Goal: Task Accomplishment & Management: Use online tool/utility

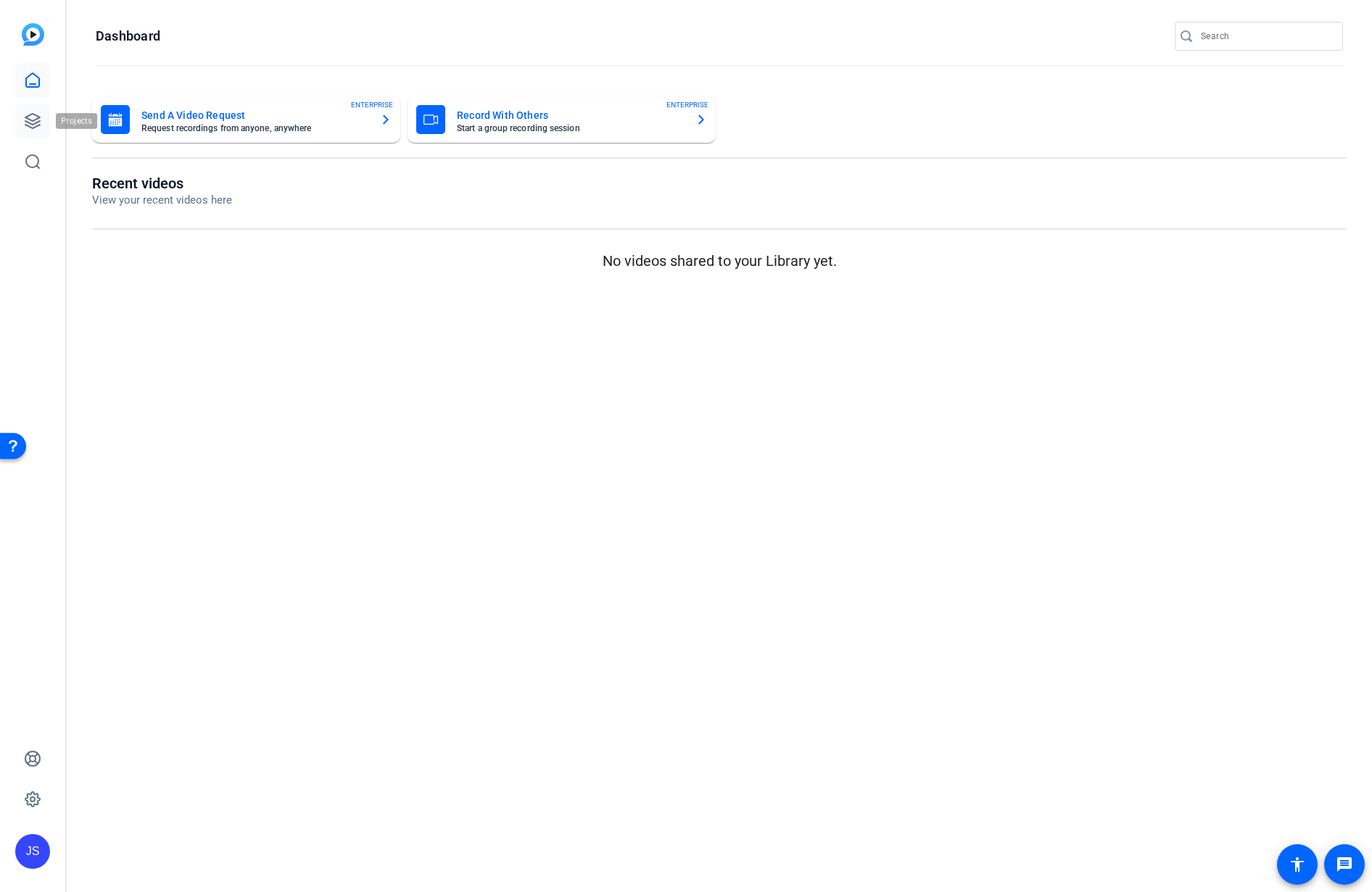
click at [26, 118] on icon at bounding box center [33, 122] width 15 height 15
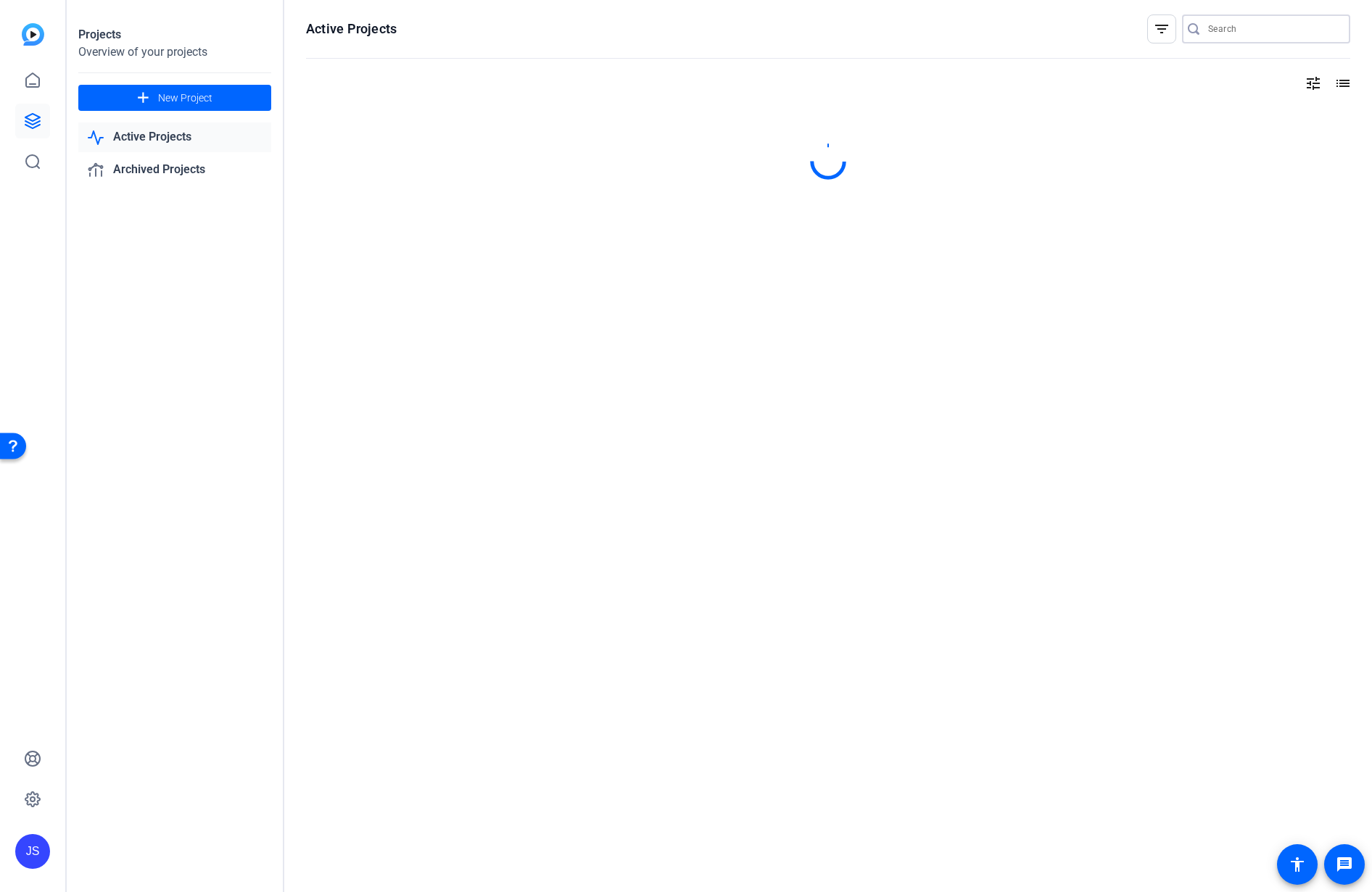
click at [1233, 28] on input "Search" at bounding box center [1273, 29] width 131 height 17
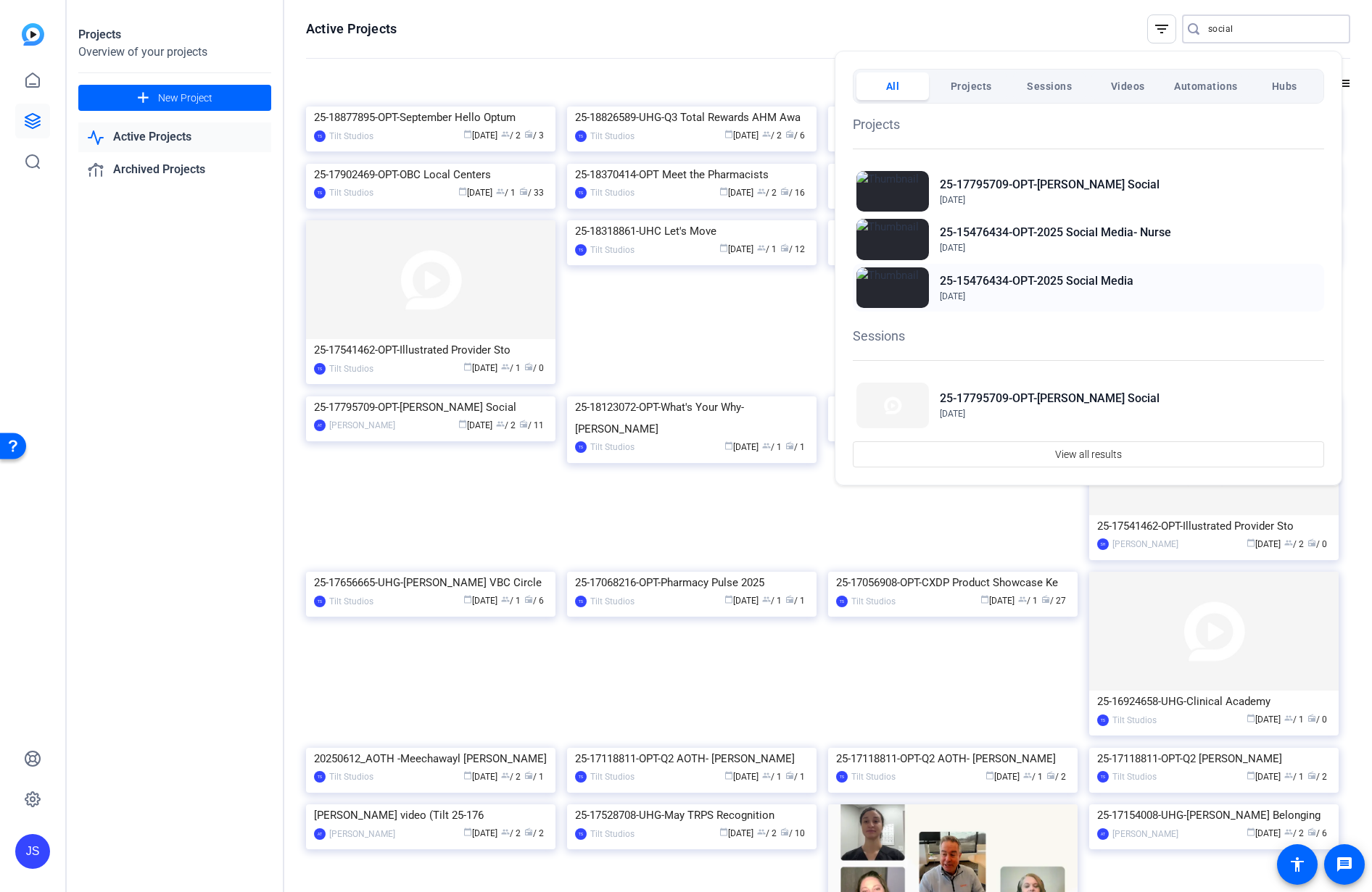
type input "social"
click at [1080, 286] on h2 "25-15476434-OPT-2025 Social Media" at bounding box center [1037, 281] width 193 height 17
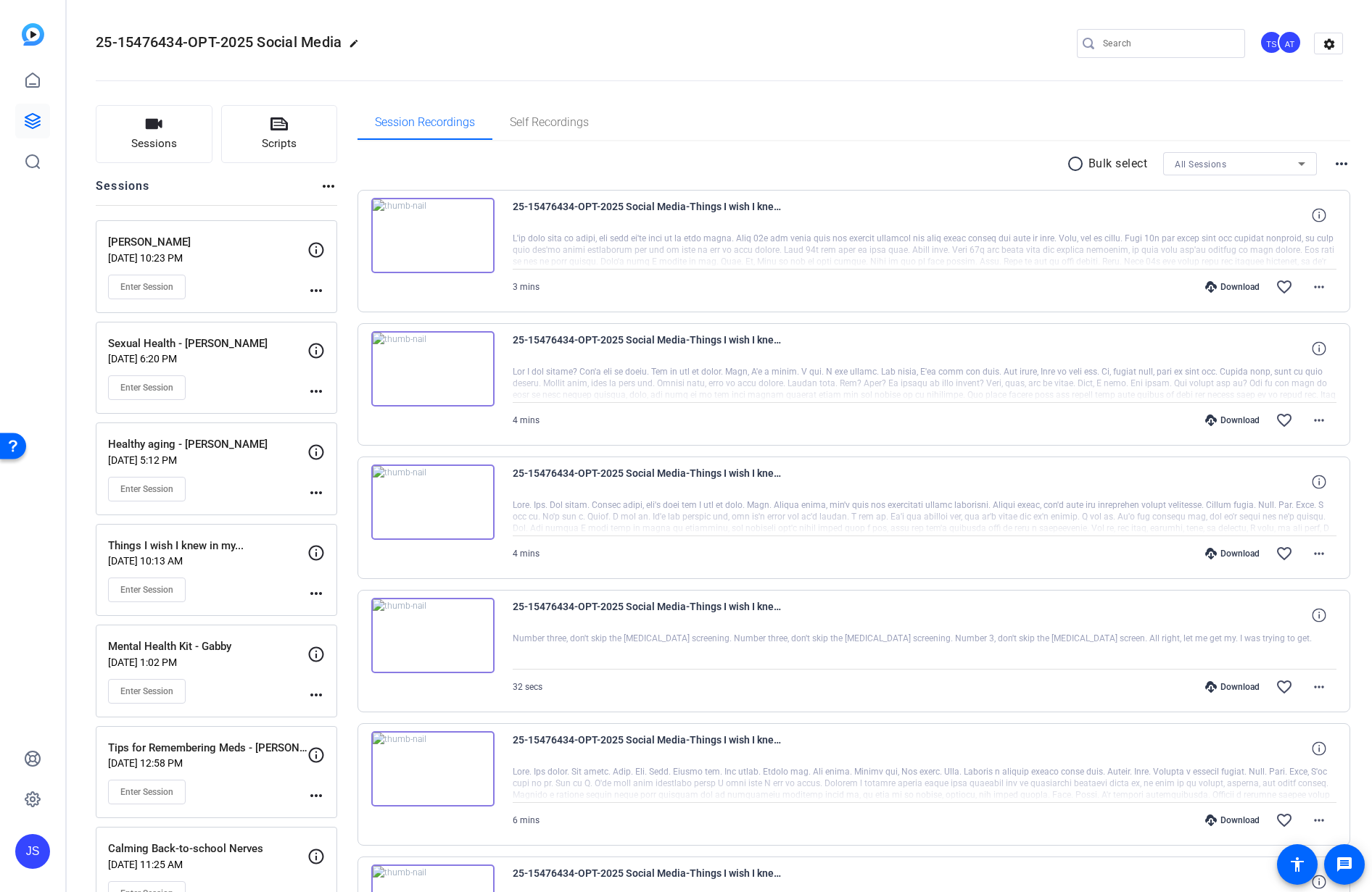
click at [29, 860] on div "JS" at bounding box center [33, 851] width 35 height 35
click at [196, 825] on mat-icon "logout" at bounding box center [194, 816] width 17 height 17
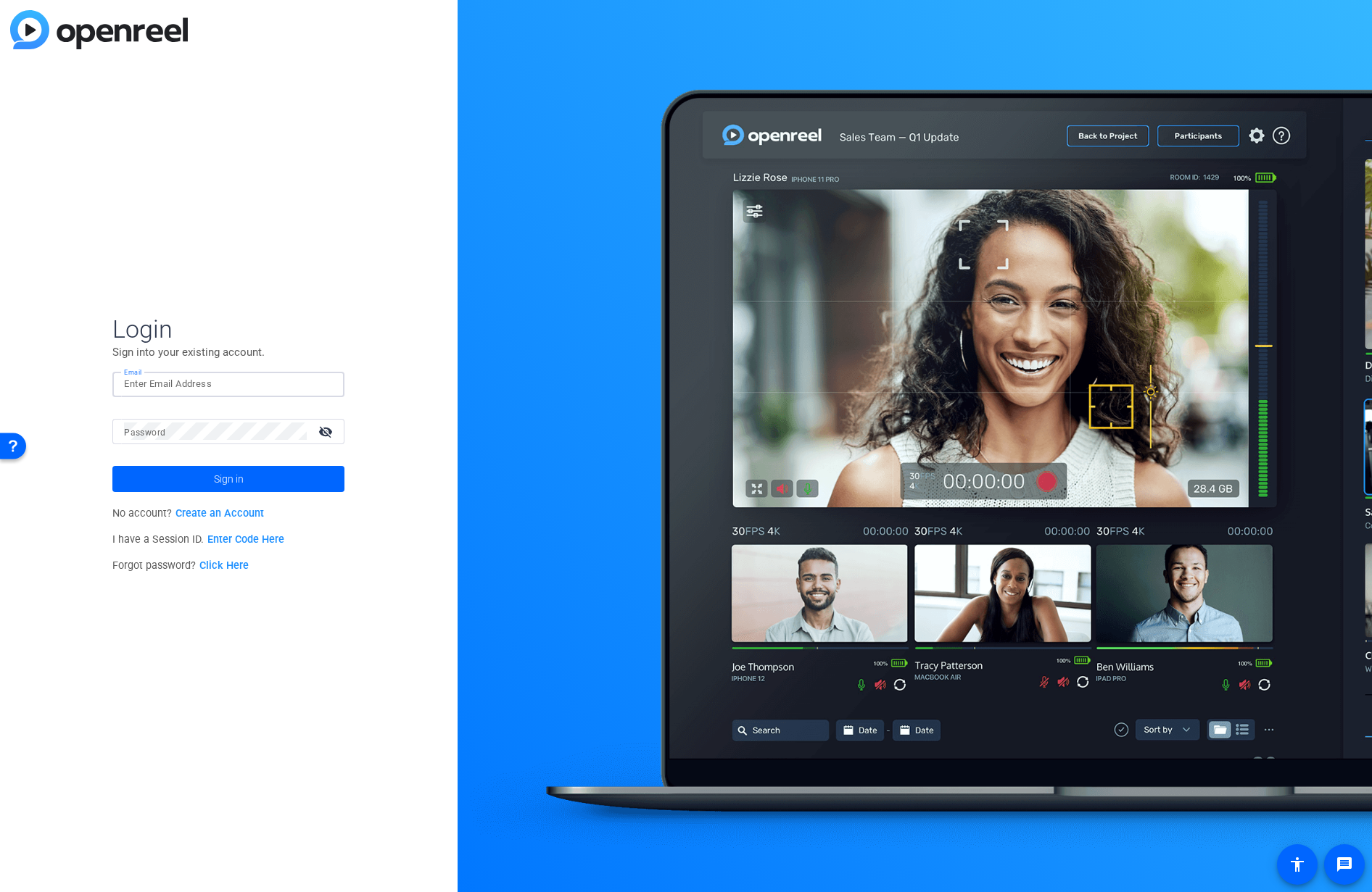
click at [287, 387] on input "Email" at bounding box center [228, 384] width 209 height 17
type input "tiltstudios@uhg.com"
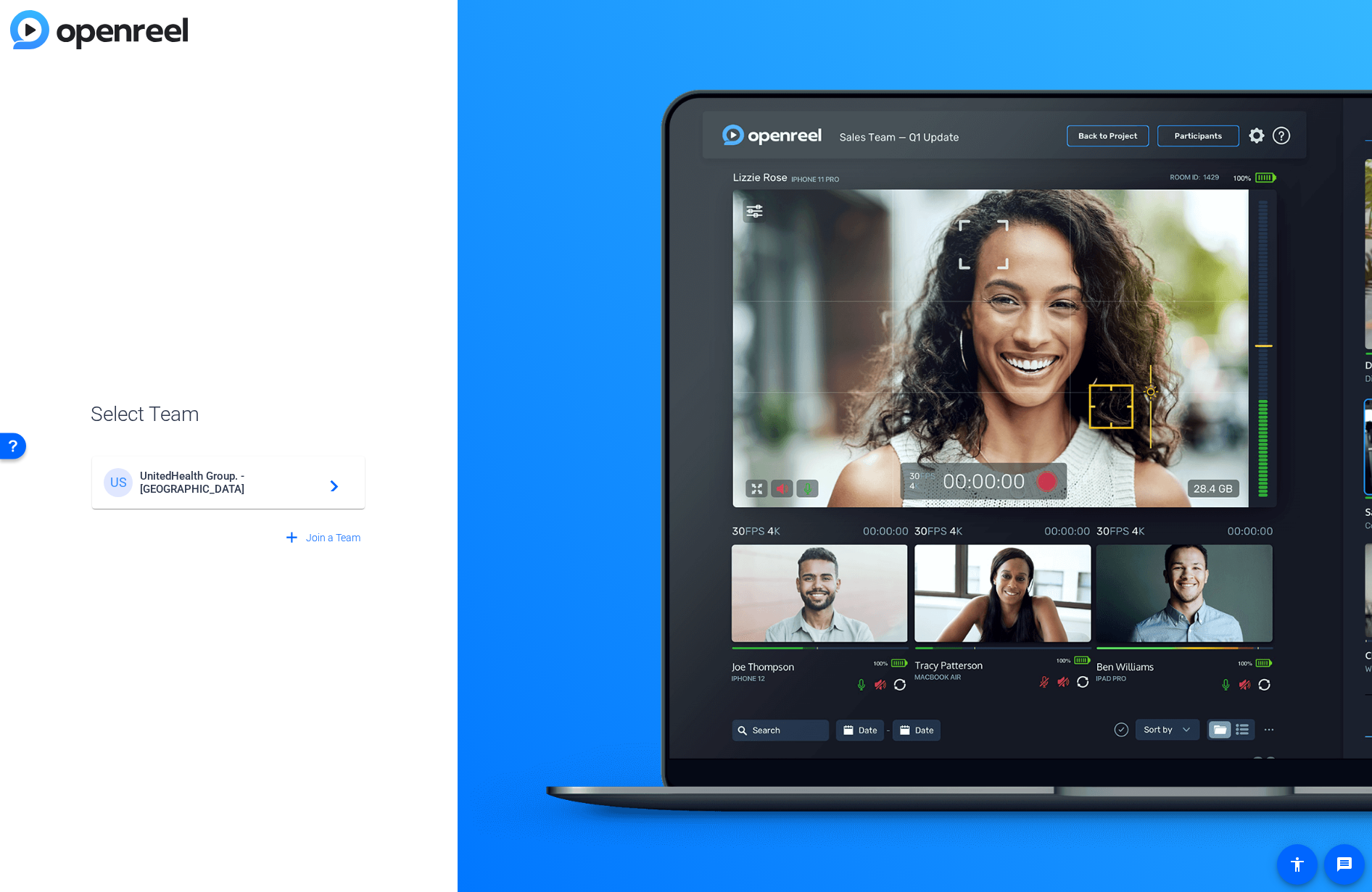
click at [305, 484] on span "UnitedHealth Group. - Tilt Studios" at bounding box center [230, 482] width 181 height 26
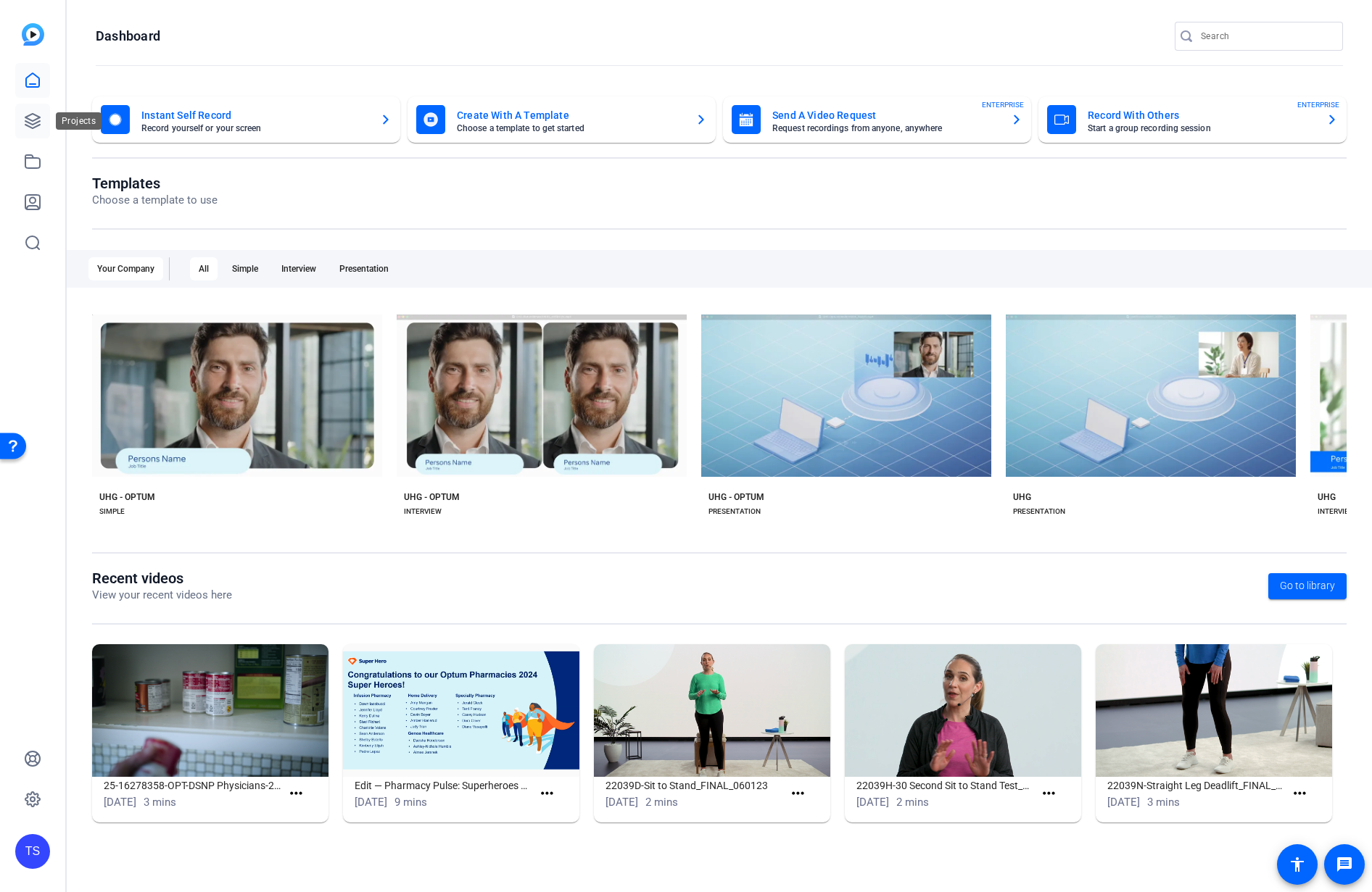
click at [36, 129] on icon at bounding box center [32, 121] width 17 height 17
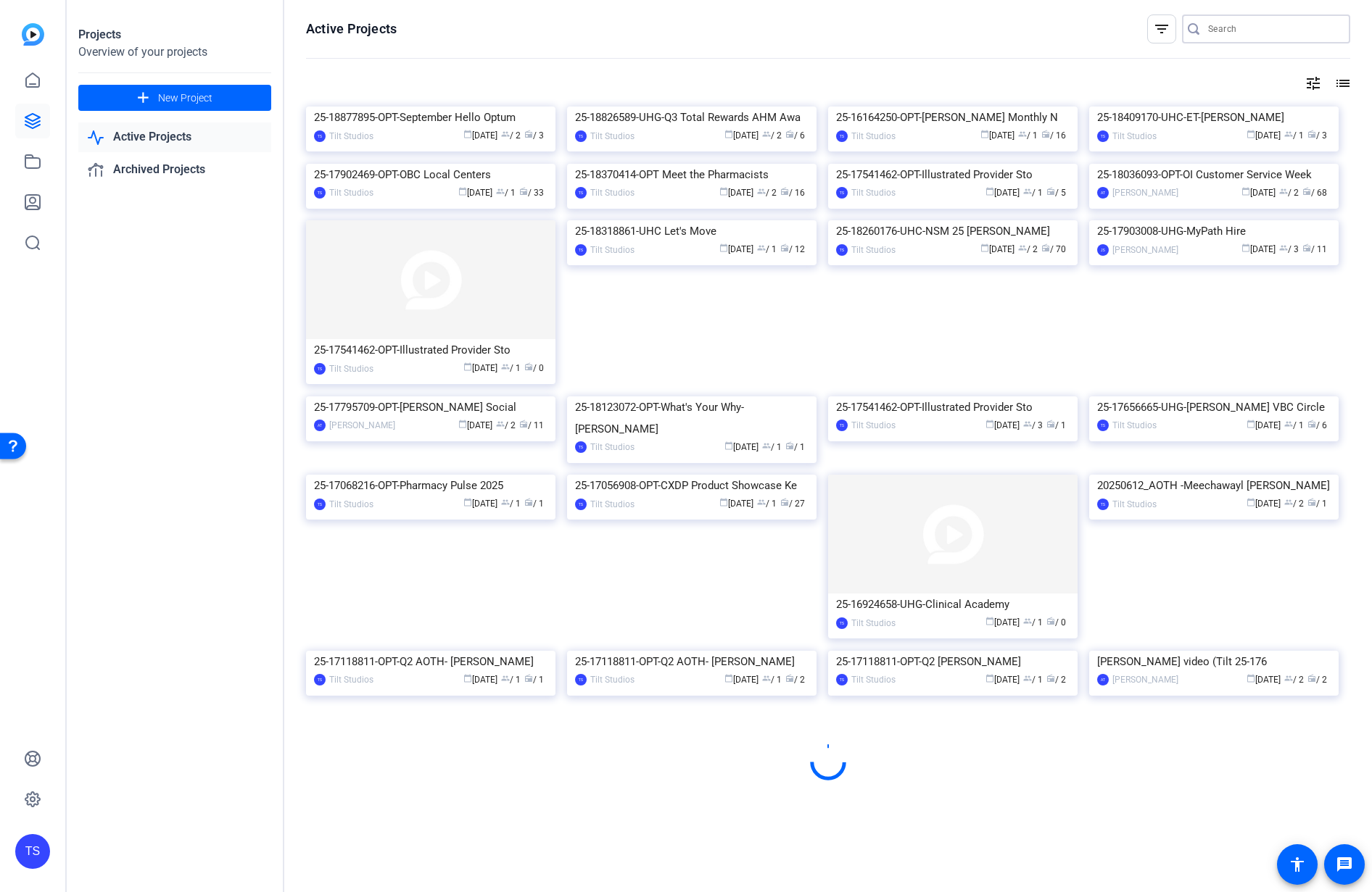
click at [1255, 35] on input "Search" at bounding box center [1273, 29] width 131 height 17
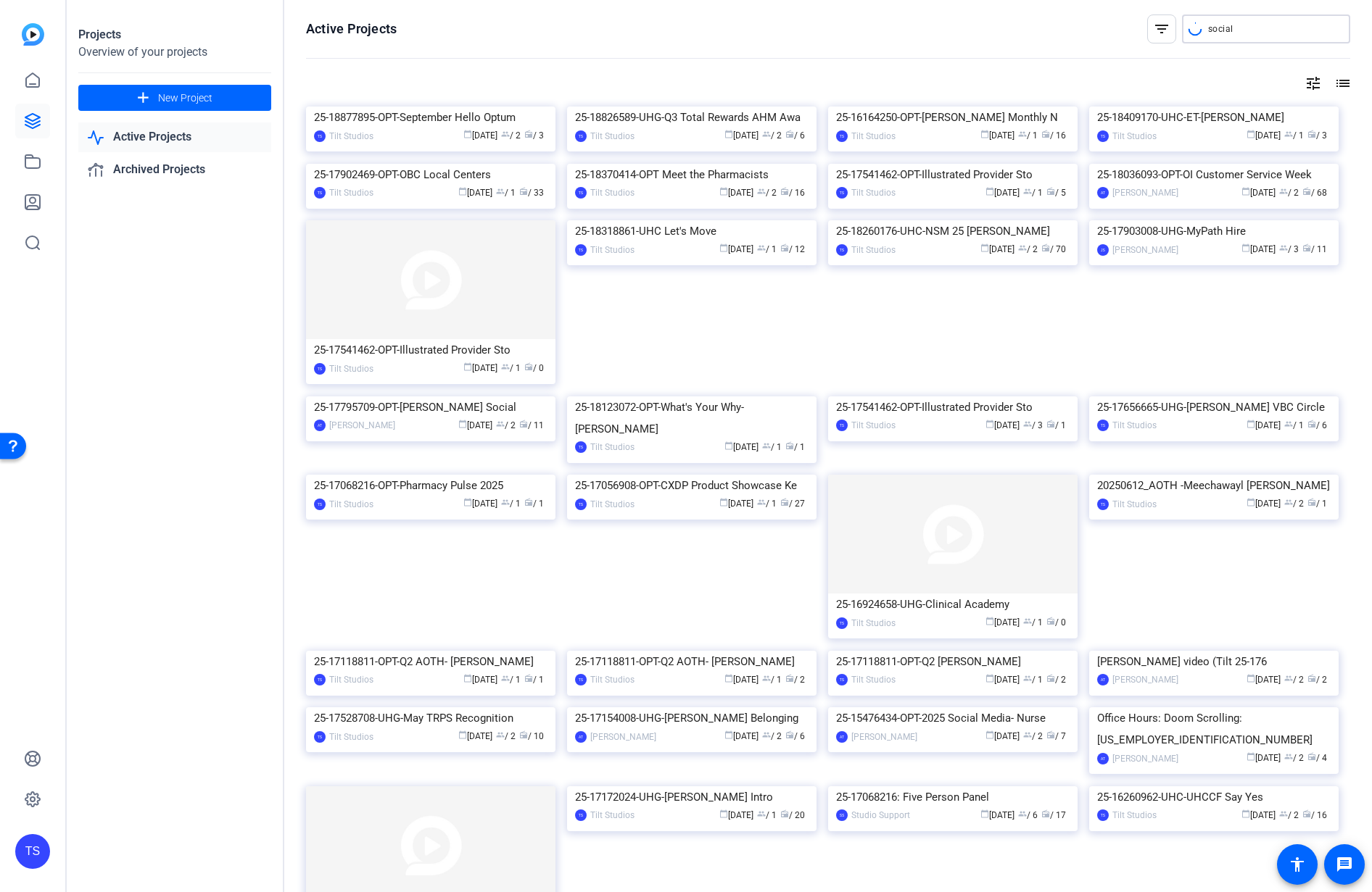
type input "social"
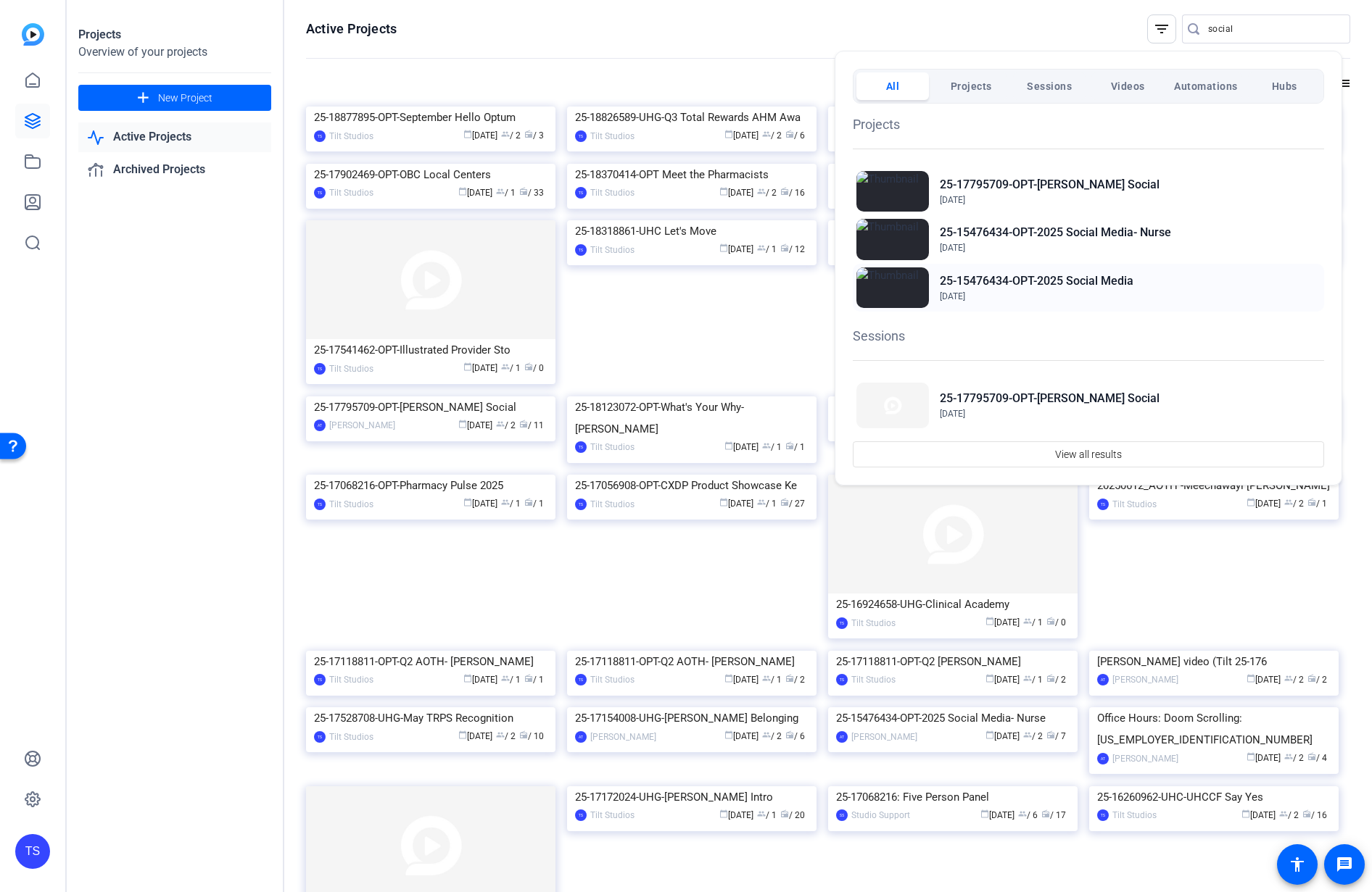
click at [1037, 278] on h2 "25-15476434-OPT-2025 Social Media" at bounding box center [1037, 281] width 193 height 17
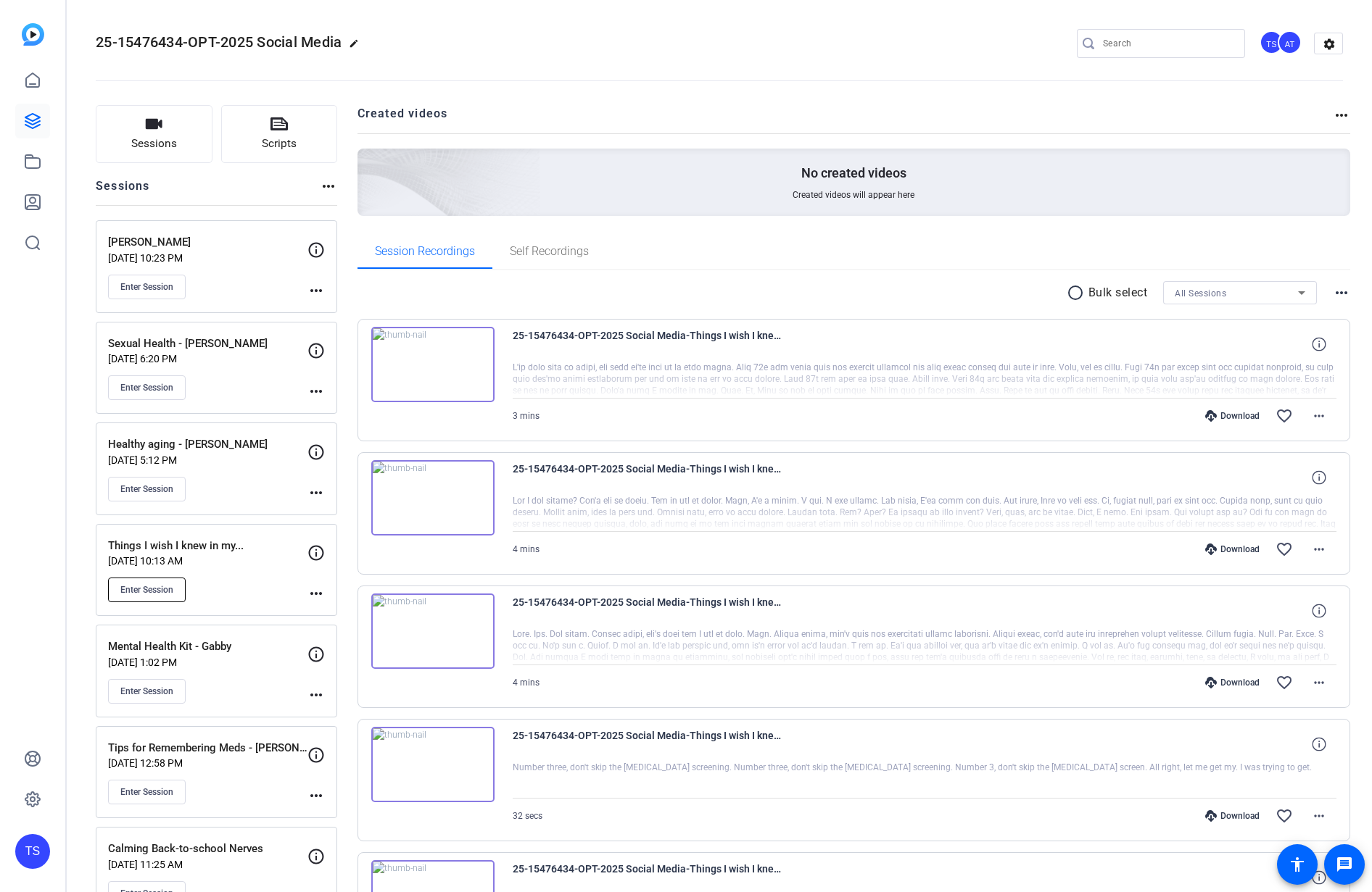
click at [171, 585] on span "Enter Session" at bounding box center [146, 590] width 52 height 12
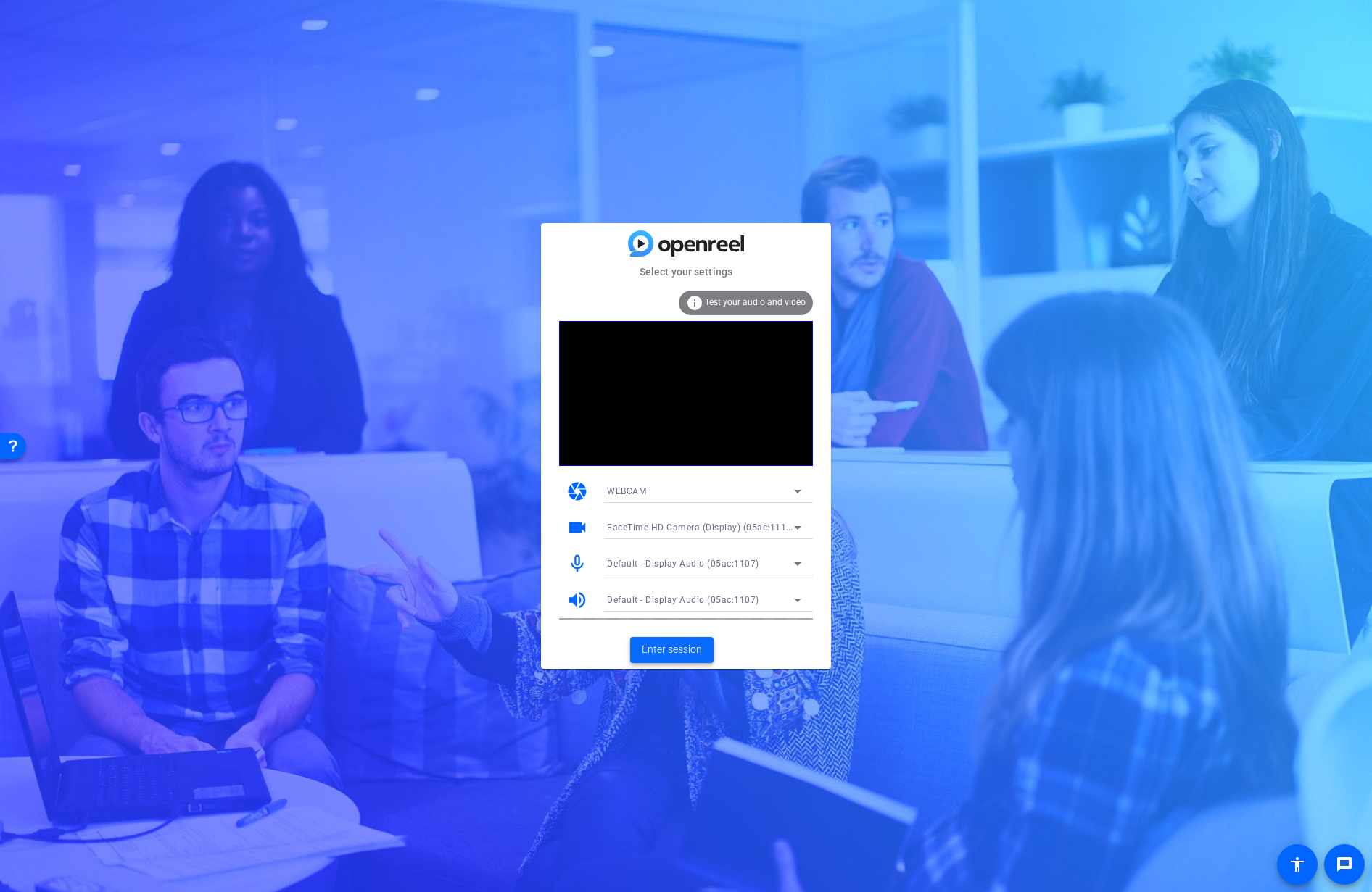
click at [701, 655] on span "Enter session" at bounding box center [671, 650] width 60 height 16
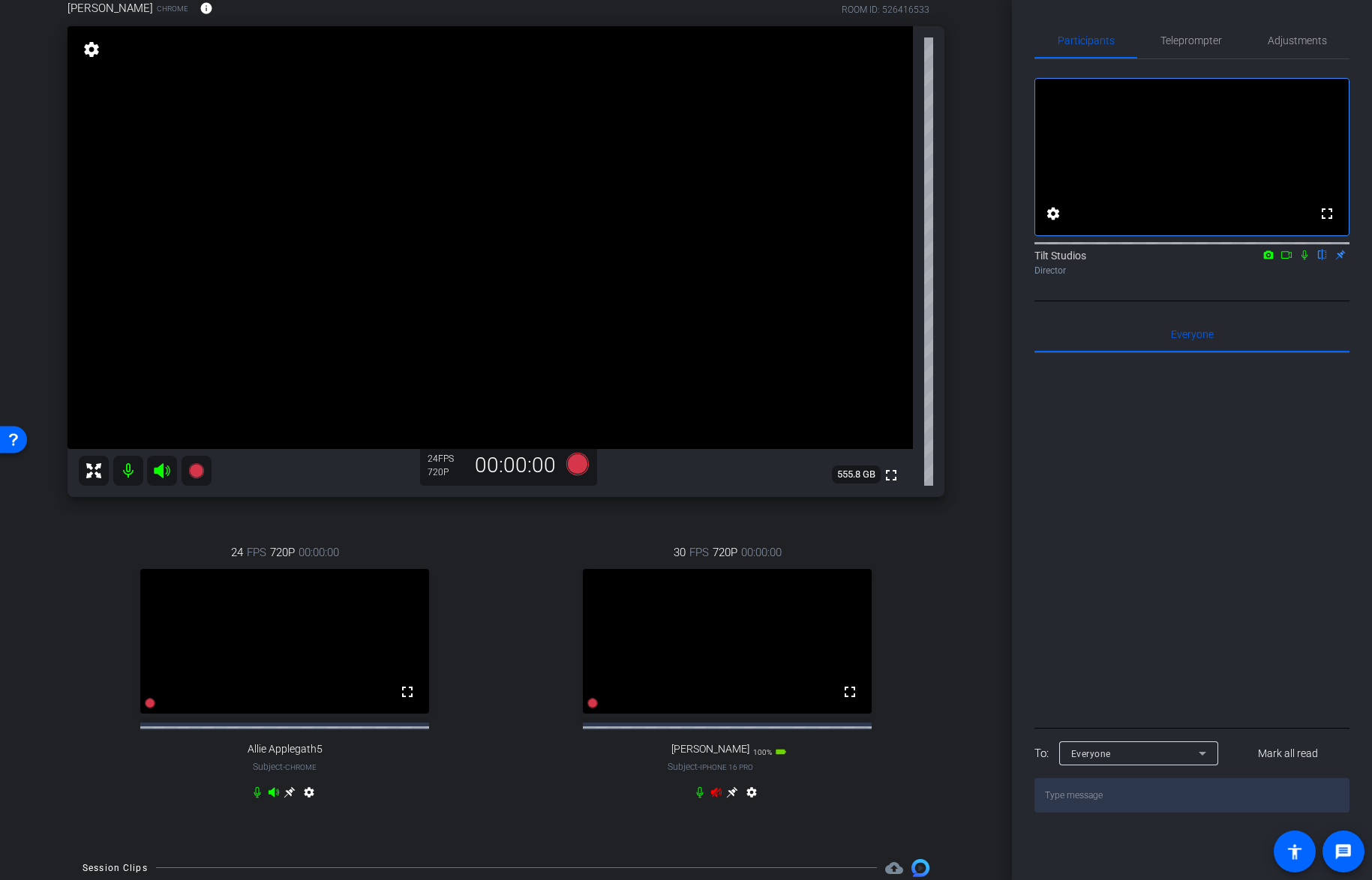
scroll to position [195, 0]
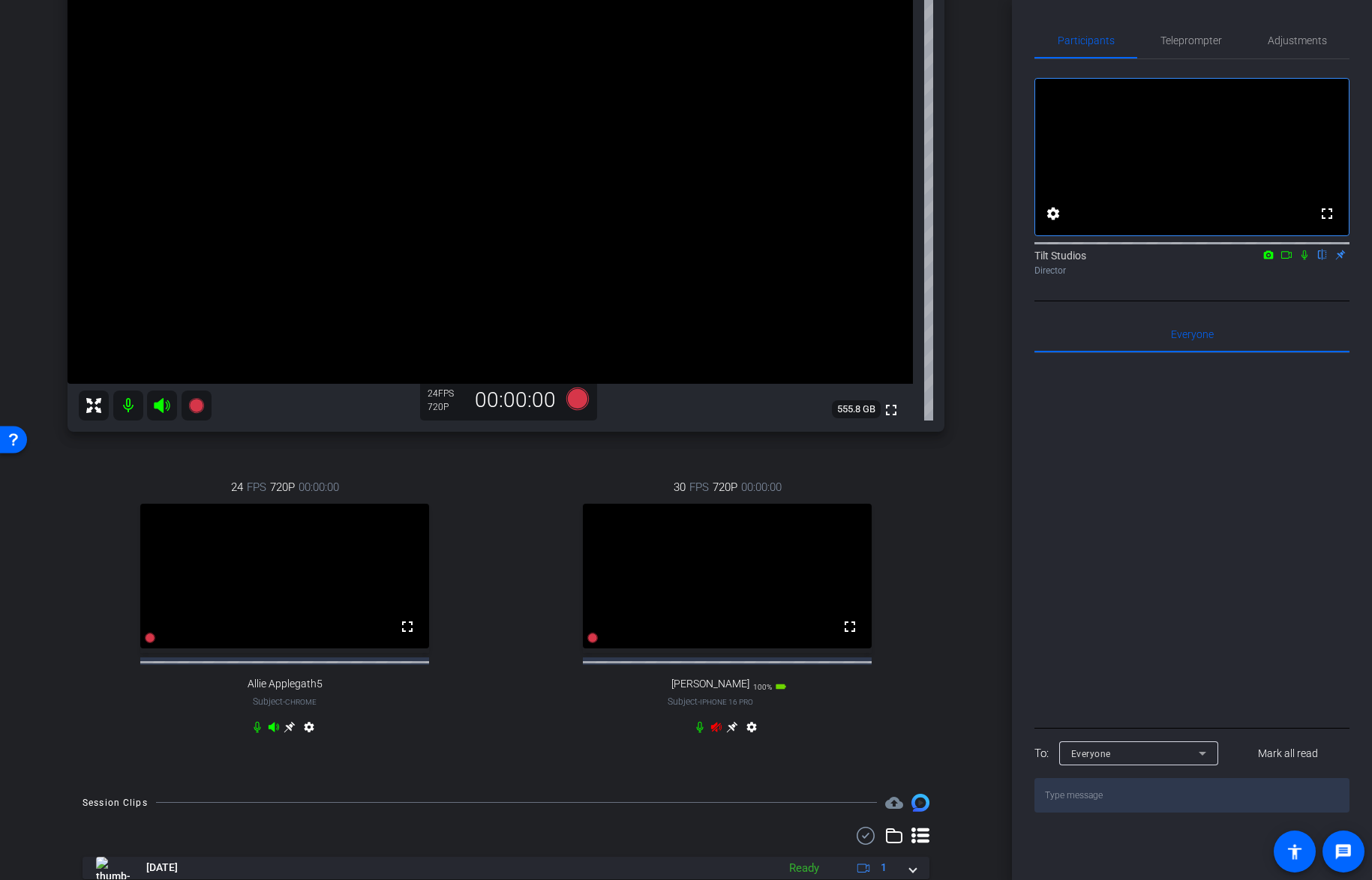
click at [713, 732] on icon at bounding box center [716, 727] width 10 height 10
click at [747, 739] on mat-icon "settings" at bounding box center [752, 730] width 18 height 18
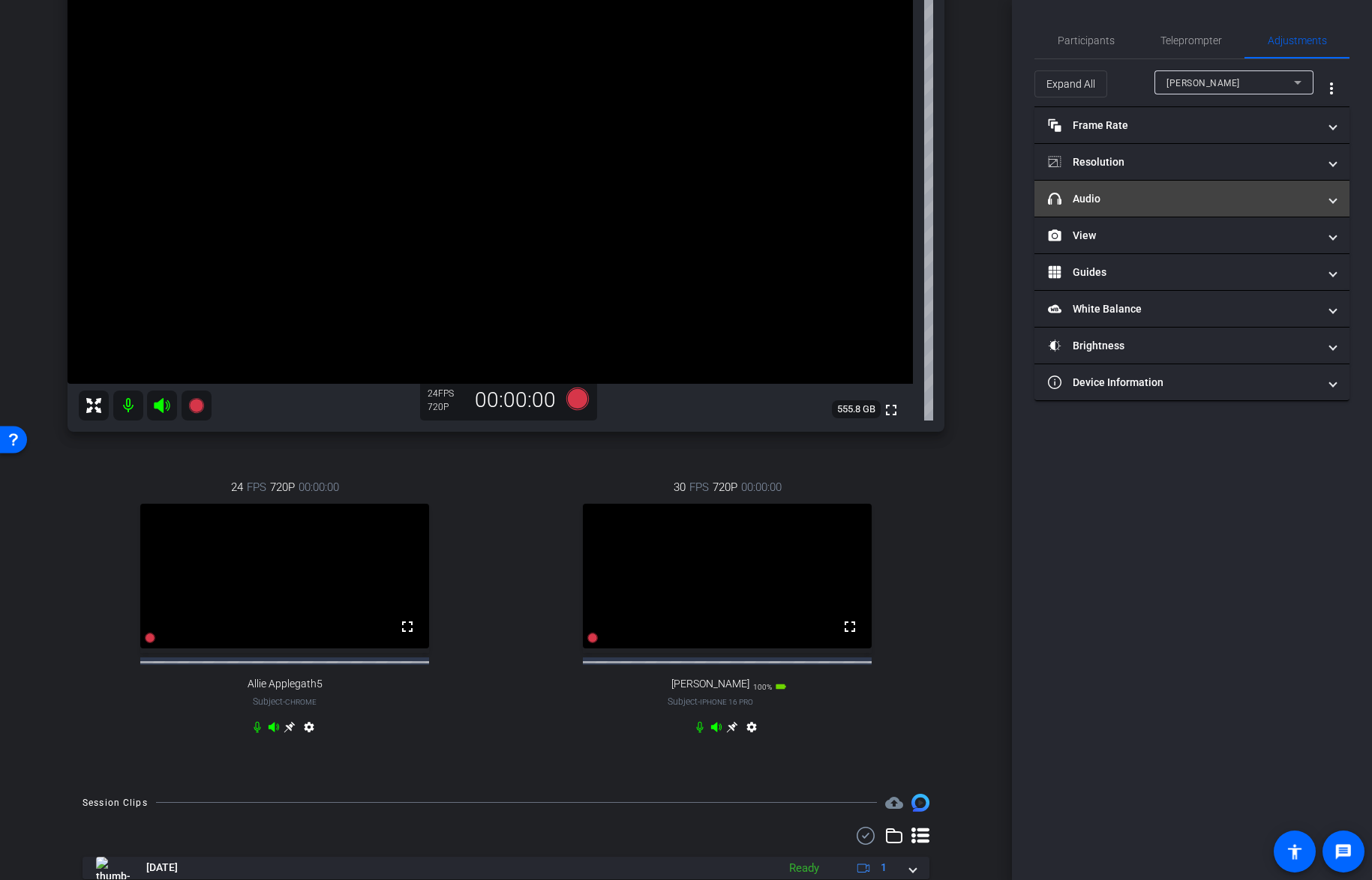
click at [1161, 194] on mat-panel-title "headphone icon Audio" at bounding box center [1182, 199] width 270 height 16
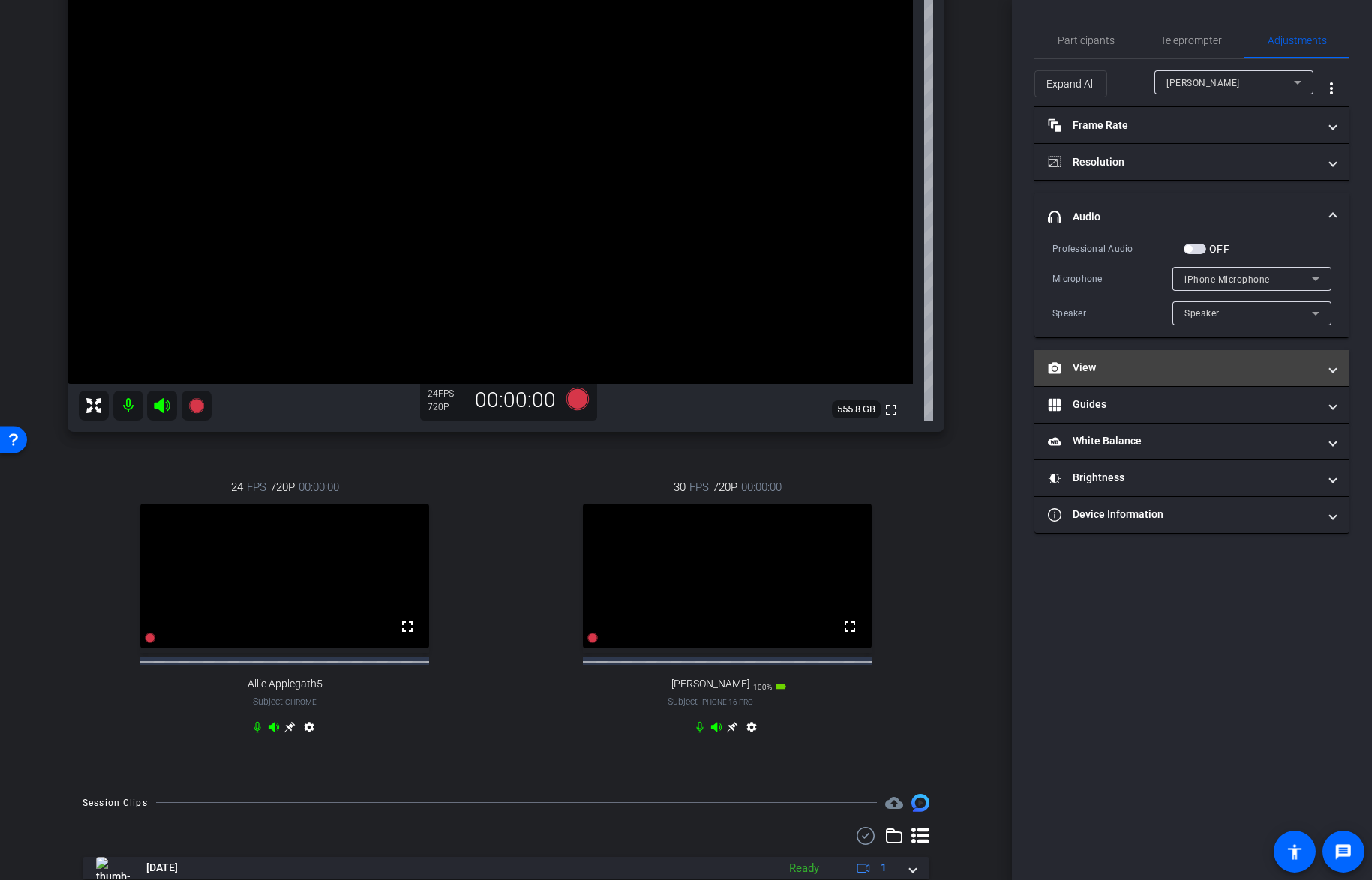
click at [1162, 370] on mat-panel-title "View" at bounding box center [1182, 368] width 270 height 16
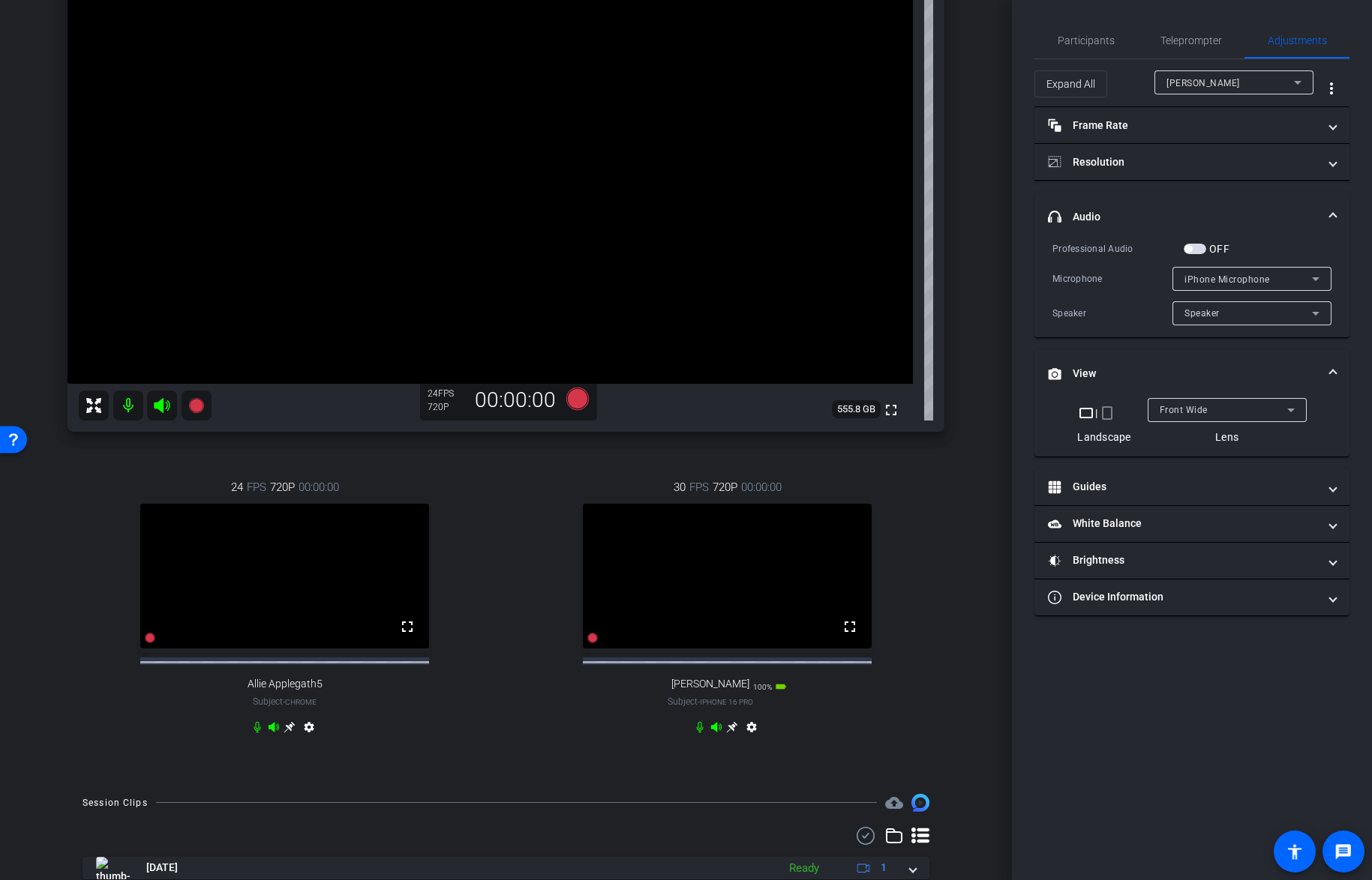
click at [1112, 417] on mat-icon "crop_portrait" at bounding box center [1107, 412] width 18 height 18
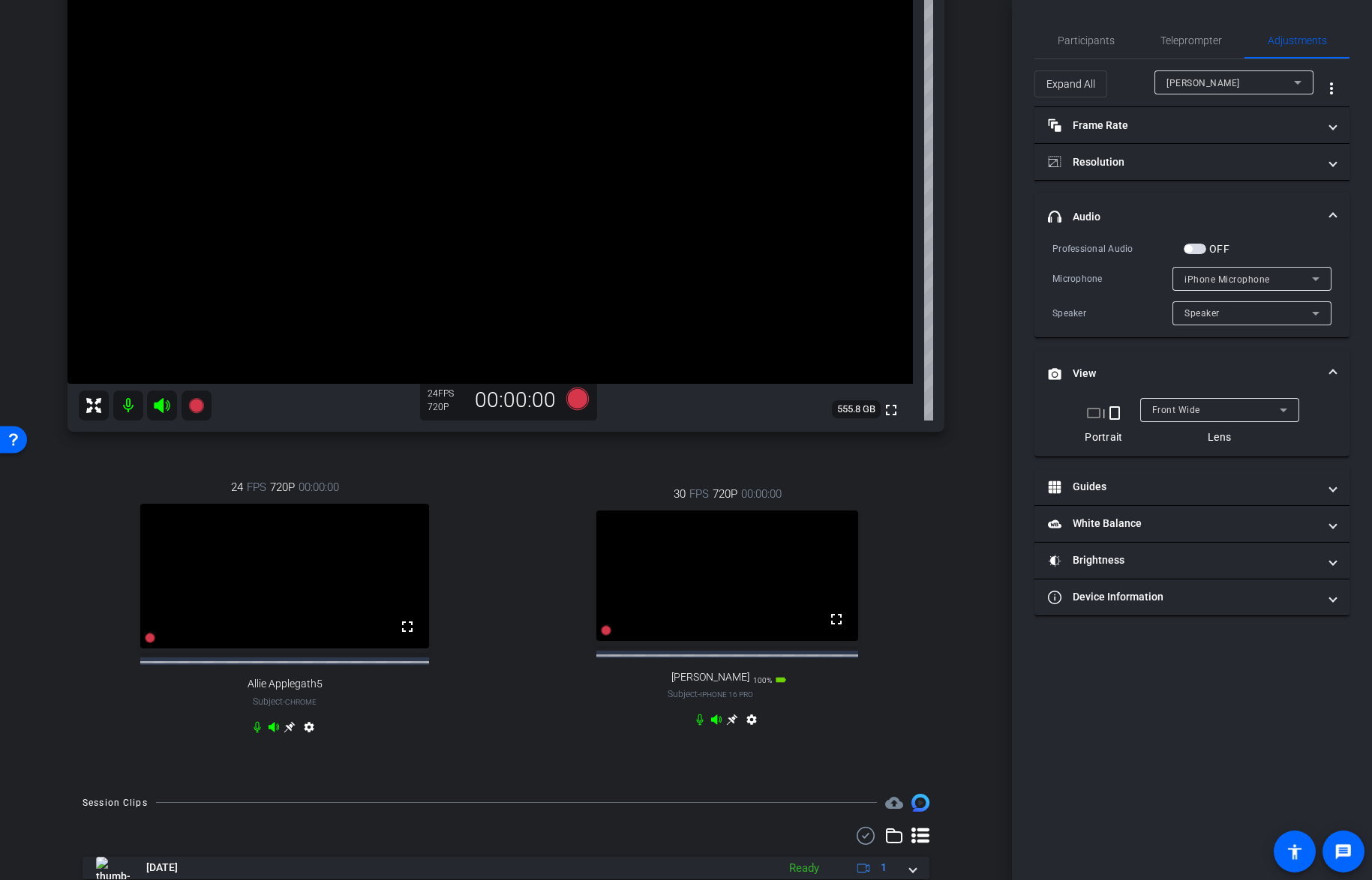
click at [726, 726] on icon at bounding box center [732, 720] width 12 height 12
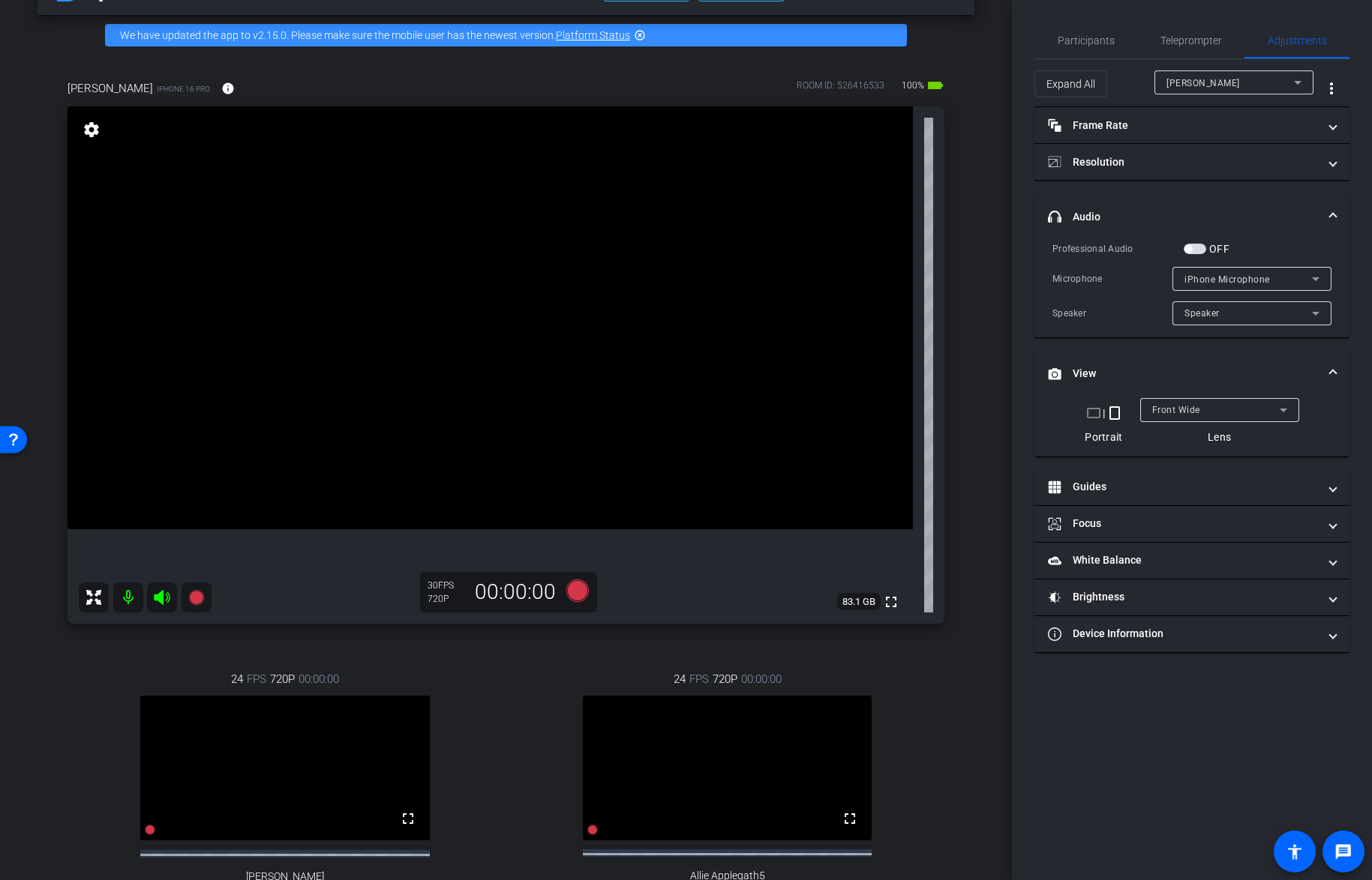
scroll to position [0, 0]
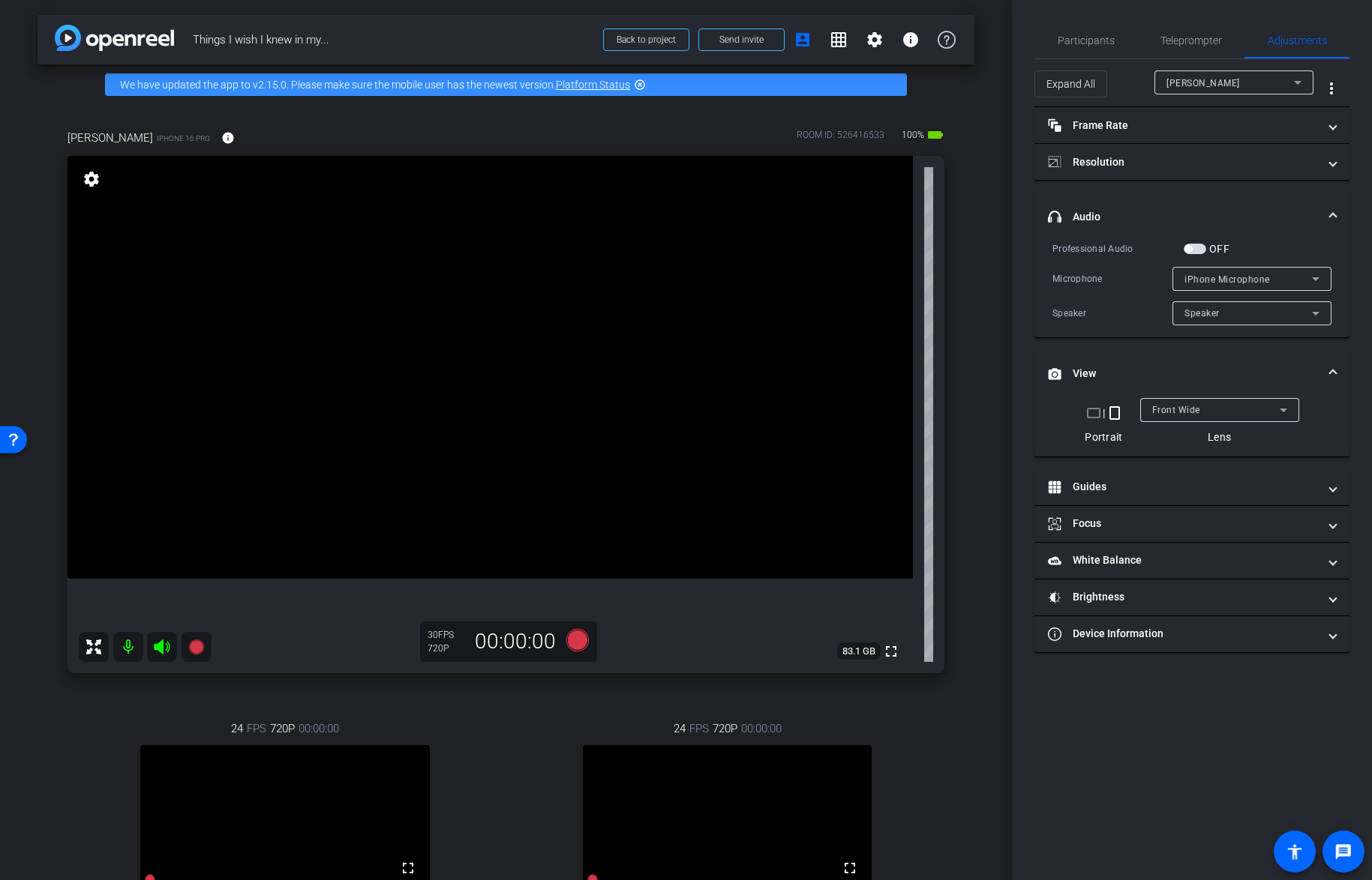
click at [989, 435] on div "arrow_back Things I wish I knew in my... Back to project Send invite account_bo…" at bounding box center [506, 440] width 1012 height 880
drag, startPoint x: 1160, startPoint y: 538, endPoint x: 1157, endPoint y: 550, distance: 12.4
click at [1159, 543] on mat-accordion "Frame Rate Frame Rate navigate_before 24 25 30 navigate_next Resolution navigat…" at bounding box center [1192, 380] width 315 height 546
click at [1156, 555] on mat-panel-title "White Balance White Balance" at bounding box center [1182, 560] width 270 height 16
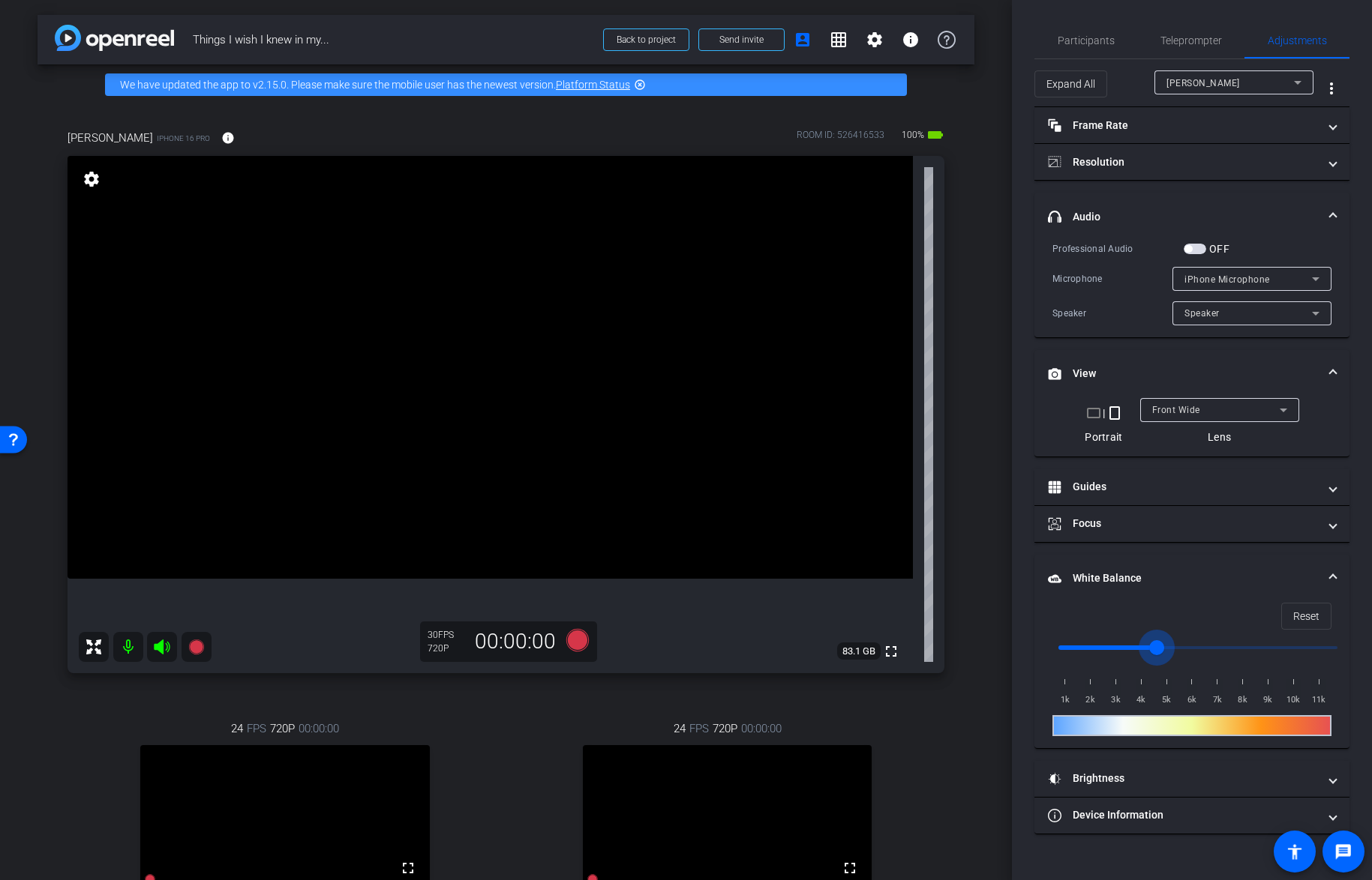
drag, startPoint x: 1065, startPoint y: 648, endPoint x: 1153, endPoint y: 648, distance: 88.0
click at [1153, 648] on input "range" at bounding box center [1199, 648] width 311 height 33
drag, startPoint x: 1153, startPoint y: 648, endPoint x: 1184, endPoint y: 648, distance: 31.0
click at [1184, 648] on input "range" at bounding box center [1199, 648] width 311 height 33
drag, startPoint x: 1184, startPoint y: 648, endPoint x: 1131, endPoint y: 648, distance: 53.0
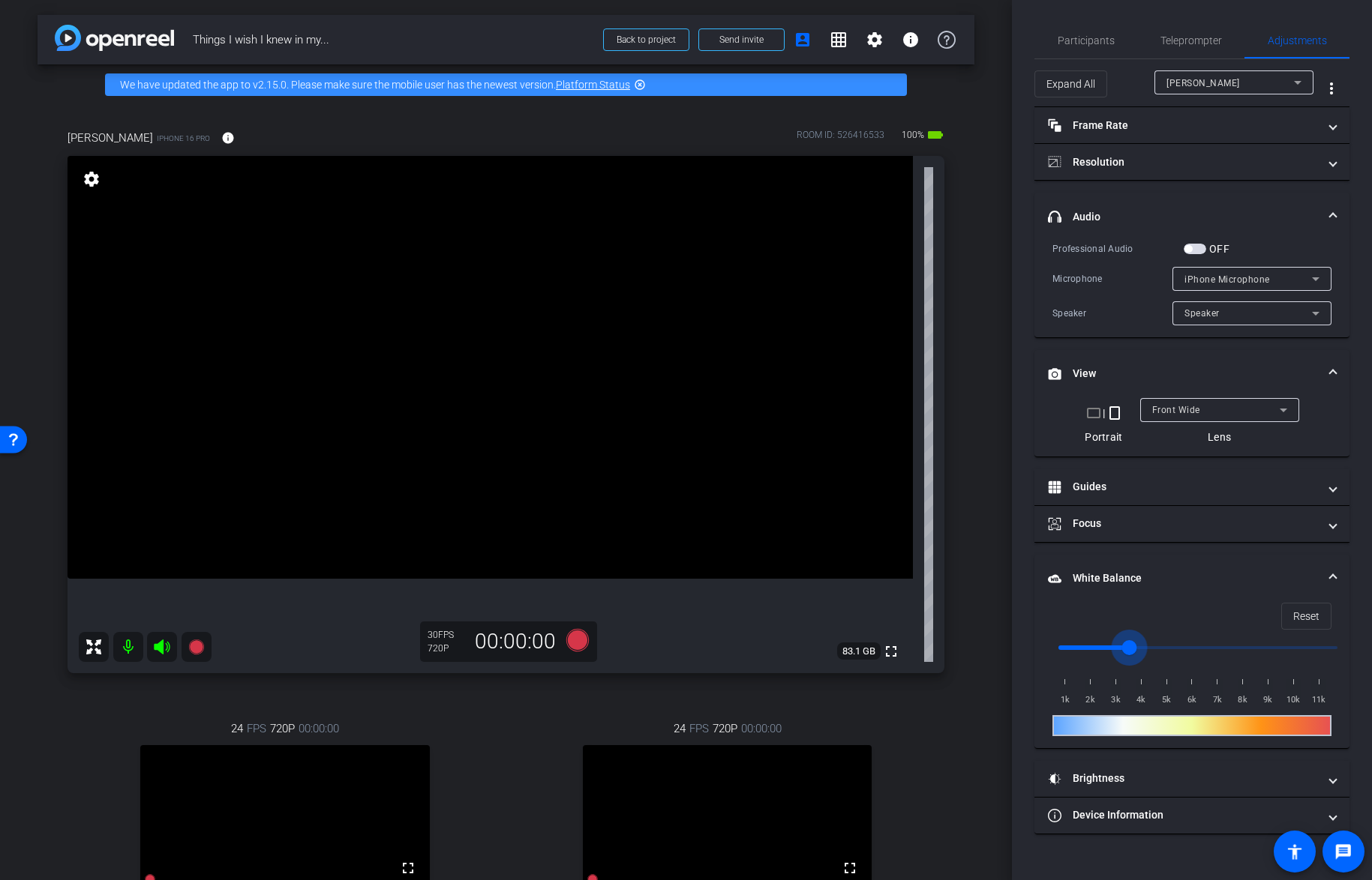
click at [1131, 648] on input "range" at bounding box center [1199, 648] width 311 height 33
drag, startPoint x: 1131, startPoint y: 648, endPoint x: 1099, endPoint y: 647, distance: 32.0
click at [1099, 647] on input "range" at bounding box center [1199, 648] width 311 height 33
drag, startPoint x: 1099, startPoint y: 647, endPoint x: 1083, endPoint y: 648, distance: 16.0
click at [1083, 648] on input "range" at bounding box center [1199, 648] width 311 height 33
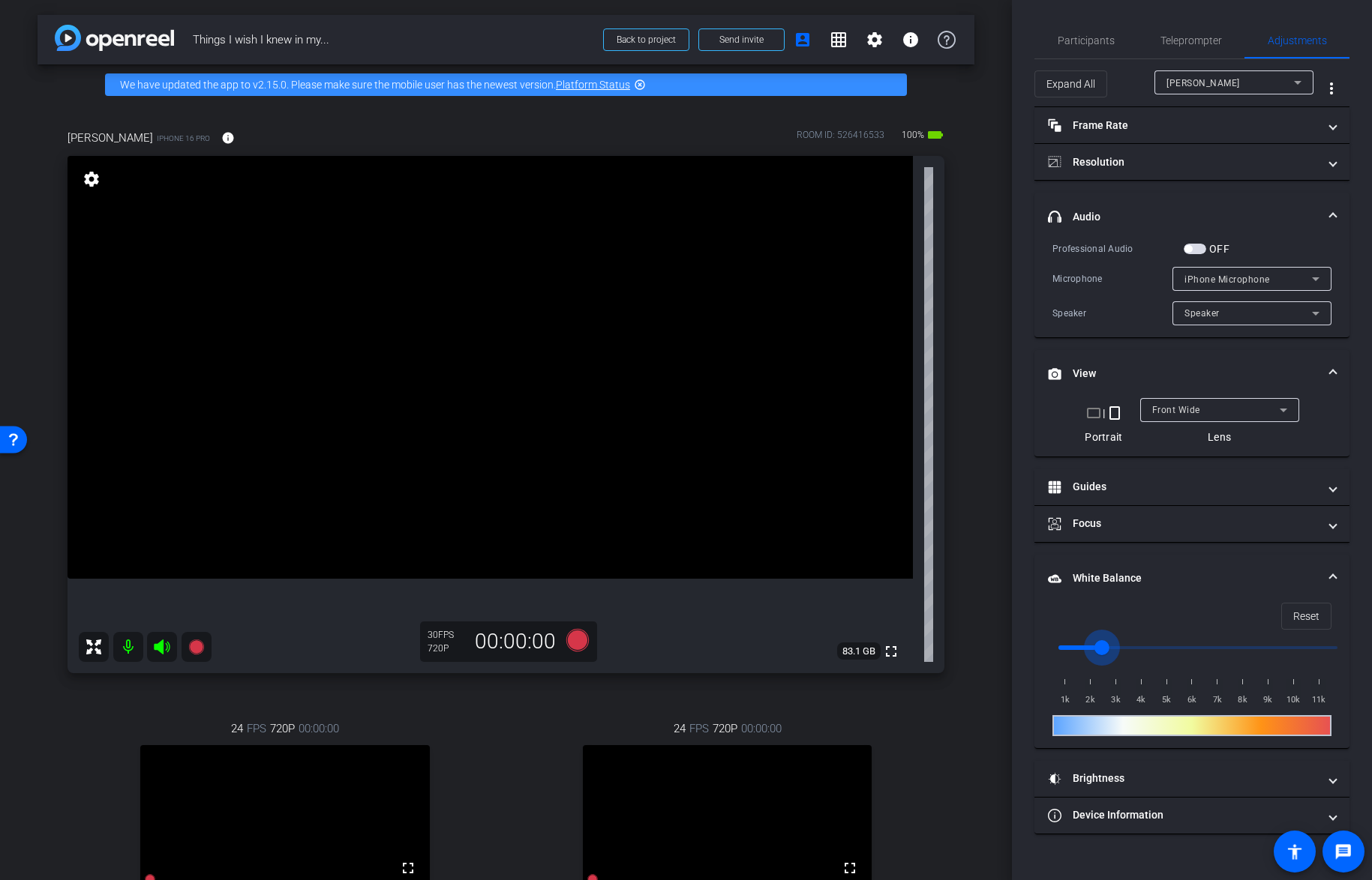
drag, startPoint x: 1089, startPoint y: 650, endPoint x: 1107, endPoint y: 650, distance: 18.0
click at [1107, 650] on input "range" at bounding box center [1199, 648] width 311 height 33
click at [1305, 611] on span "Reset" at bounding box center [1307, 616] width 27 height 29
drag, startPoint x: 1064, startPoint y: 649, endPoint x: 1180, endPoint y: 651, distance: 116.0
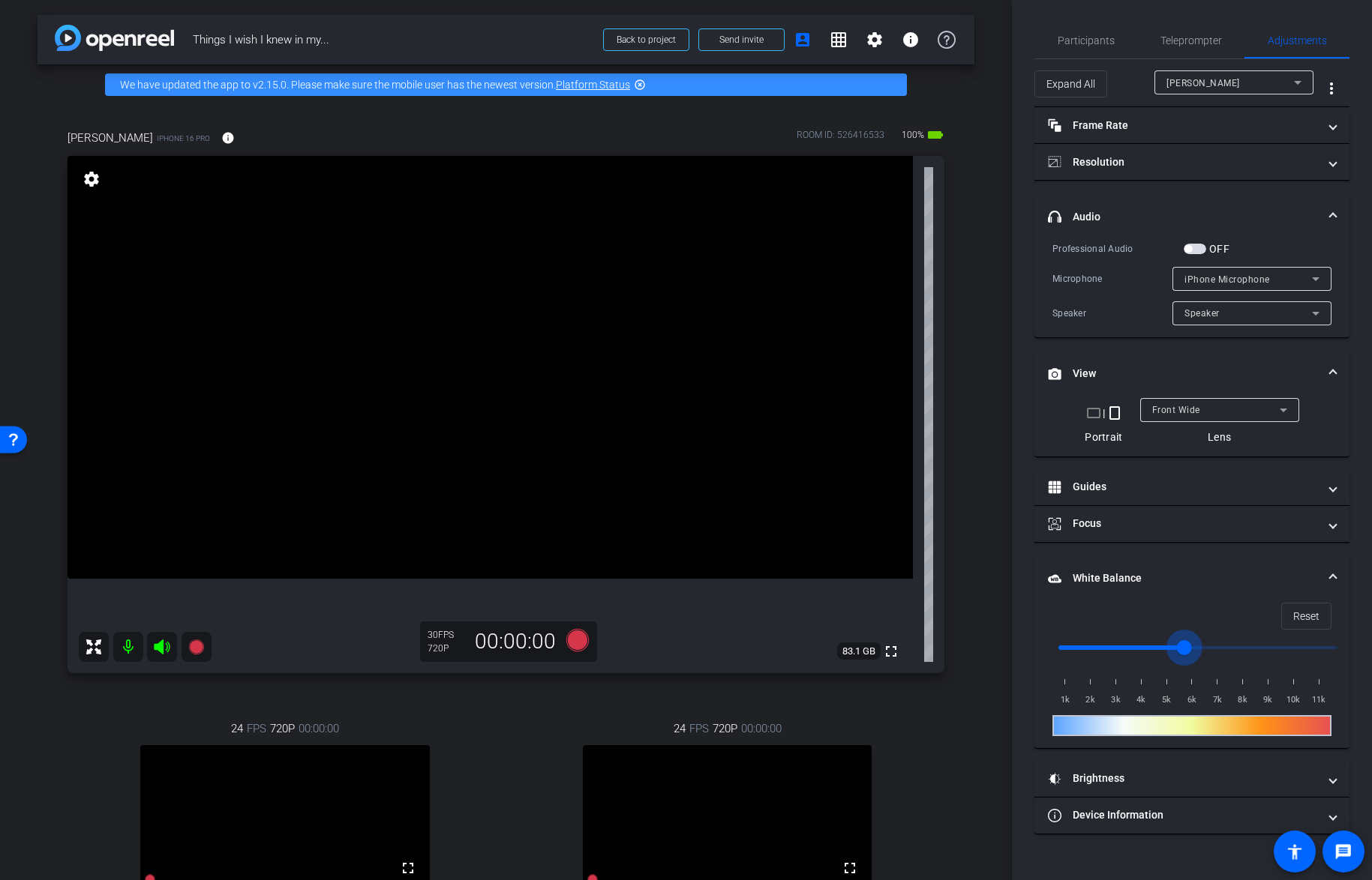
click at [1180, 651] on input "range" at bounding box center [1199, 648] width 311 height 33
drag, startPoint x: 1180, startPoint y: 651, endPoint x: 1278, endPoint y: 648, distance: 98.0
click at [1277, 648] on input "range" at bounding box center [1199, 648] width 311 height 33
drag, startPoint x: 1278, startPoint y: 648, endPoint x: 1116, endPoint y: 654, distance: 162.1
click at [1116, 654] on input "range" at bounding box center [1199, 648] width 311 height 33
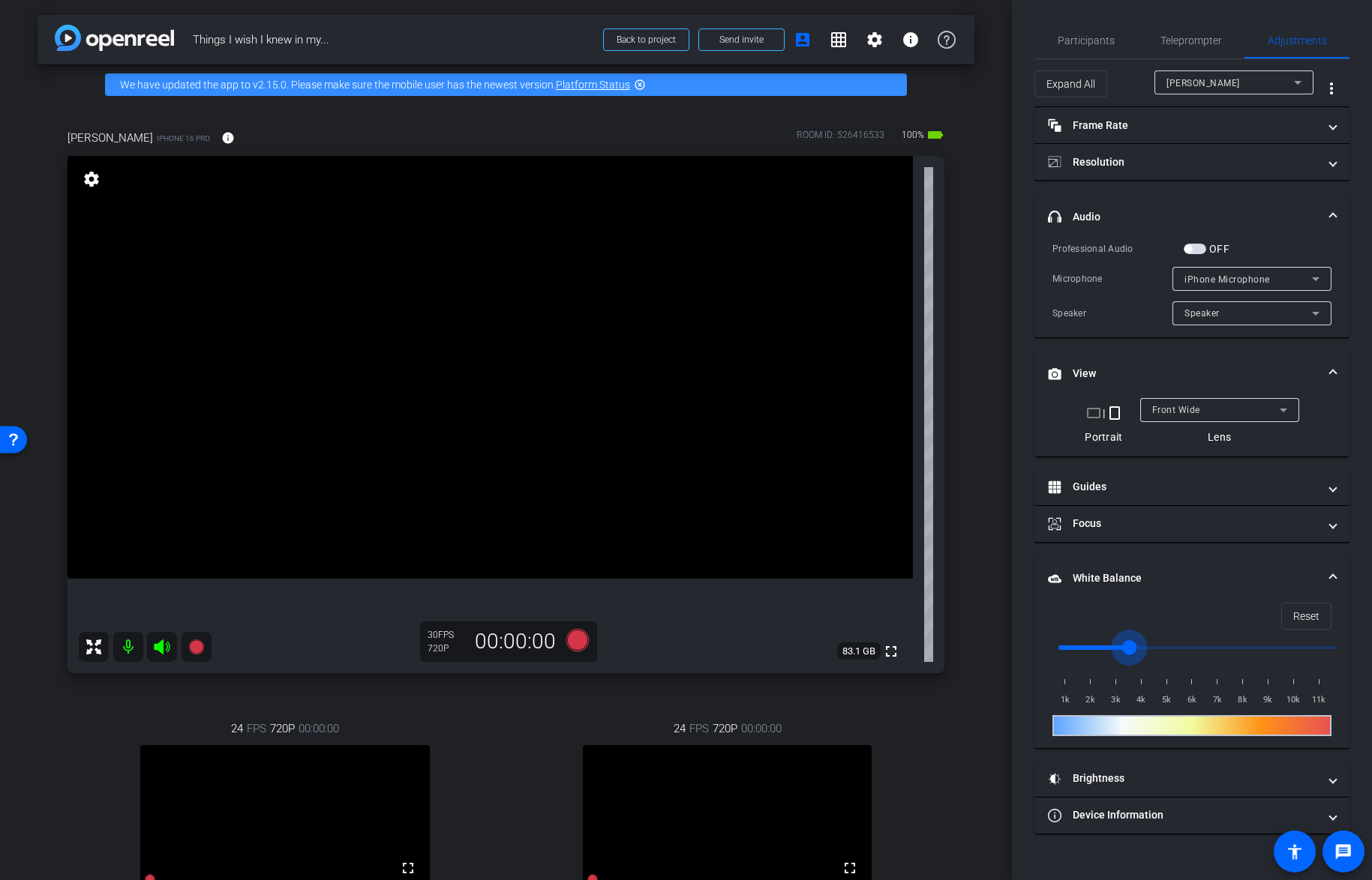
type input "3500"
drag, startPoint x: 1116, startPoint y: 652, endPoint x: 1178, endPoint y: 683, distance: 69.3
click at [1132, 650] on input "range" at bounding box center [1199, 648] width 311 height 33
click at [1322, 777] on span "Brightness" at bounding box center [1189, 779] width 282 height 16
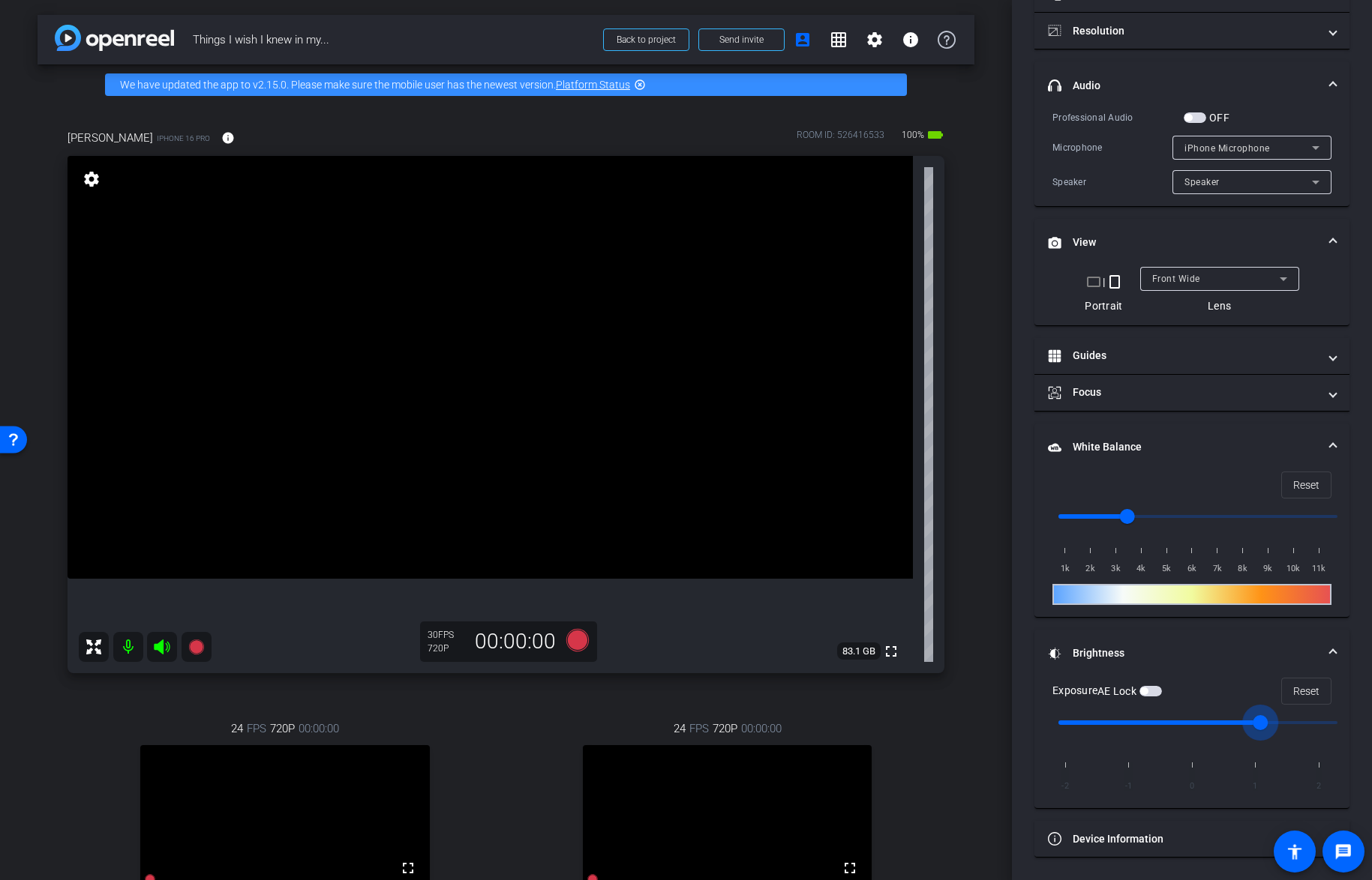
drag, startPoint x: 1209, startPoint y: 722, endPoint x: 1261, endPoint y: 722, distance: 52.0
click at [1261, 722] on input "range" at bounding box center [1199, 723] width 311 height 33
drag, startPoint x: 1261, startPoint y: 722, endPoint x: 1369, endPoint y: 721, distance: 108.0
click at [1354, 721] on input "range" at bounding box center [1199, 723] width 311 height 33
type input "1"
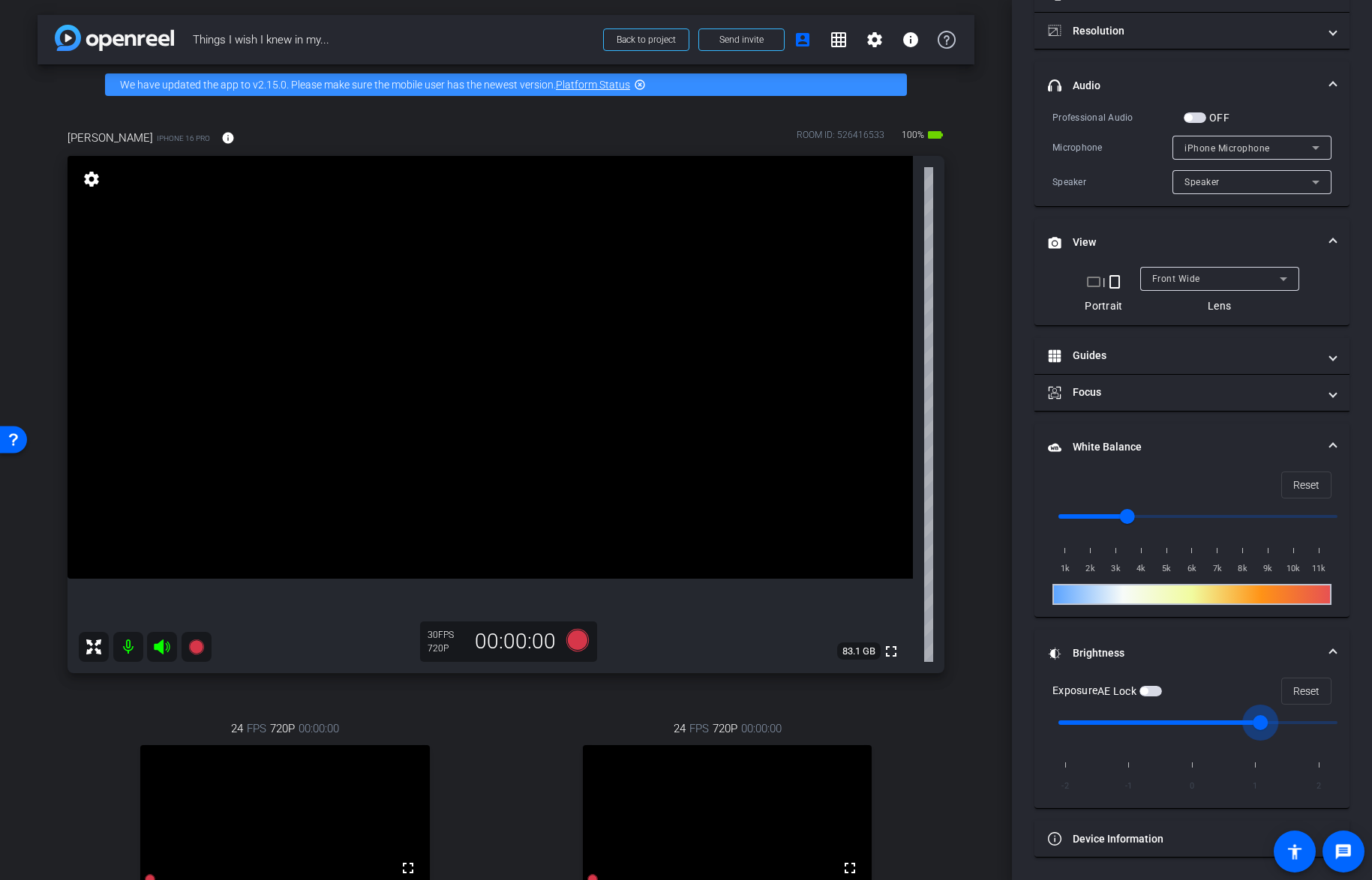
drag, startPoint x: 1287, startPoint y: 722, endPoint x: 1255, endPoint y: 723, distance: 32.0
click at [1255, 723] on input "range" at bounding box center [1199, 723] width 311 height 33
drag, startPoint x: 1128, startPoint y: 520, endPoint x: 1119, endPoint y: 520, distance: 9.0
click at [1119, 520] on input "range" at bounding box center [1199, 516] width 311 height 33
click at [1122, 517] on input "range" at bounding box center [1199, 516] width 311 height 33
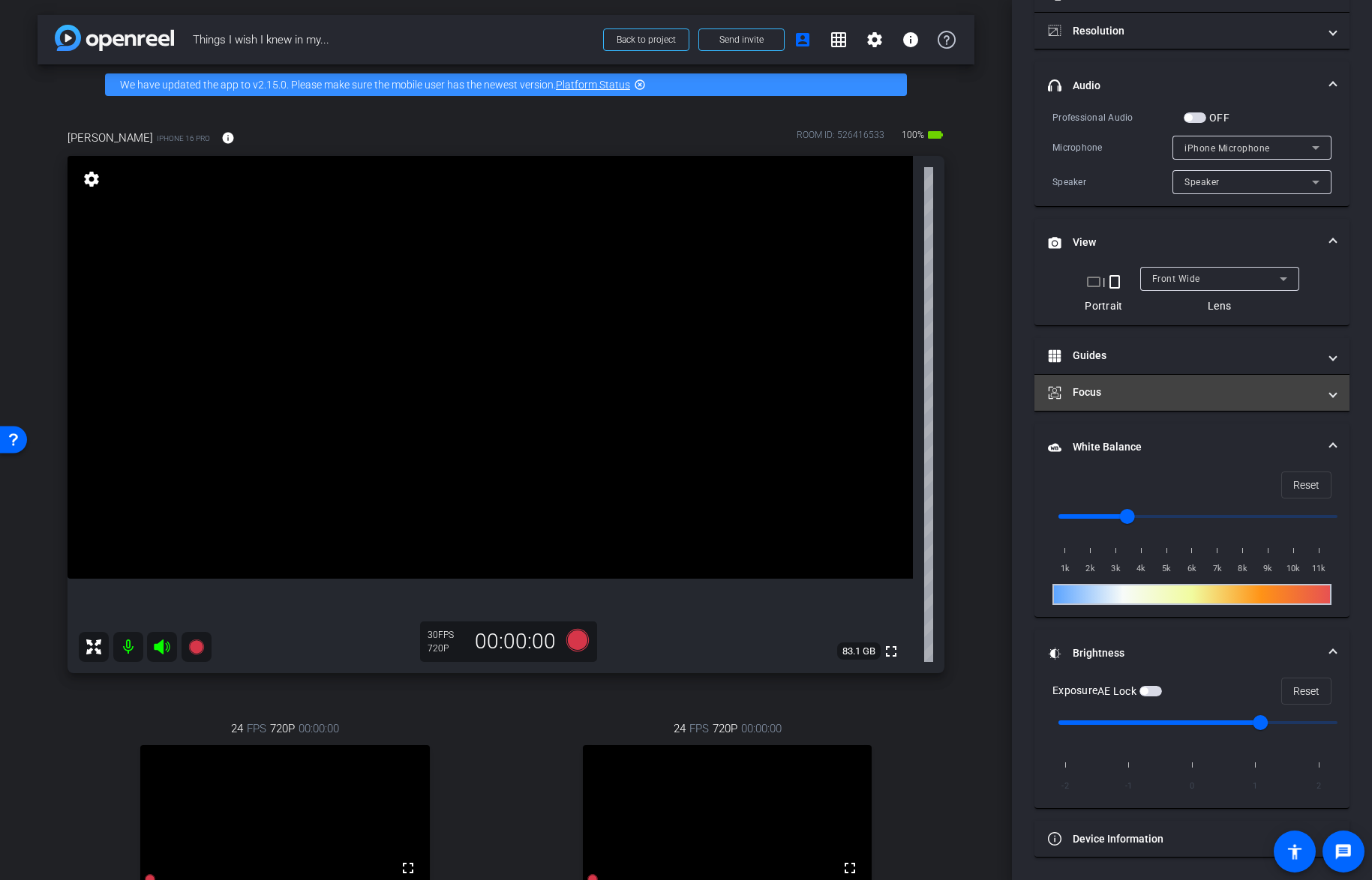
click at [1084, 401] on mat-expansion-panel-header "Focus" at bounding box center [1192, 393] width 315 height 36
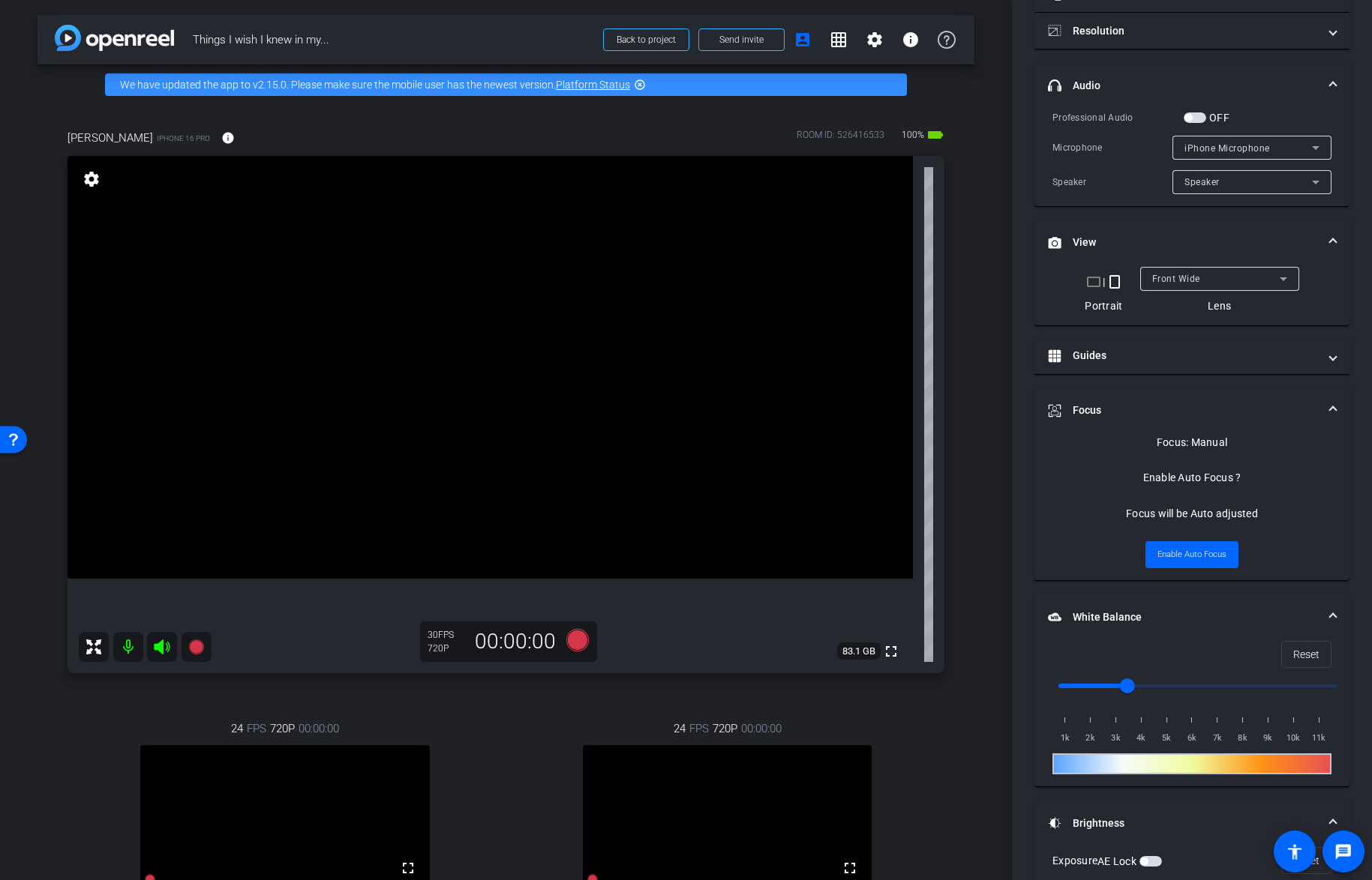
click at [1088, 397] on mat-expansion-panel-header "Focus" at bounding box center [1192, 410] width 315 height 48
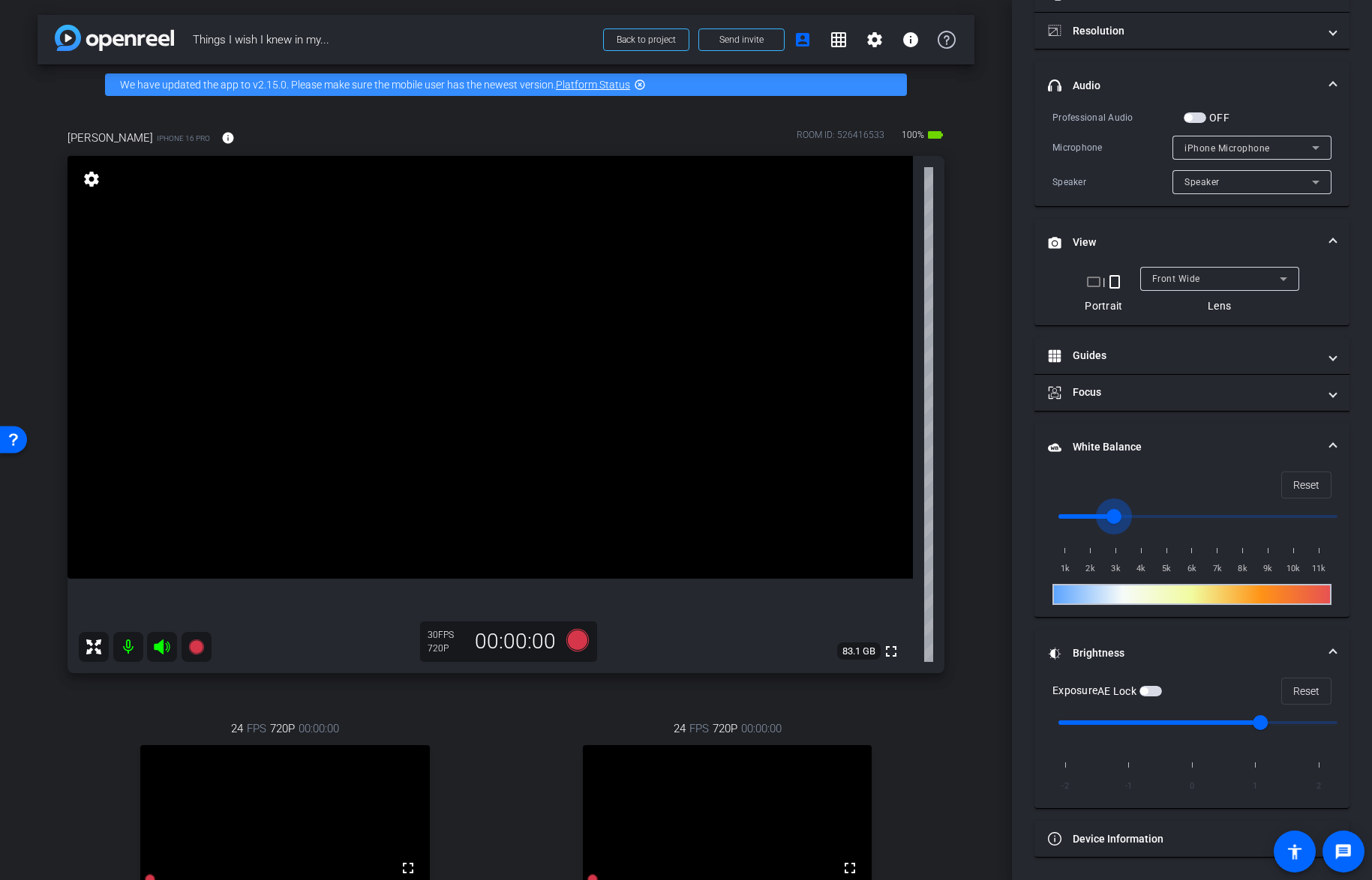
drag, startPoint x: 1126, startPoint y: 517, endPoint x: 1119, endPoint y: 517, distance: 7.0
click at [1120, 517] on input "range" at bounding box center [1199, 516] width 311 height 33
type input "3500"
click at [1120, 514] on input "range" at bounding box center [1199, 516] width 311 height 33
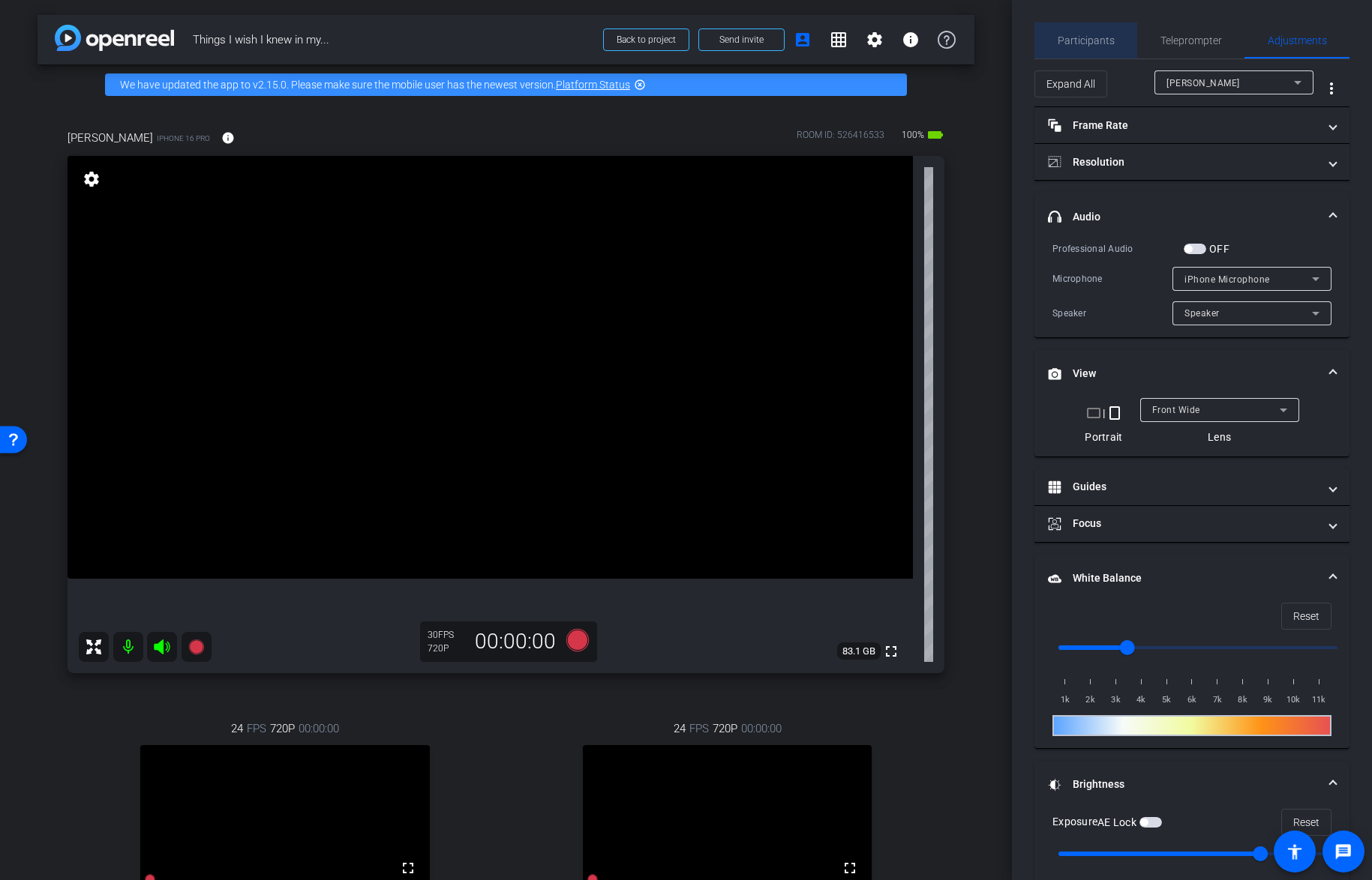
click at [1096, 43] on span "Participants" at bounding box center [1086, 40] width 57 height 10
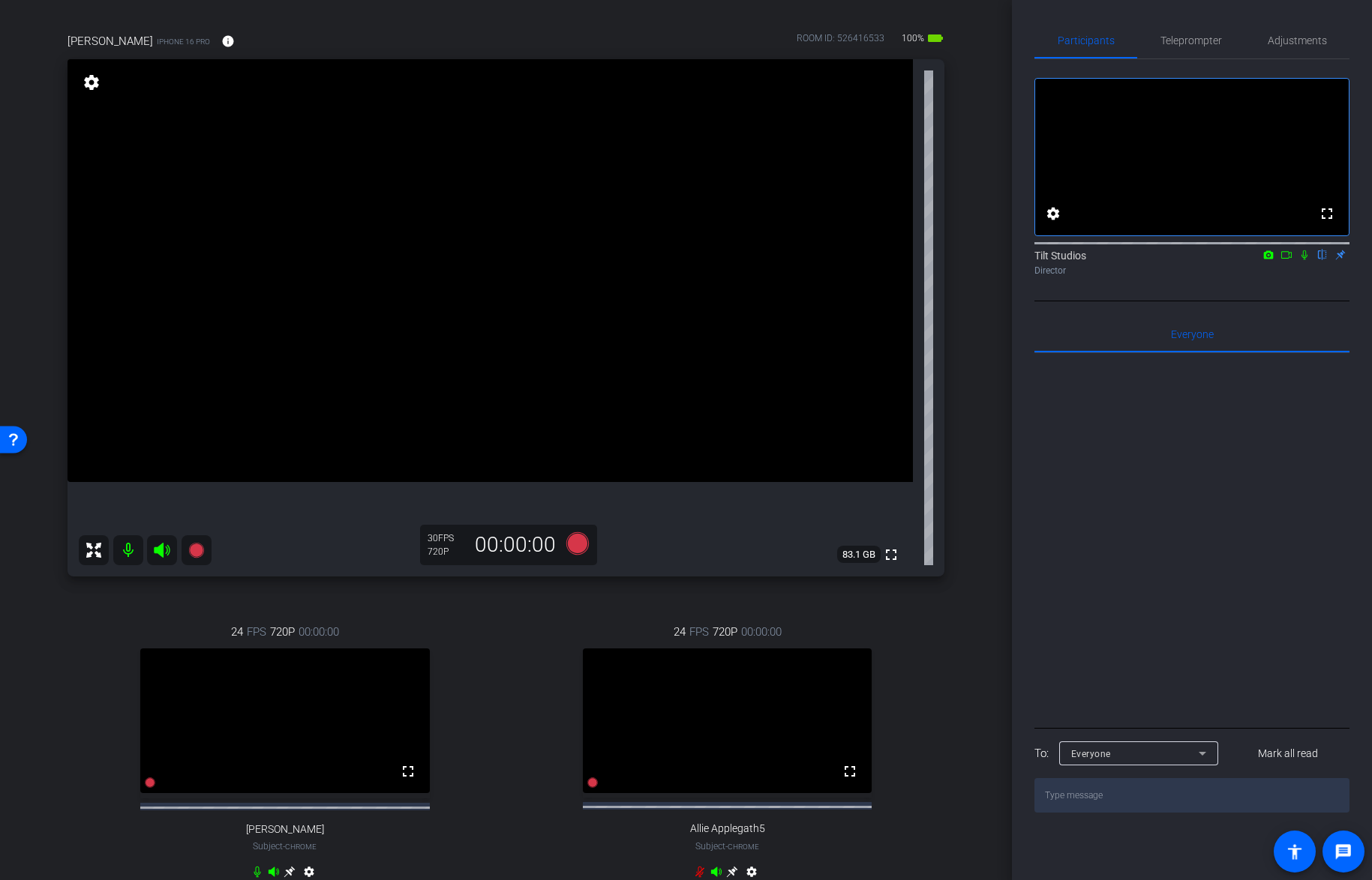
scroll to position [67, 0]
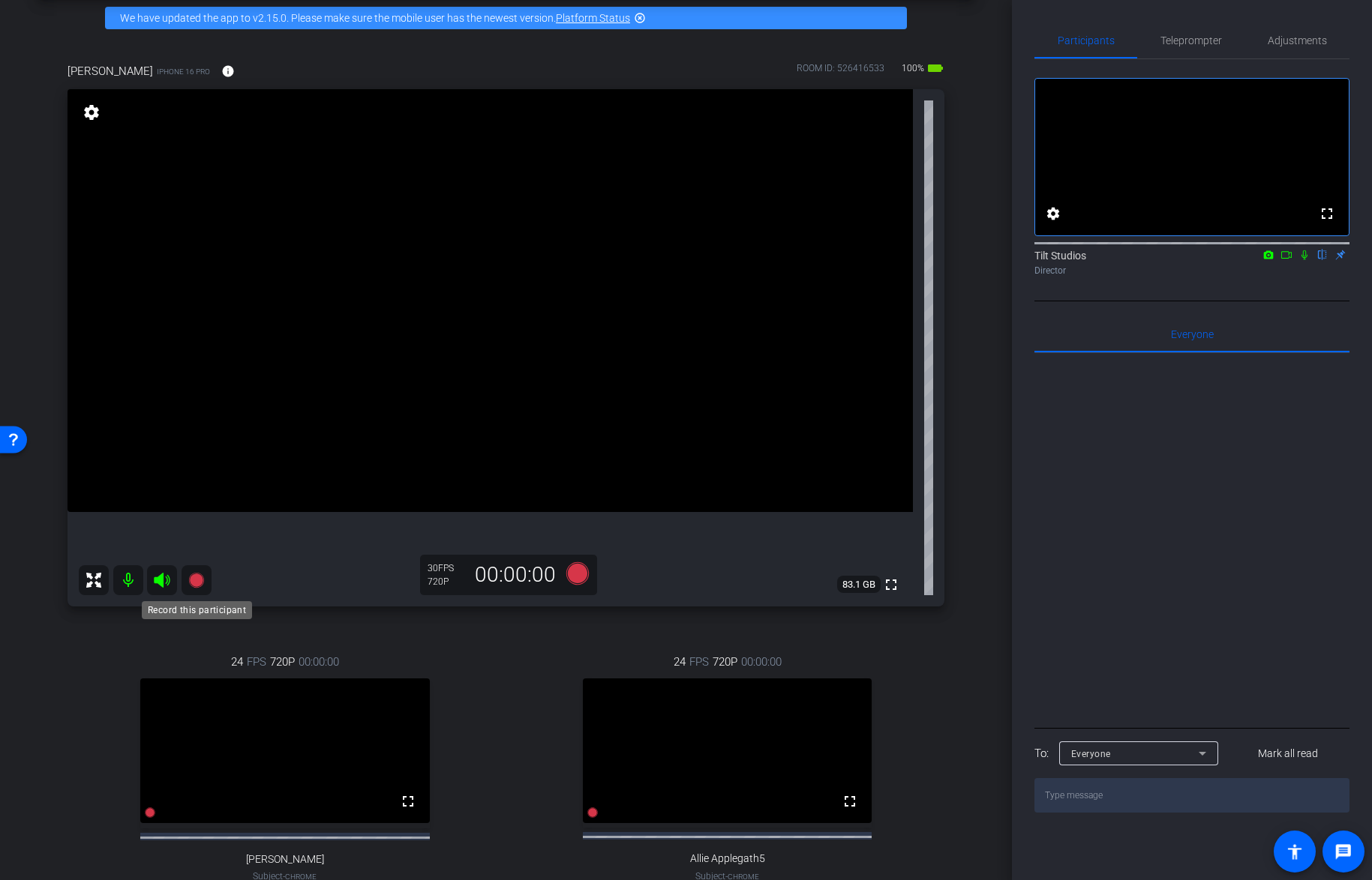
click at [197, 588] on icon at bounding box center [196, 581] width 15 height 15
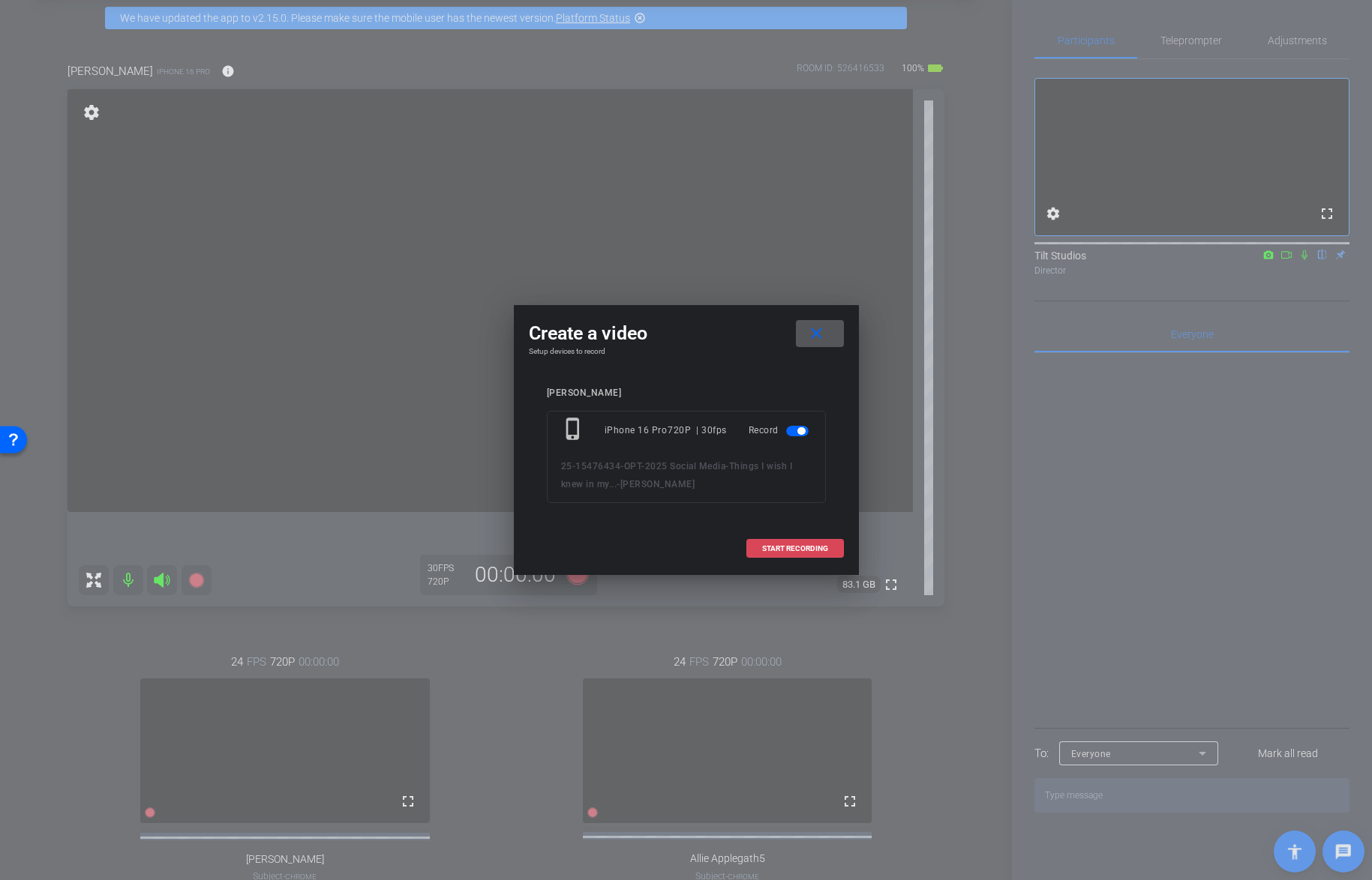
click at [778, 552] on span at bounding box center [795, 550] width 96 height 36
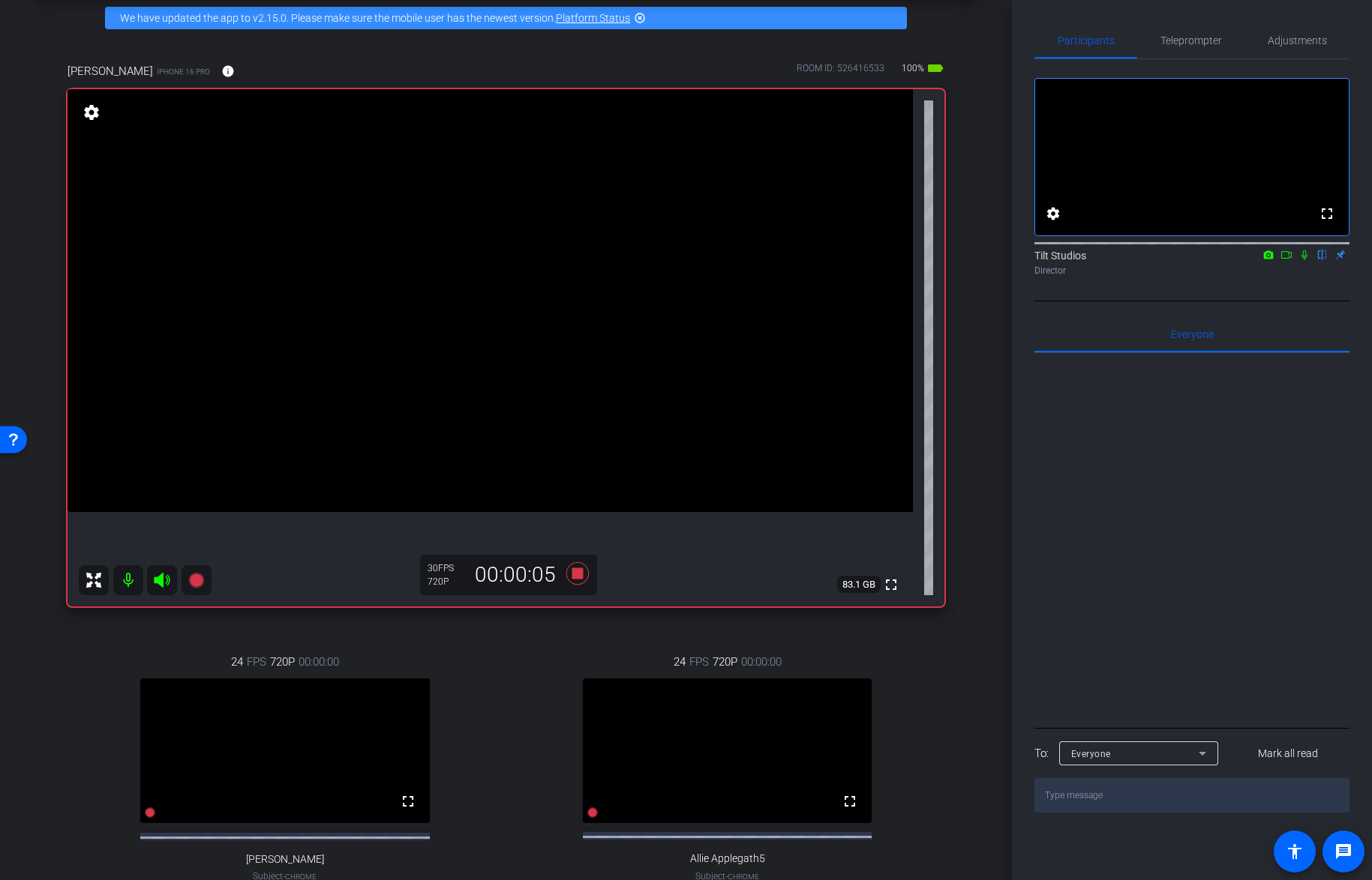
click at [1306, 260] on icon at bounding box center [1304, 254] width 12 height 10
click at [579, 576] on icon at bounding box center [577, 573] width 36 height 27
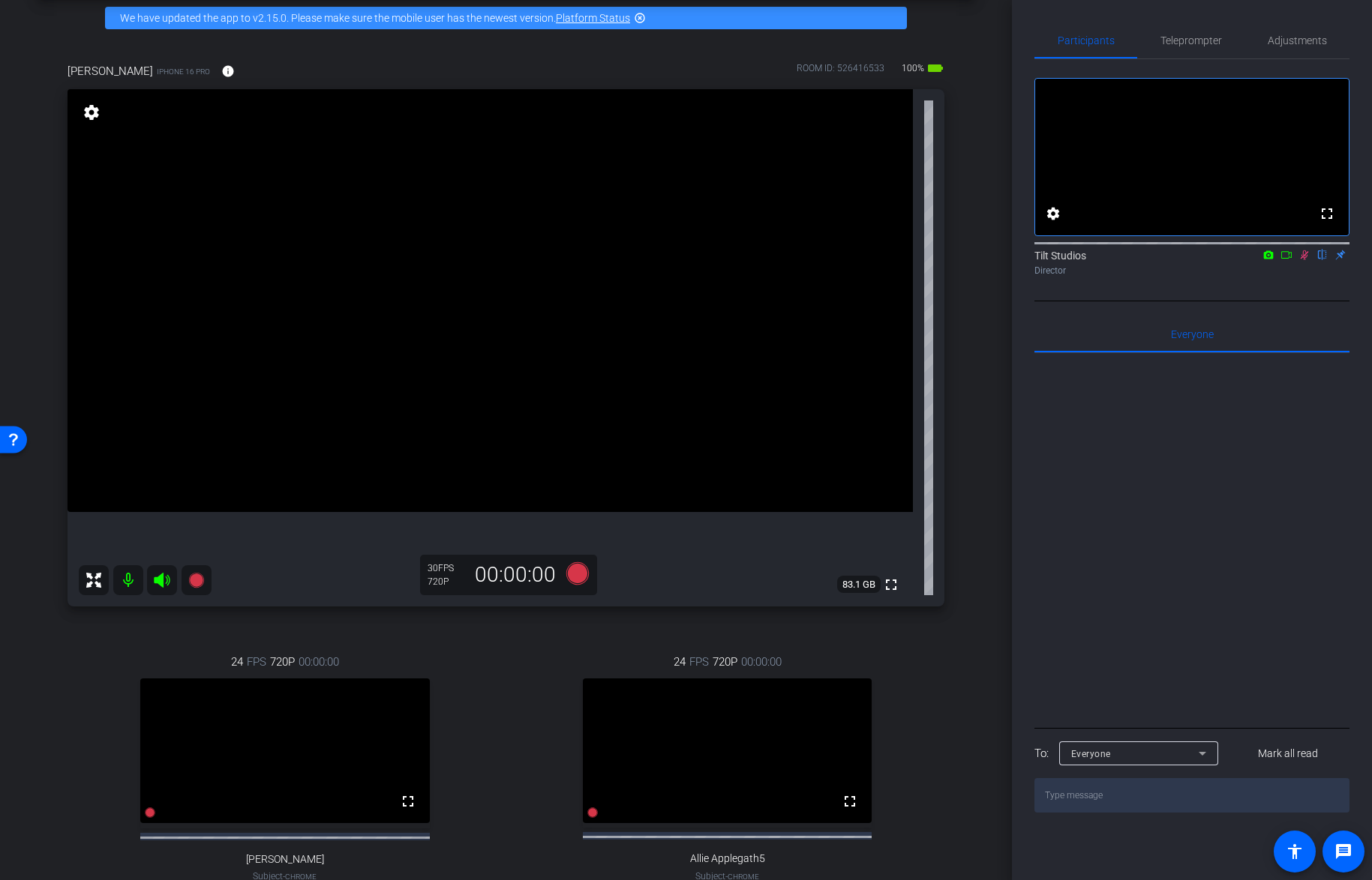
click at [1302, 260] on icon at bounding box center [1304, 255] width 9 height 10
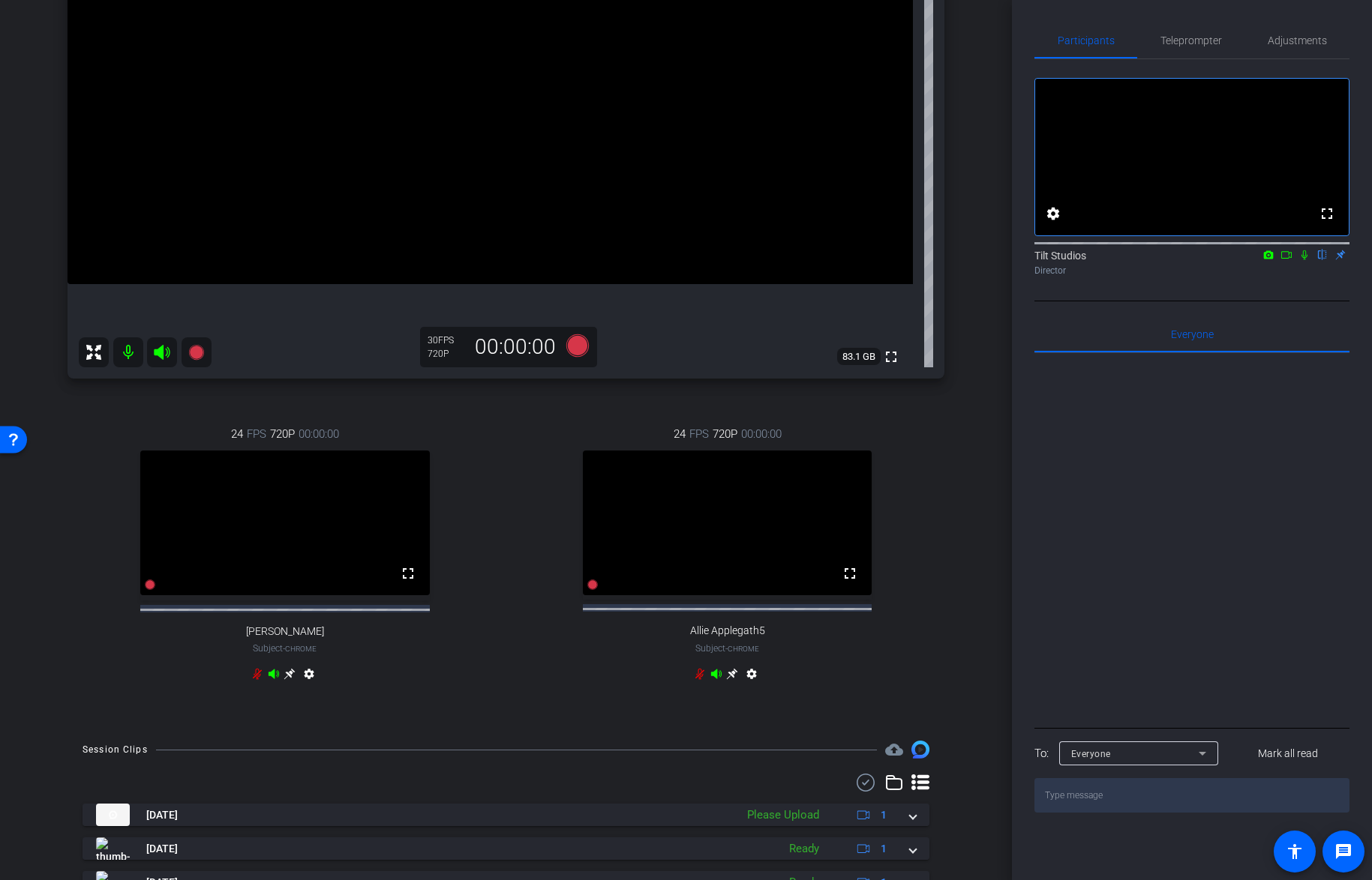
scroll to position [495, 0]
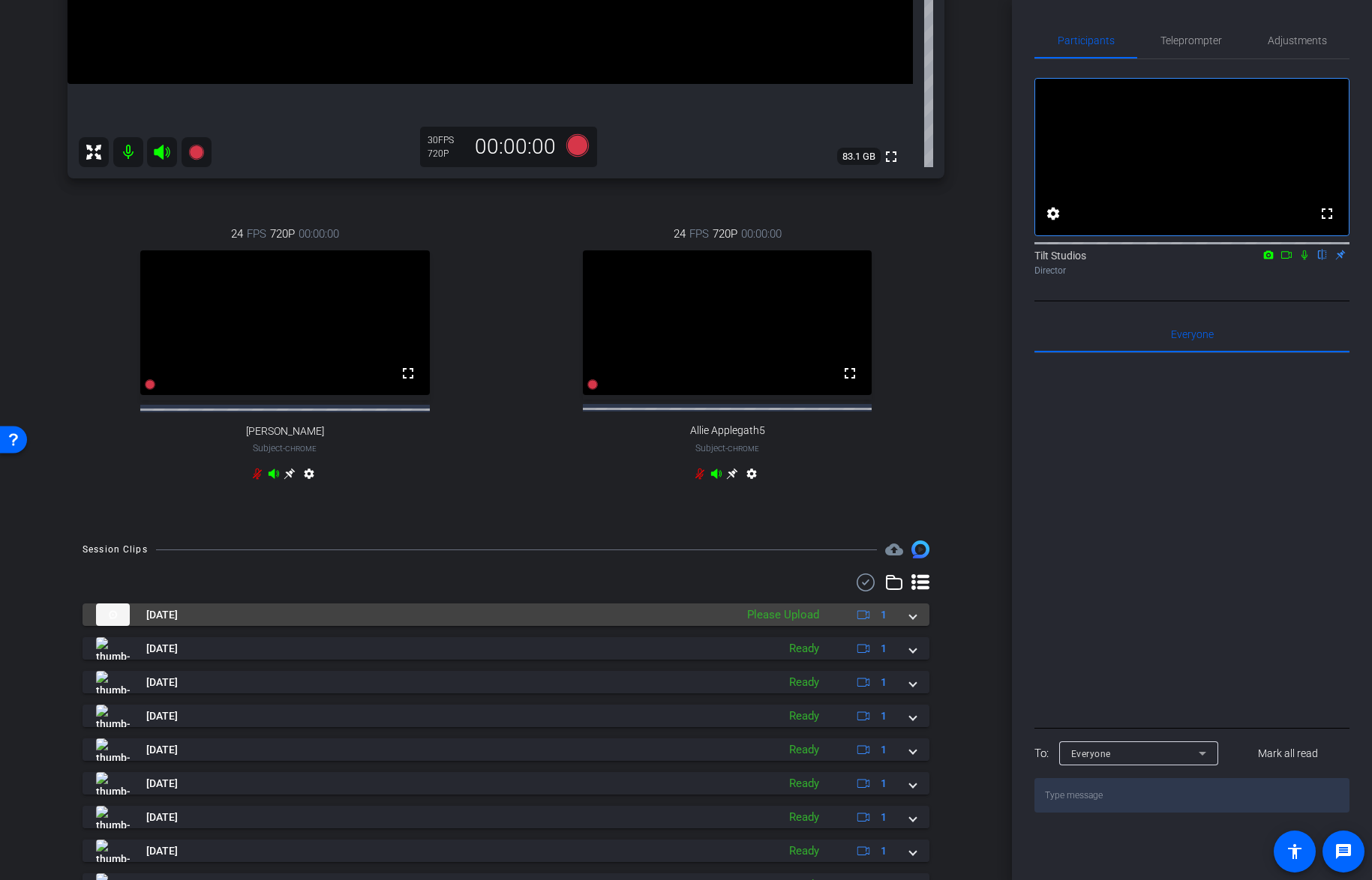
click at [911, 627] on mat-expansion-panel-header "[DATE] Please Upload 1" at bounding box center [506, 615] width 847 height 23
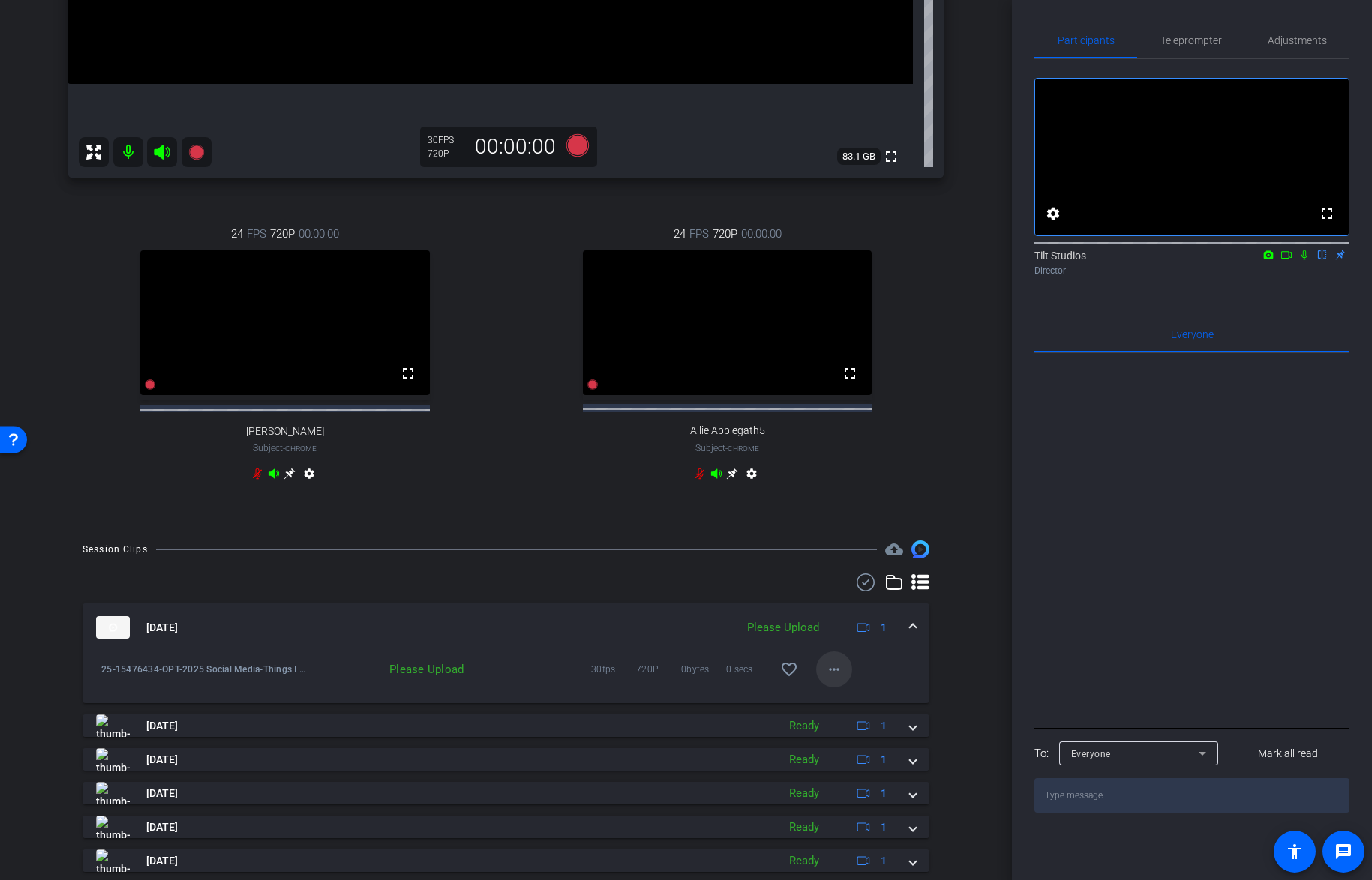
click at [831, 679] on mat-icon "more_horiz" at bounding box center [834, 670] width 18 height 18
click at [835, 717] on span "Upload" at bounding box center [850, 713] width 60 height 18
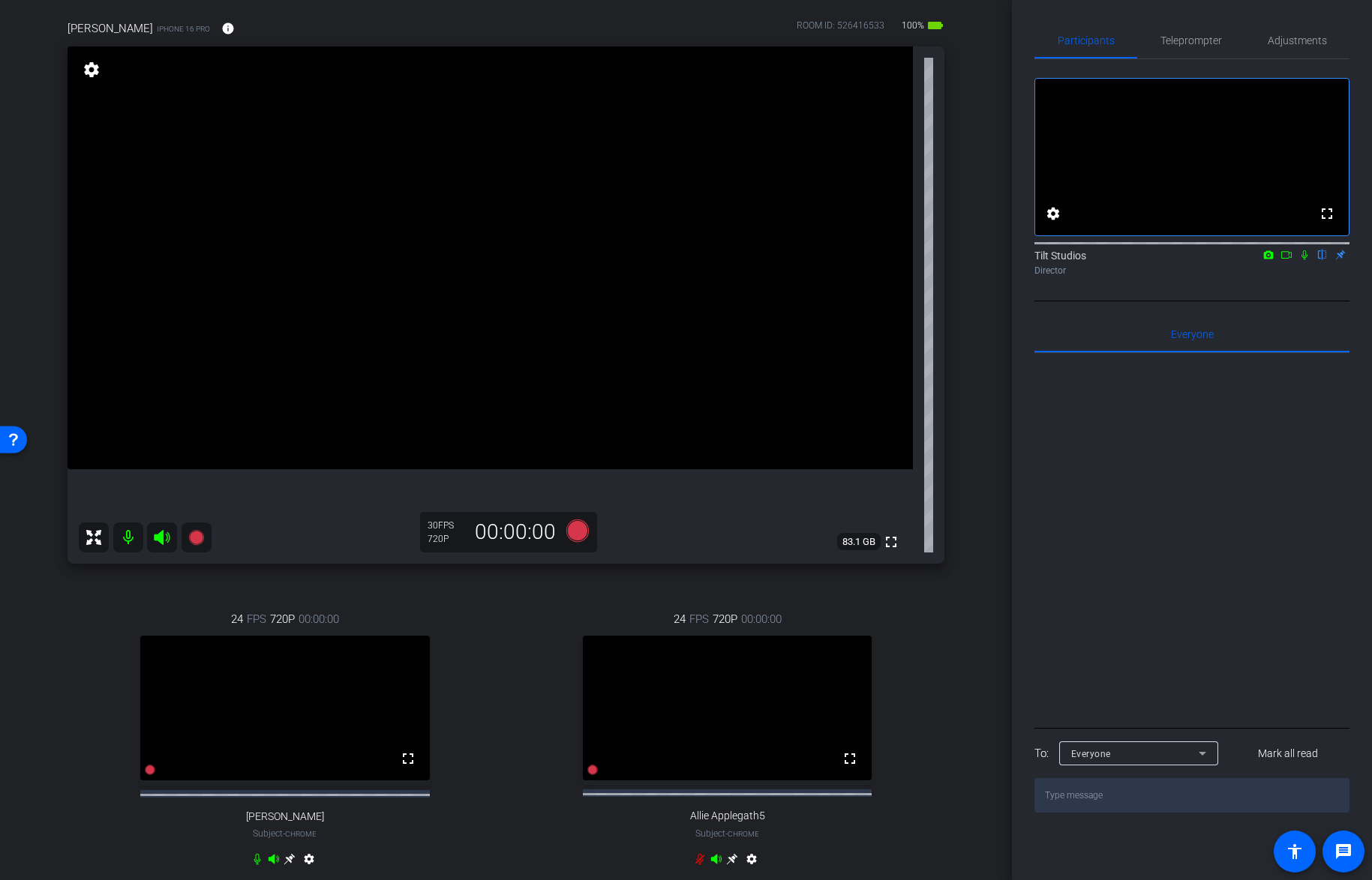
scroll to position [108, 0]
click at [1308, 260] on icon at bounding box center [1304, 254] width 12 height 10
click at [1299, 260] on icon at bounding box center [1304, 254] width 12 height 10
click at [938, 636] on div "[PERSON_NAME] iPhone 16 Pro info ROOM ID: 526416533 100% battery_std fullscreen…" at bounding box center [506, 454] width 938 height 915
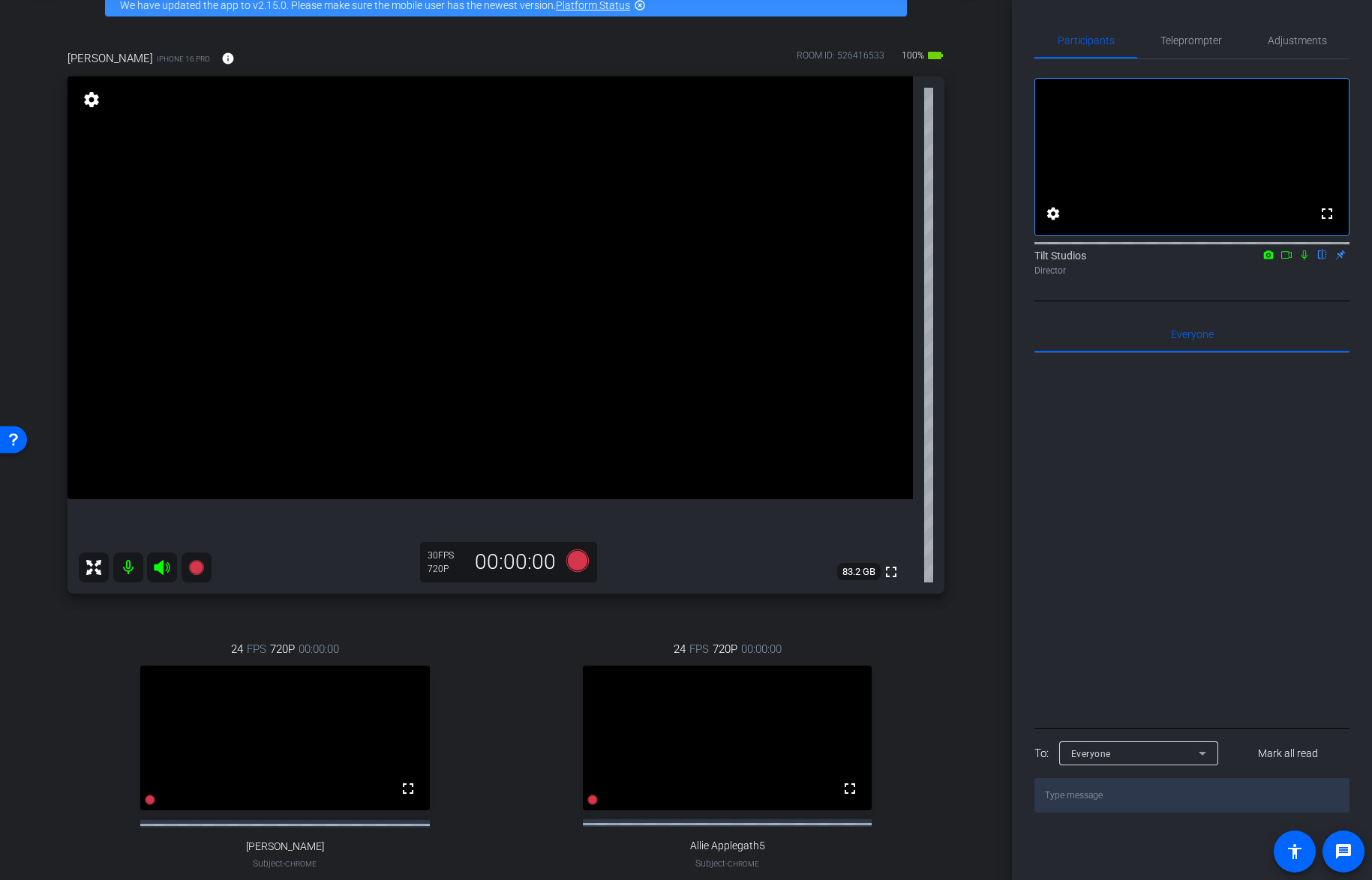
scroll to position [79, 0]
click at [963, 379] on div "[PERSON_NAME] iPhone 16 Pro info ROOM ID: 526416533 100% battery_std fullscreen…" at bounding box center [506, 484] width 938 height 915
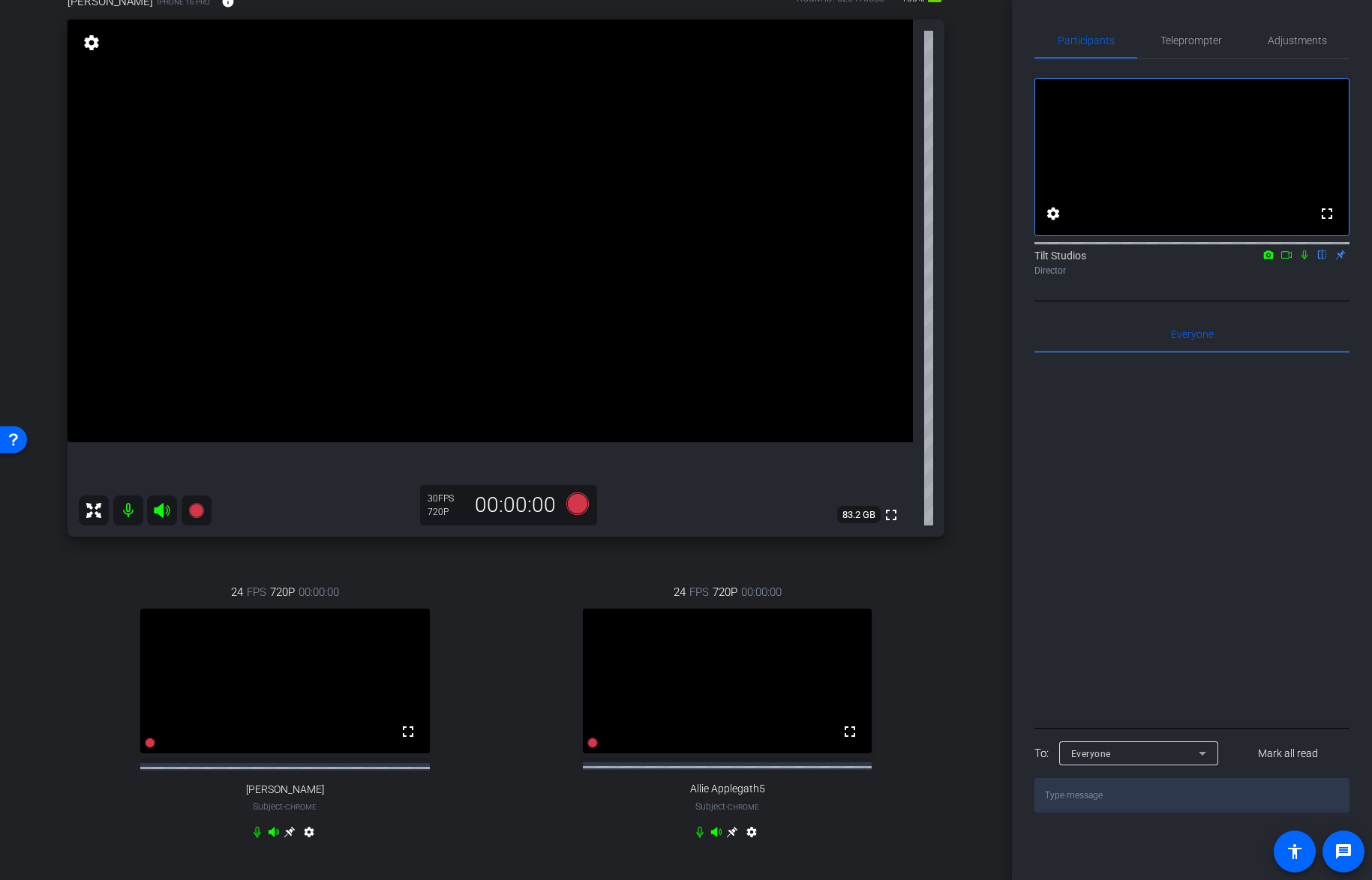
scroll to position [134, 0]
click at [138, 562] on div "24 FPS 720P 00:00:00 fullscreen Jen Subject - Chrome settings" at bounding box center [285, 716] width 434 height 310
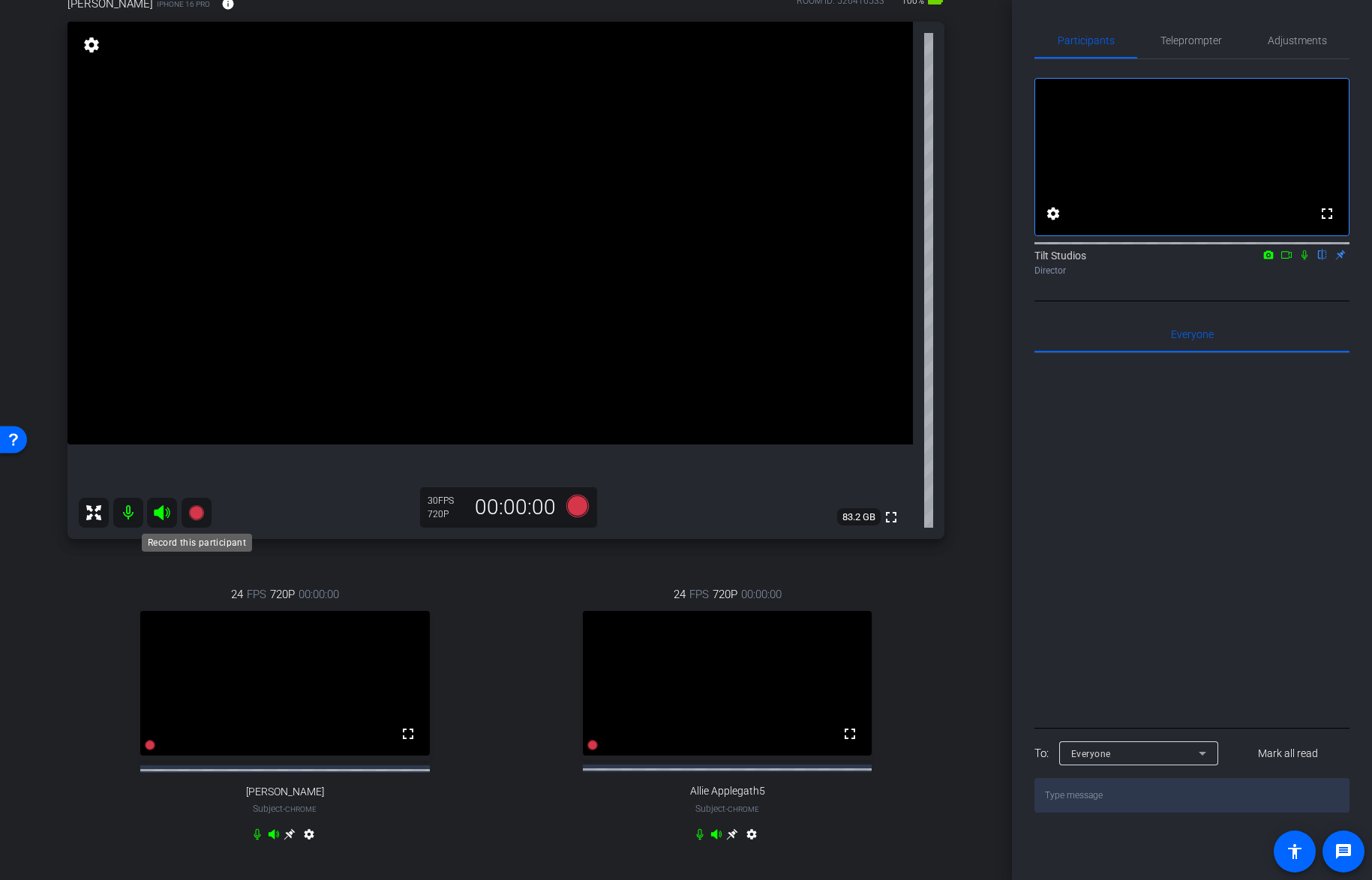
click at [192, 518] on icon at bounding box center [196, 512] width 18 height 18
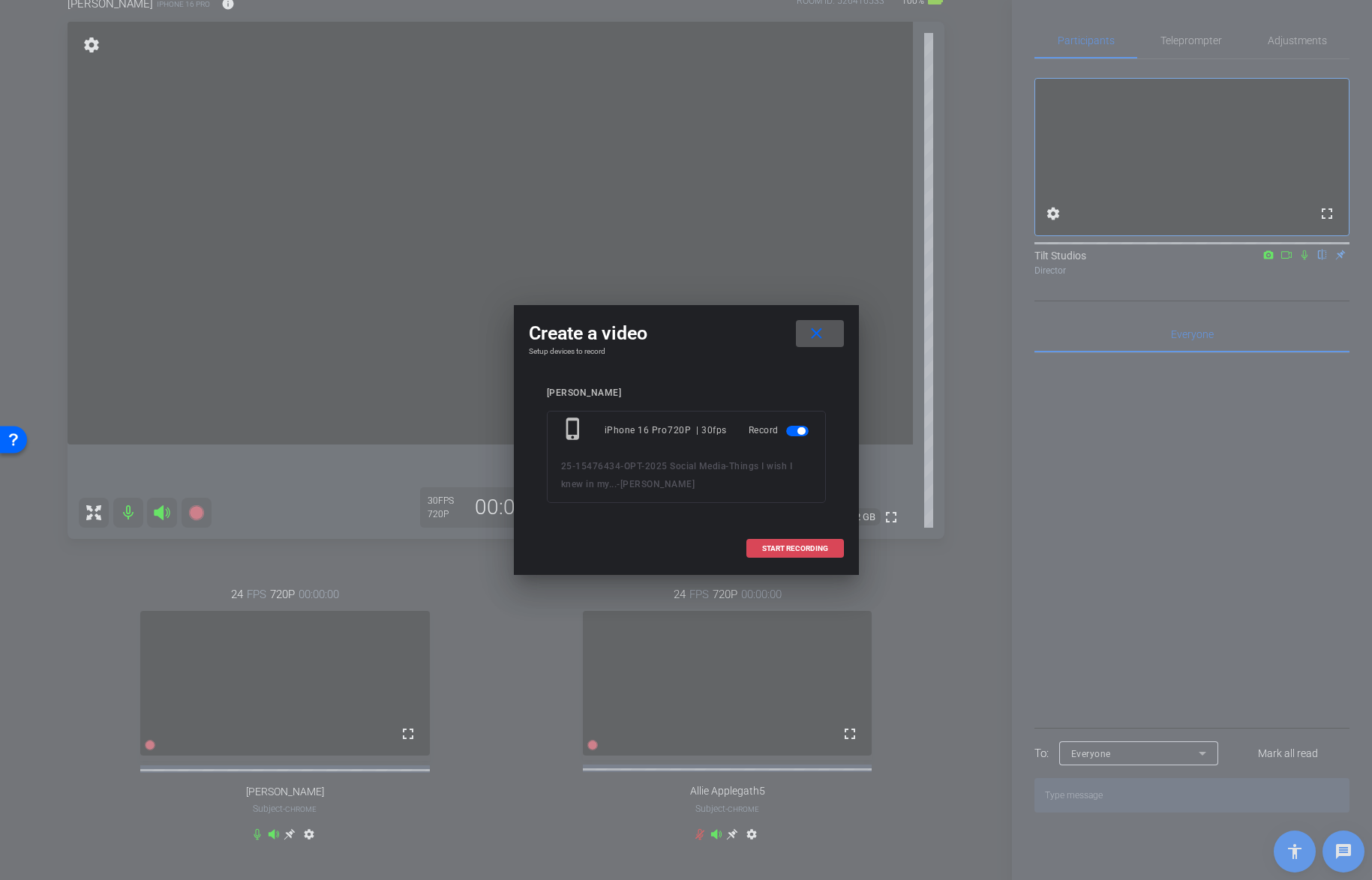
click at [782, 552] on span at bounding box center [795, 550] width 96 height 36
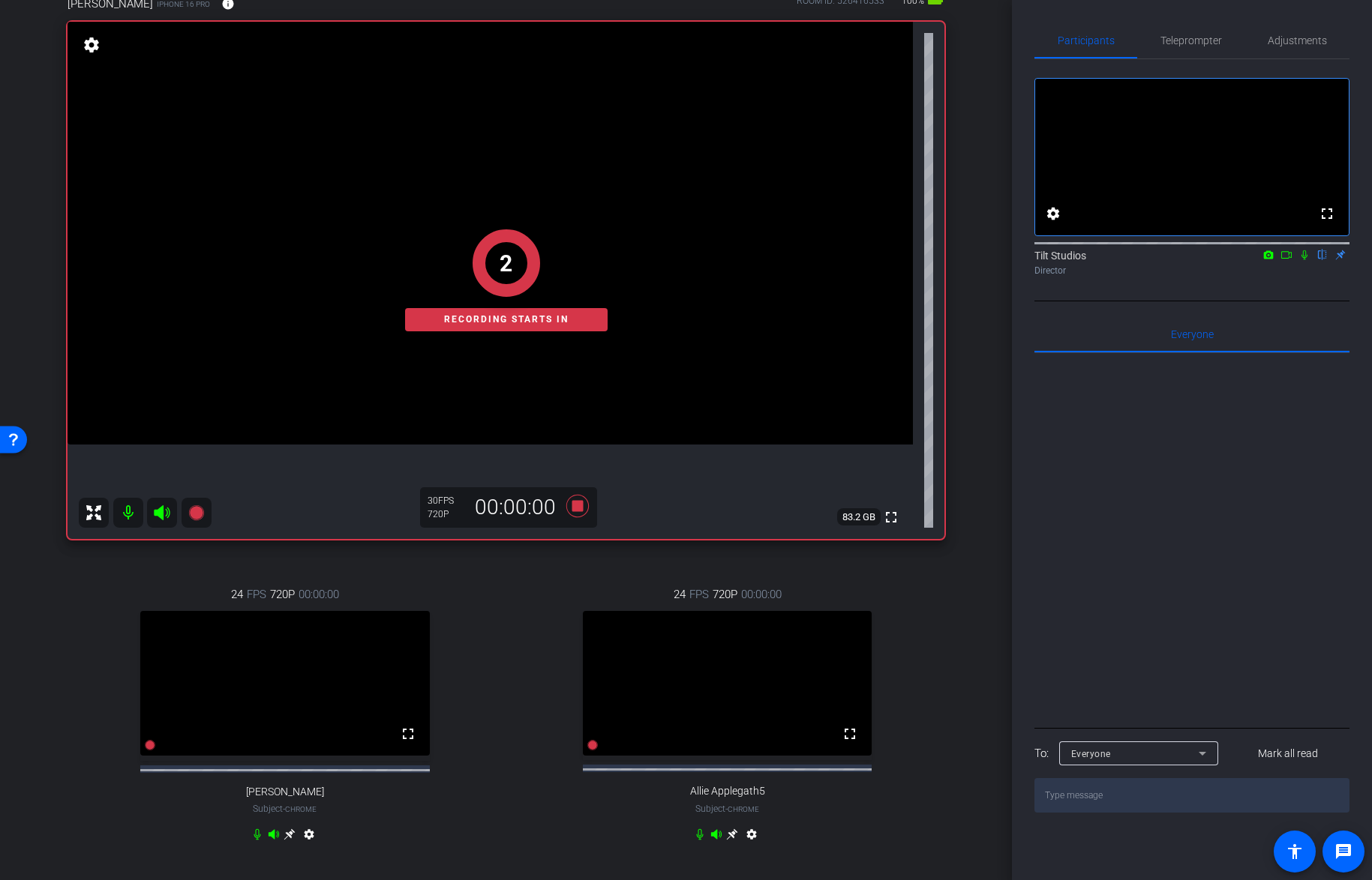
click at [1305, 260] on icon at bounding box center [1304, 255] width 6 height 10
click at [1308, 260] on icon at bounding box center [1304, 254] width 12 height 10
click at [986, 653] on div "arrow_back Things I wish I knew in my... Back to project Send invite account_bo…" at bounding box center [506, 306] width 1012 height 880
click at [1304, 260] on icon at bounding box center [1304, 254] width 12 height 10
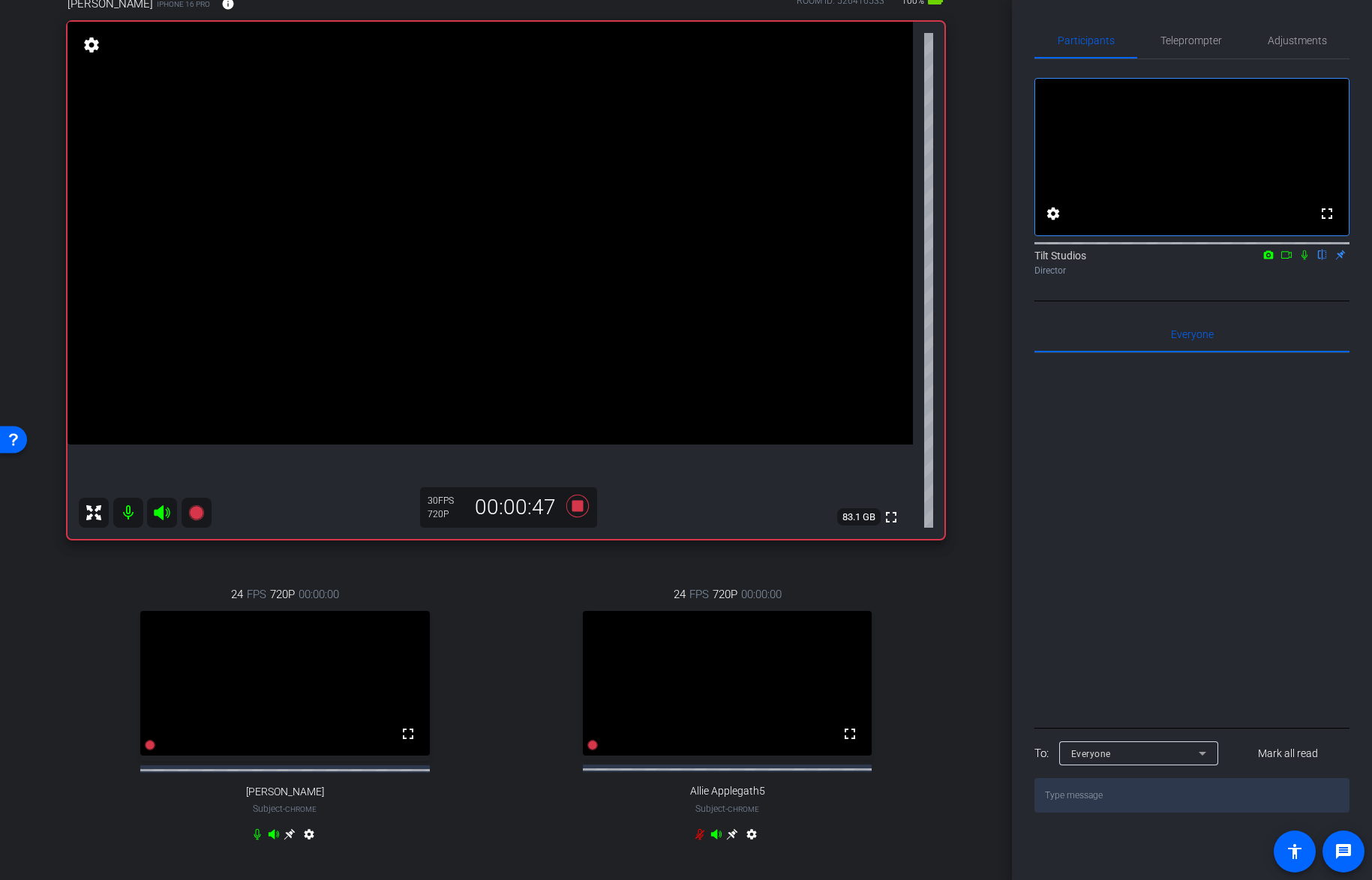
click at [1304, 260] on icon at bounding box center [1304, 254] width 12 height 10
click at [1307, 260] on icon at bounding box center [1304, 255] width 9 height 10
click at [1304, 260] on icon at bounding box center [1304, 254] width 12 height 10
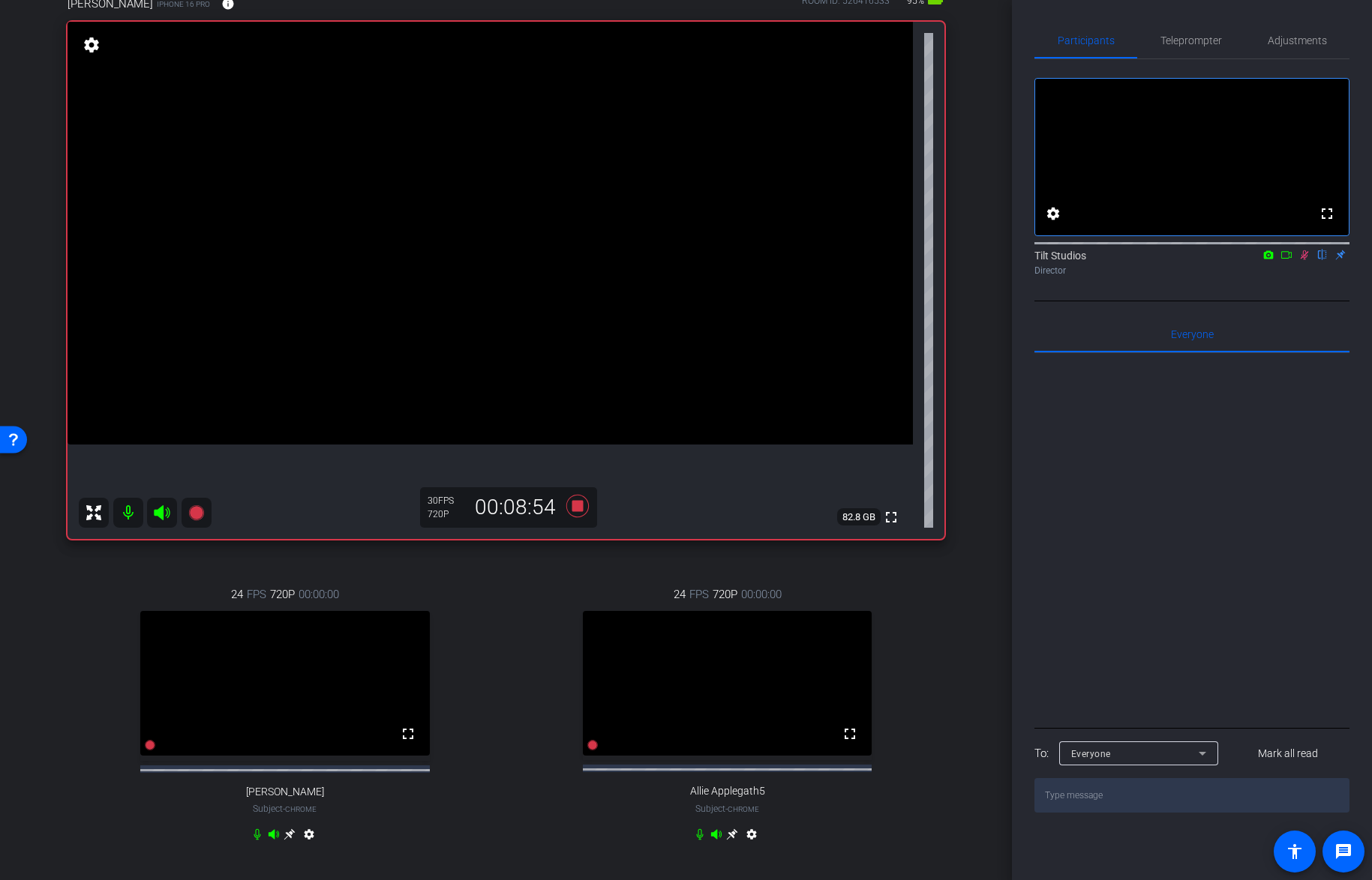
click at [1301, 260] on icon at bounding box center [1304, 254] width 12 height 10
click at [477, 581] on div "24 FPS 720P 00:00:00 fullscreen Jen Subject - Chrome settings" at bounding box center [285, 716] width 434 height 310
click at [1304, 260] on icon at bounding box center [1304, 255] width 6 height 10
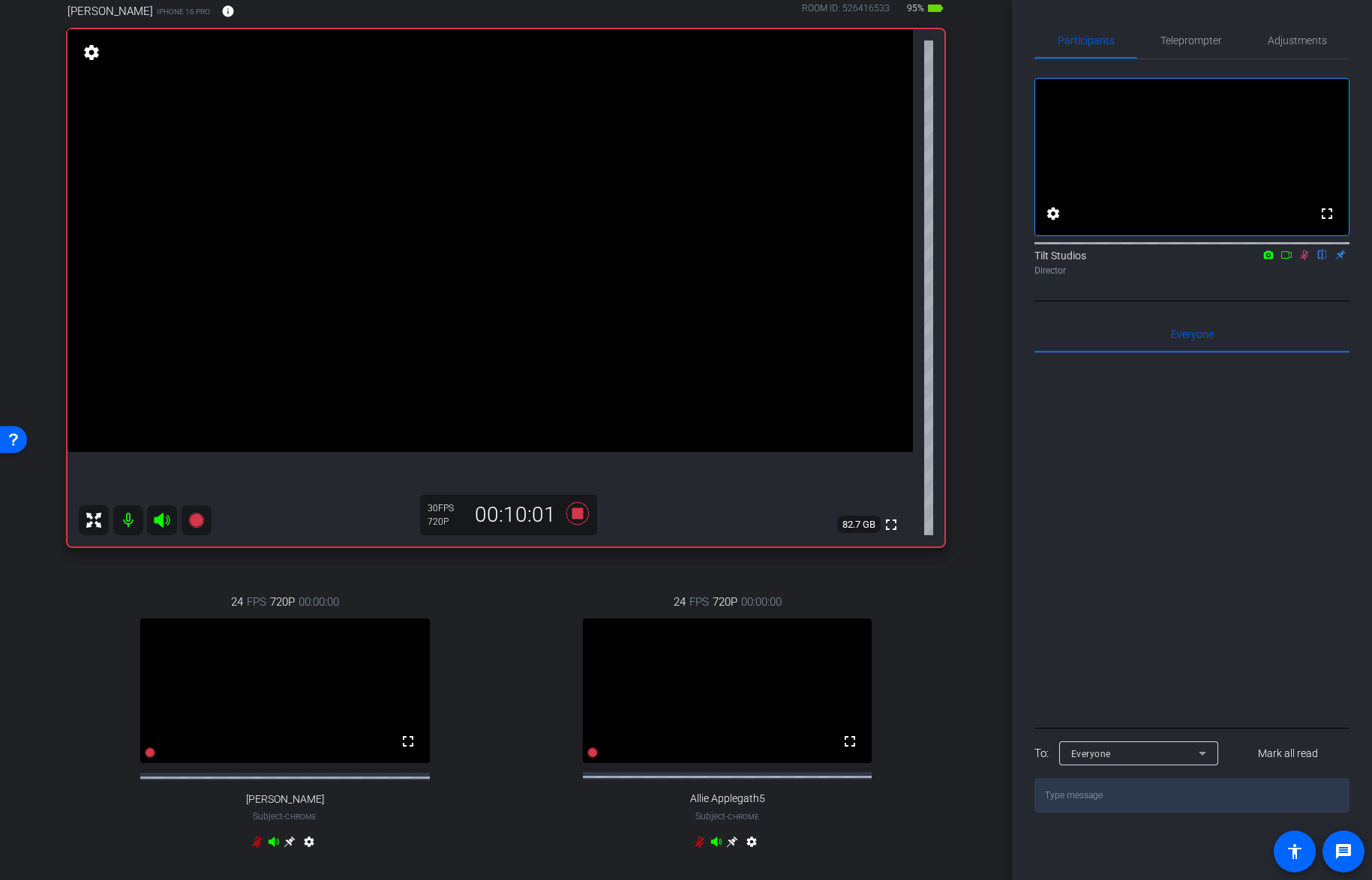
scroll to position [129, 0]
click at [1304, 260] on icon at bounding box center [1304, 254] width 12 height 10
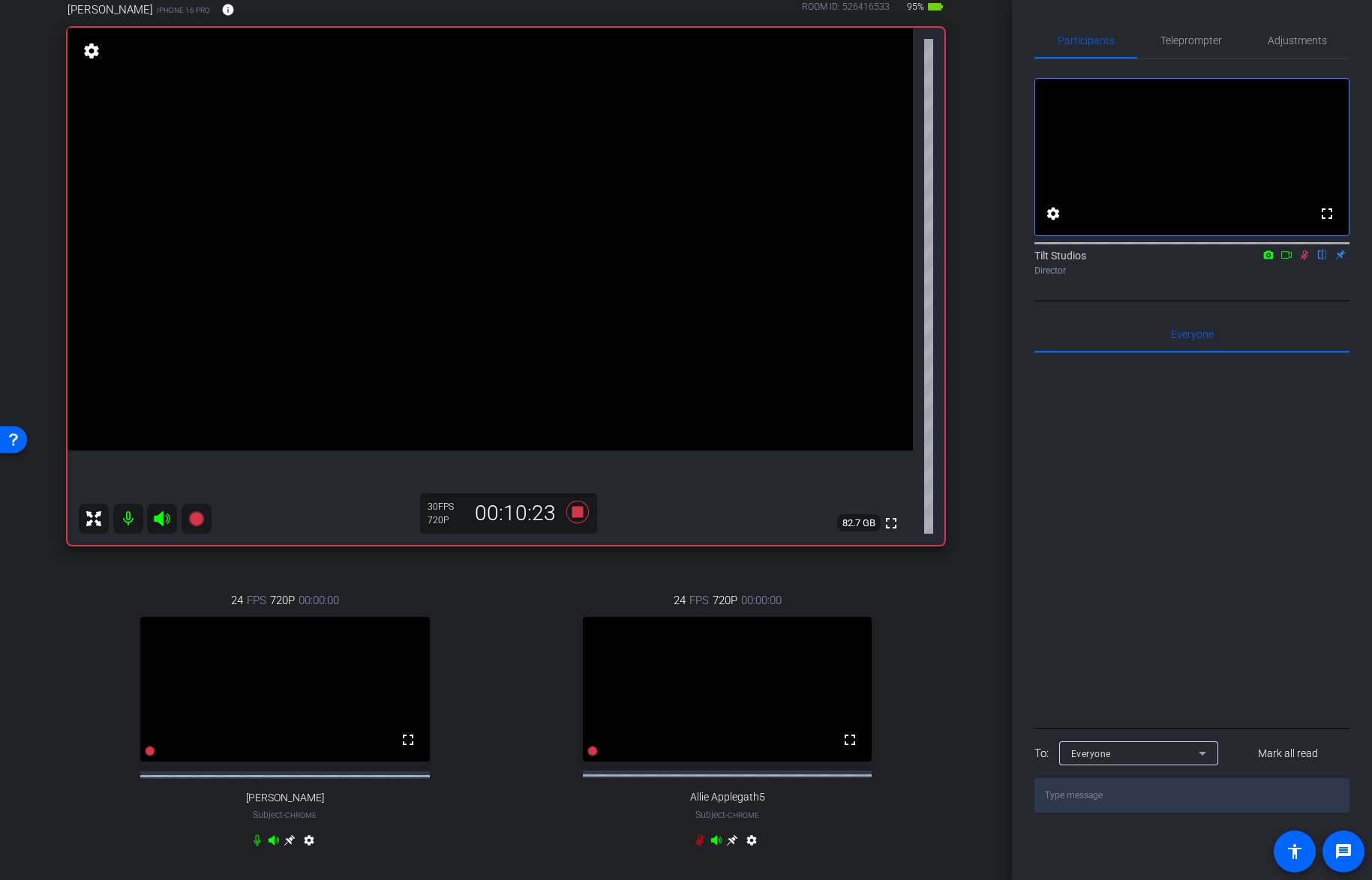
click at [1304, 260] on icon at bounding box center [1304, 254] width 12 height 10
click at [1304, 260] on icon at bounding box center [1304, 255] width 9 height 10
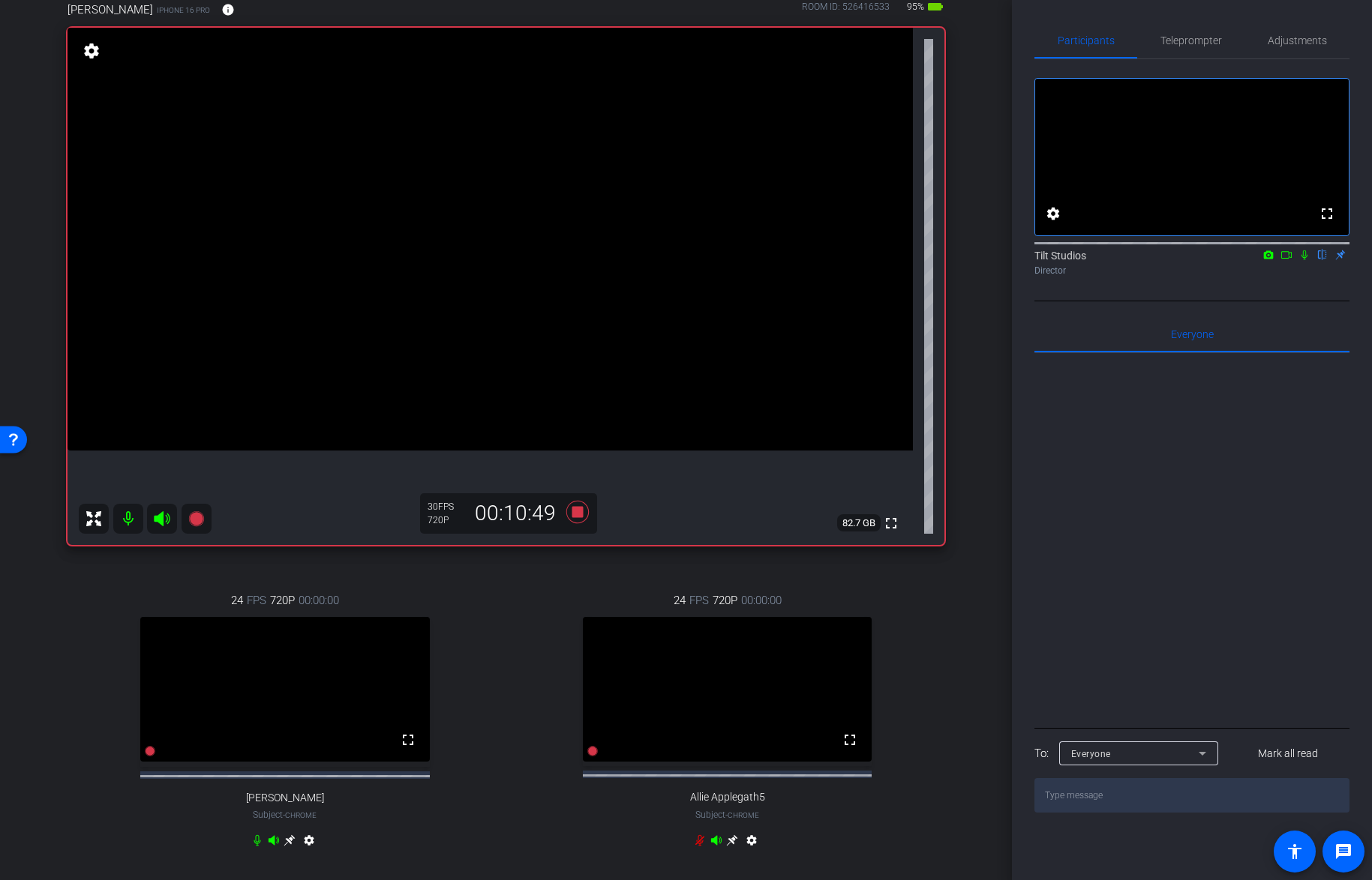
click at [499, 568] on div "24 FPS 720P 00:00:00 fullscreen Jen Subject - Chrome settings 24 FPS 720P 00:00…" at bounding box center [506, 722] width 878 height 310
click at [572, 516] on icon at bounding box center [577, 512] width 23 height 23
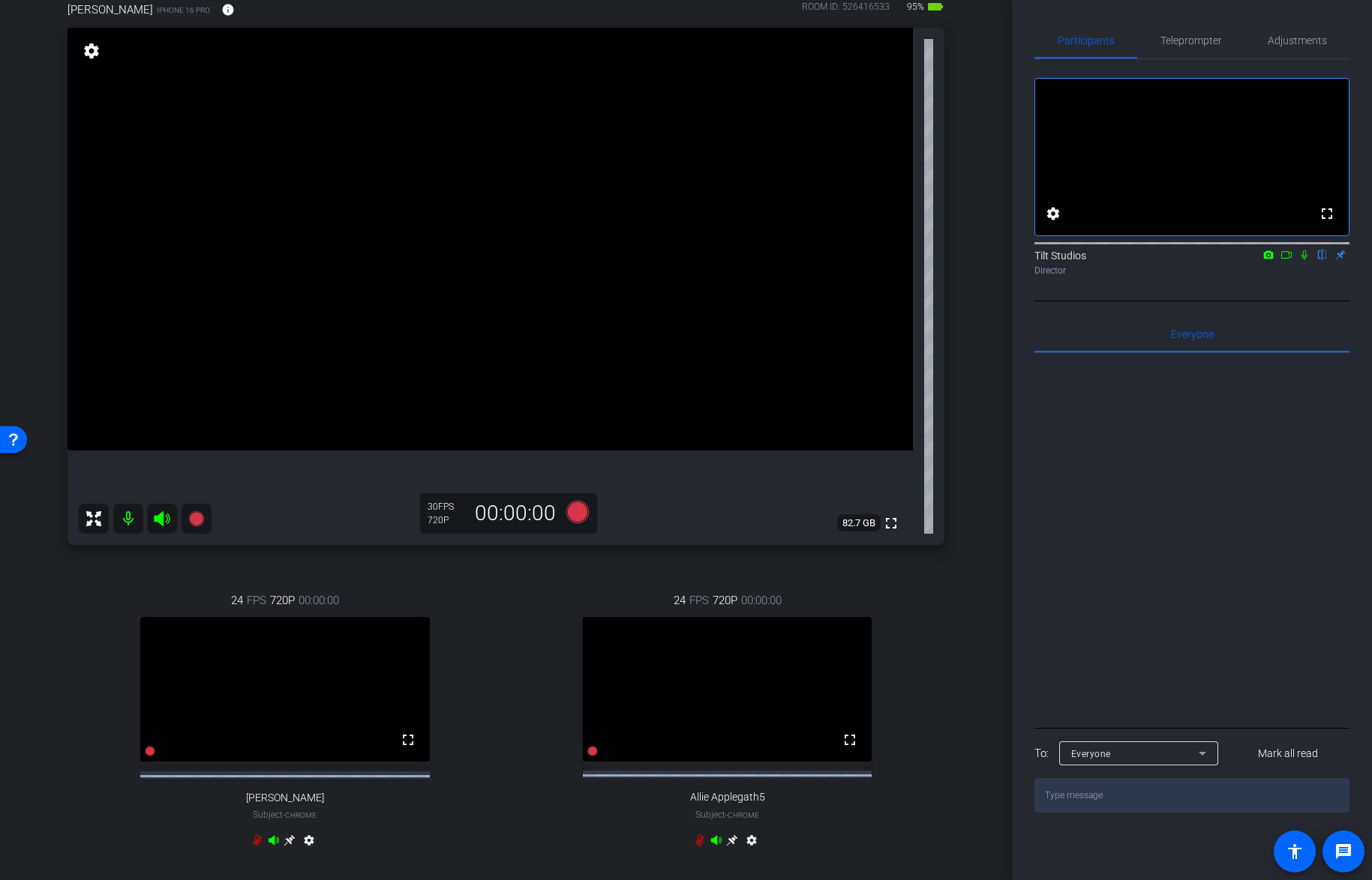
click at [965, 437] on div "[PERSON_NAME] iPhone 16 Pro info ROOM ID: 526416533 95% battery_std fullscreen …" at bounding box center [506, 434] width 938 height 915
click at [973, 371] on div "arrow_back Things I wish I knew in my... Back to project Send invite account_bo…" at bounding box center [506, 311] width 1012 height 880
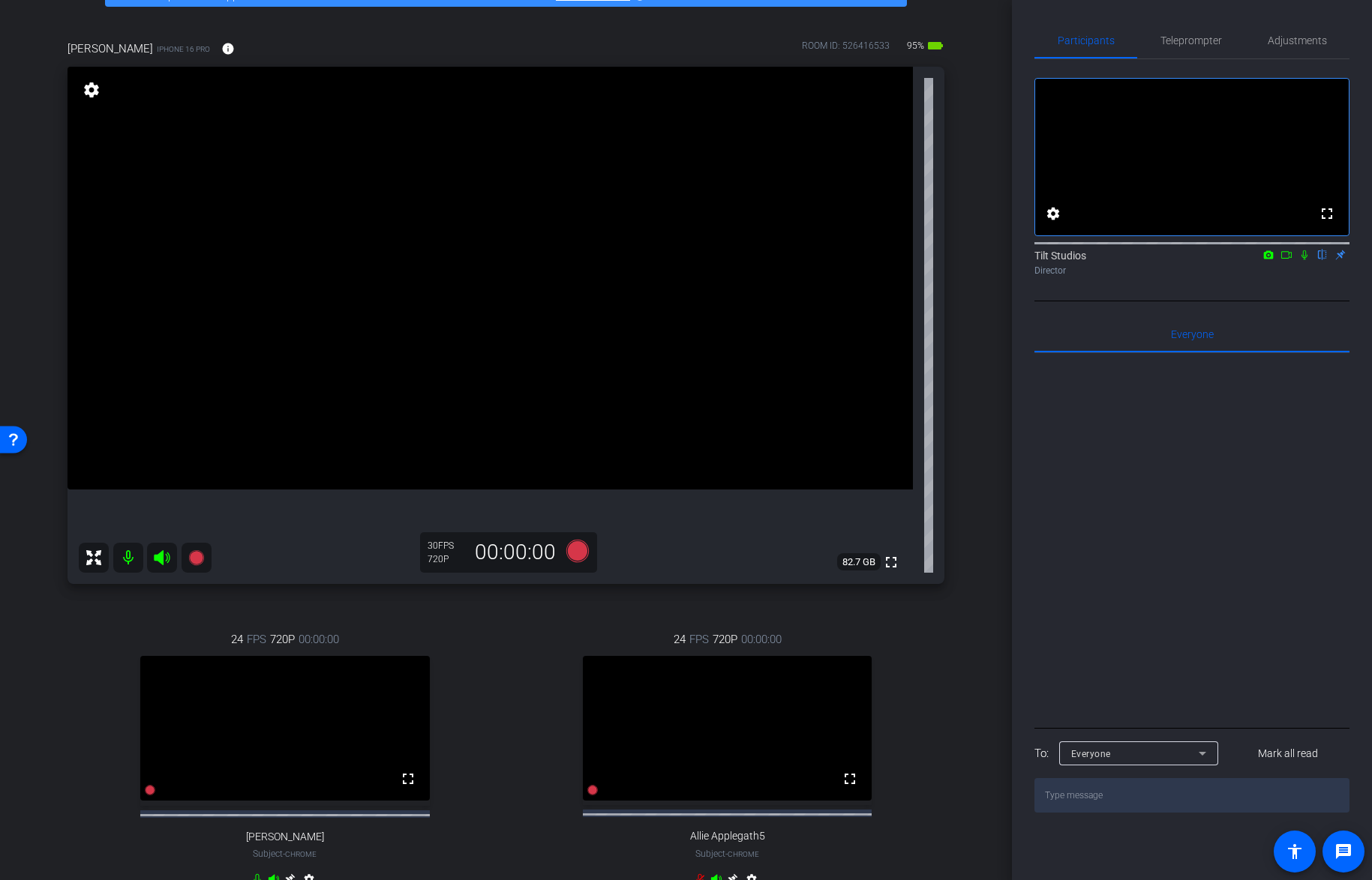
scroll to position [567, 0]
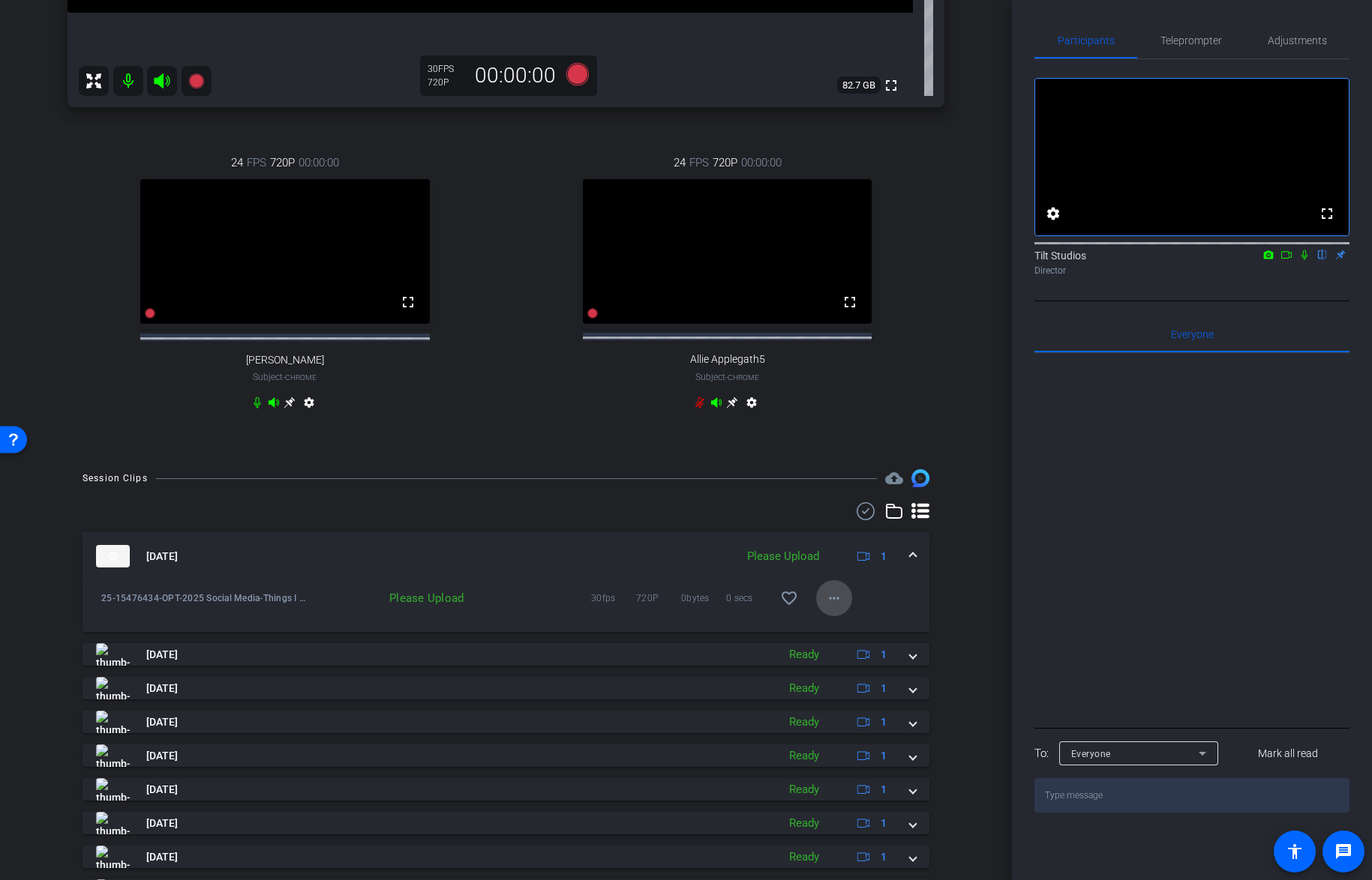
click at [830, 608] on mat-icon "more_horiz" at bounding box center [834, 598] width 18 height 18
click at [839, 635] on span "Upload" at bounding box center [850, 642] width 60 height 18
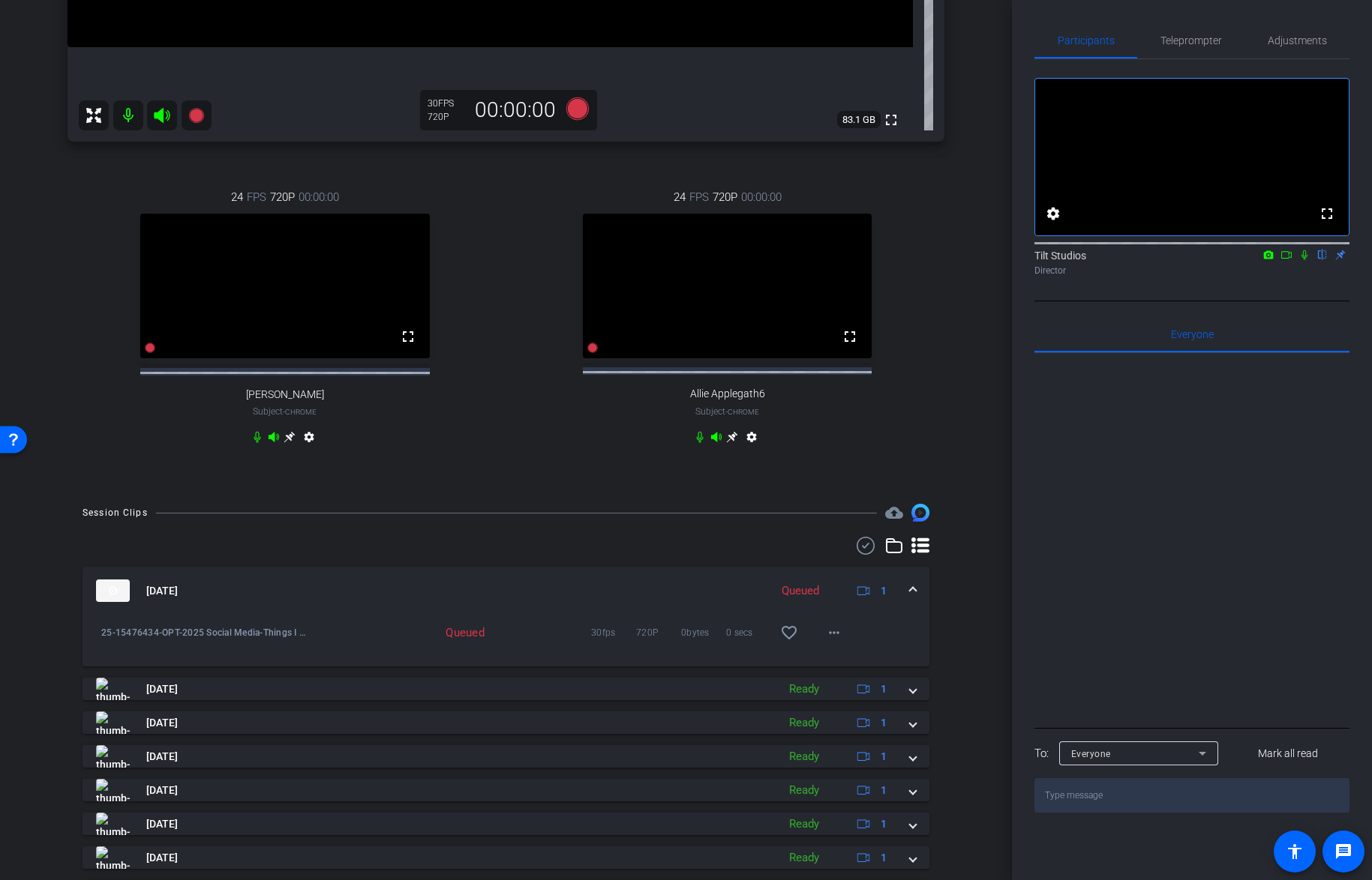
scroll to position [689, 0]
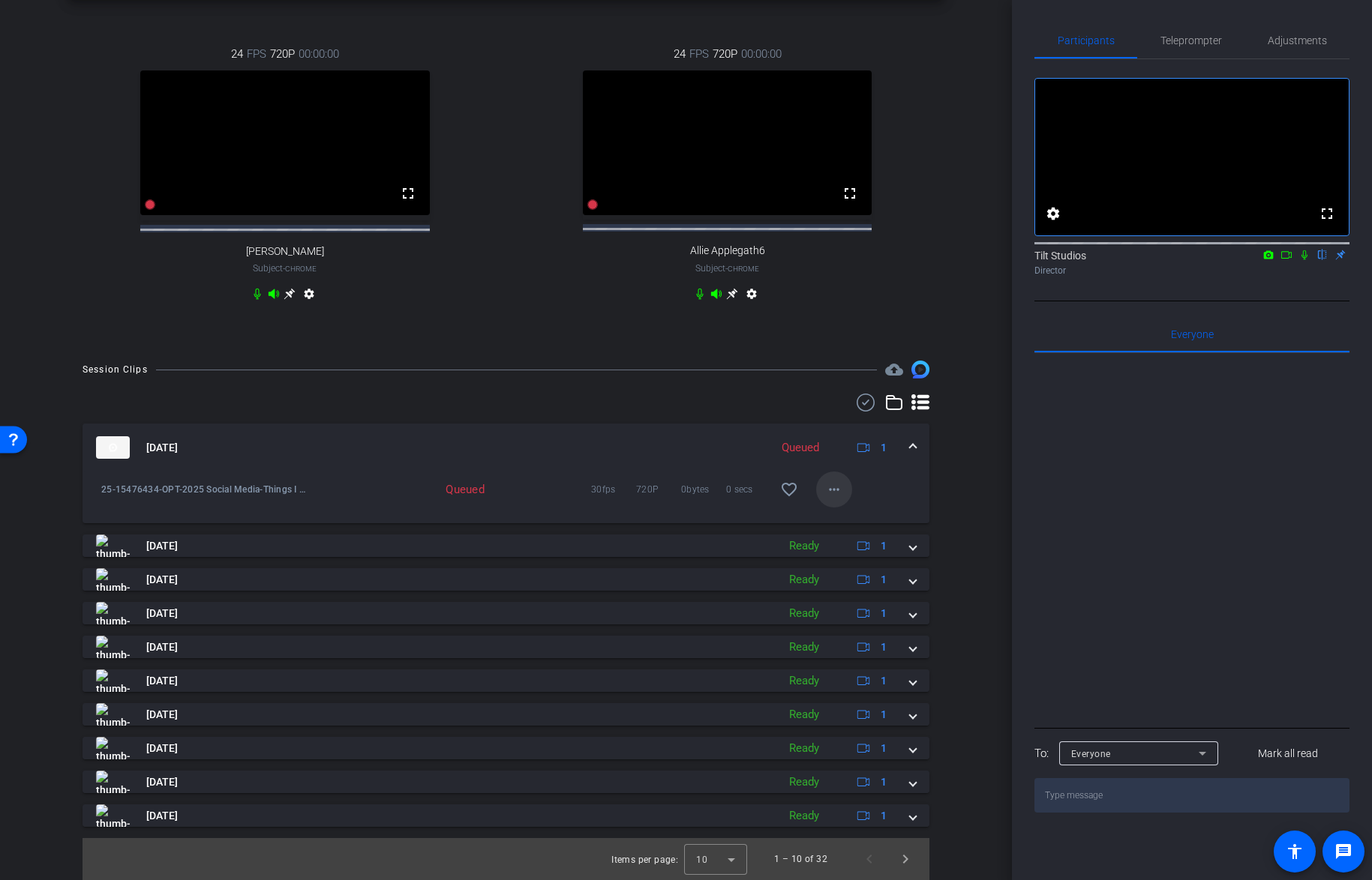
click at [838, 491] on span at bounding box center [835, 490] width 36 height 36
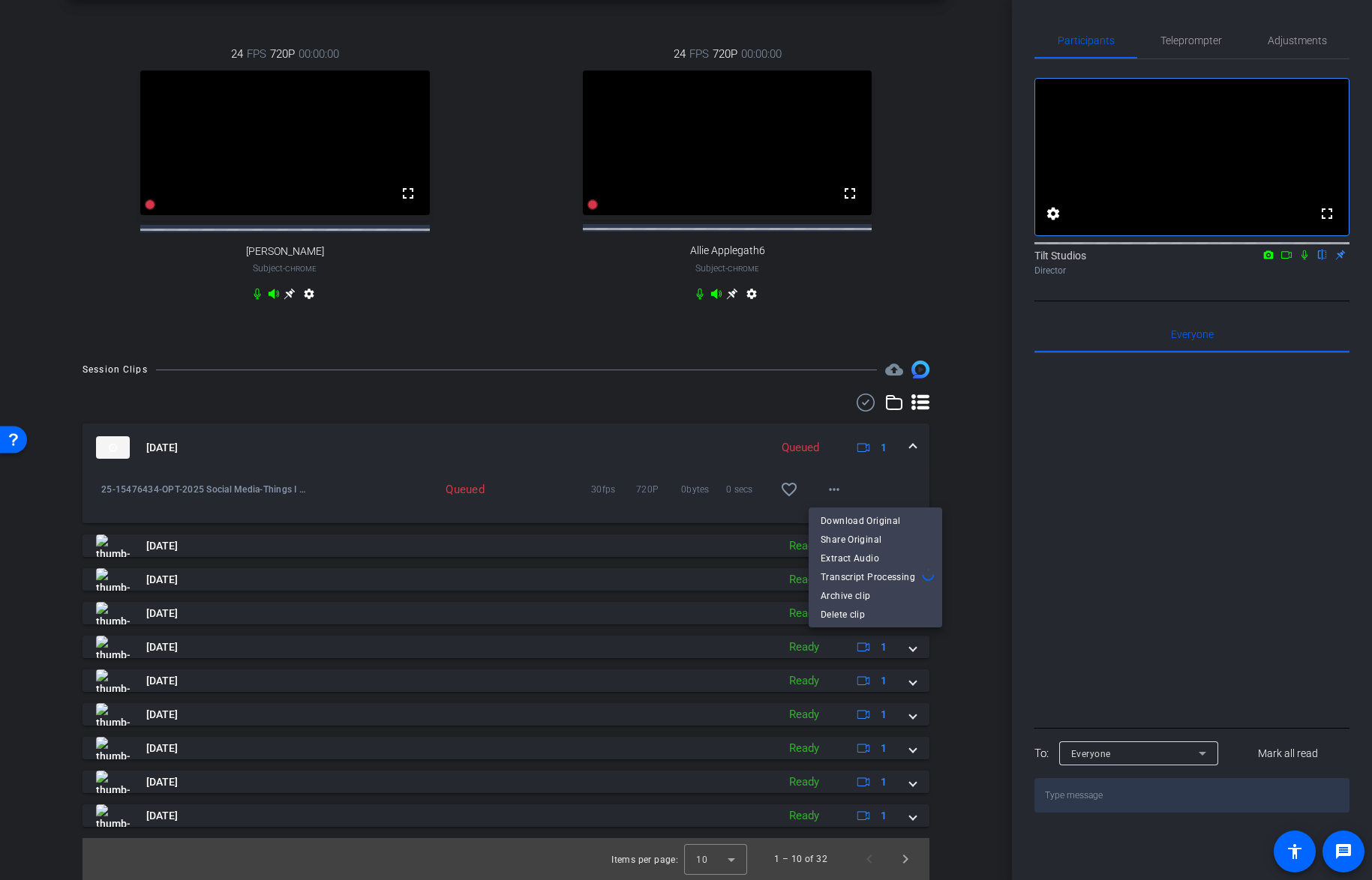
click at [940, 468] on div at bounding box center [686, 440] width 1372 height 880
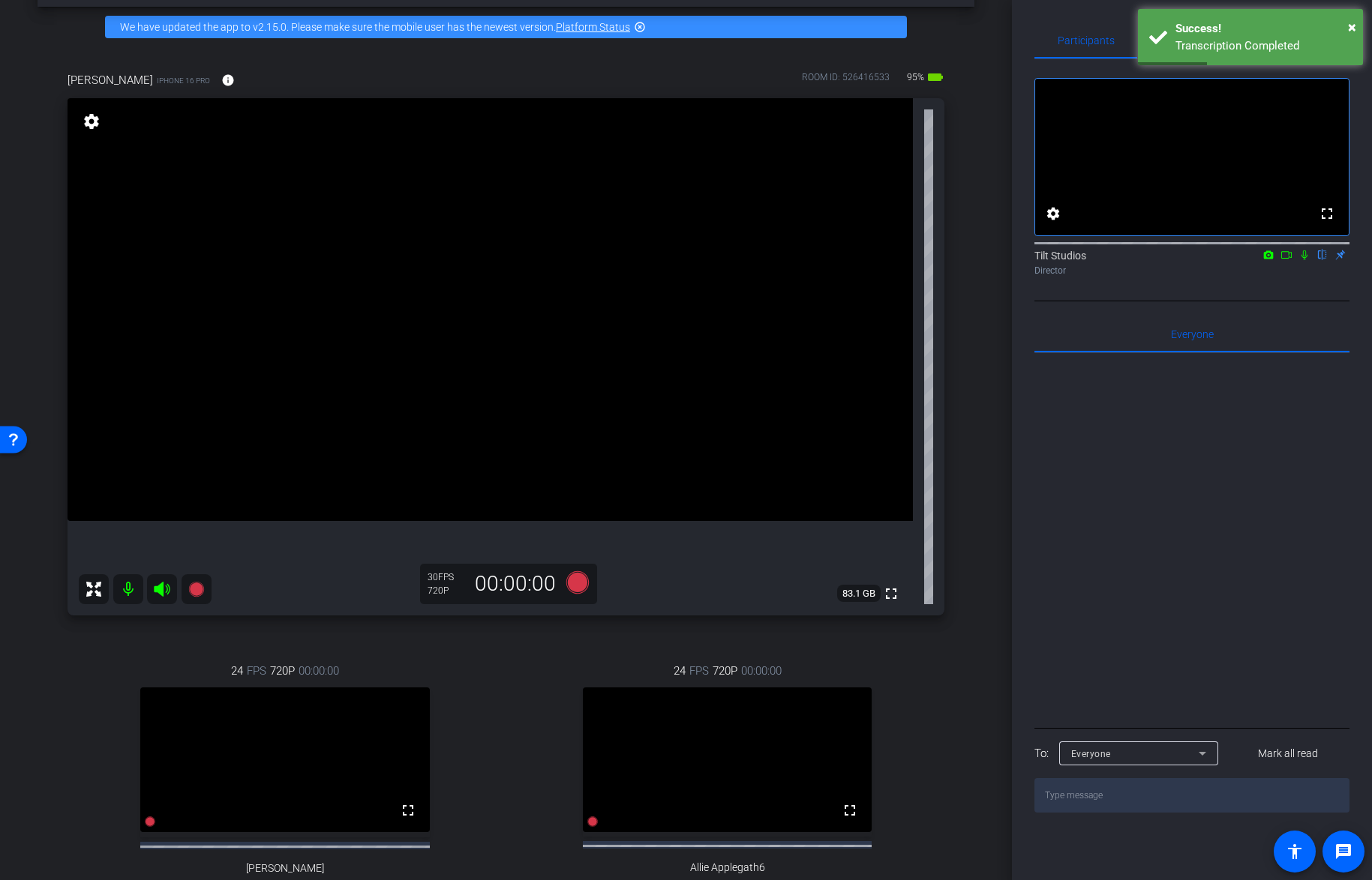
scroll to position [114, 0]
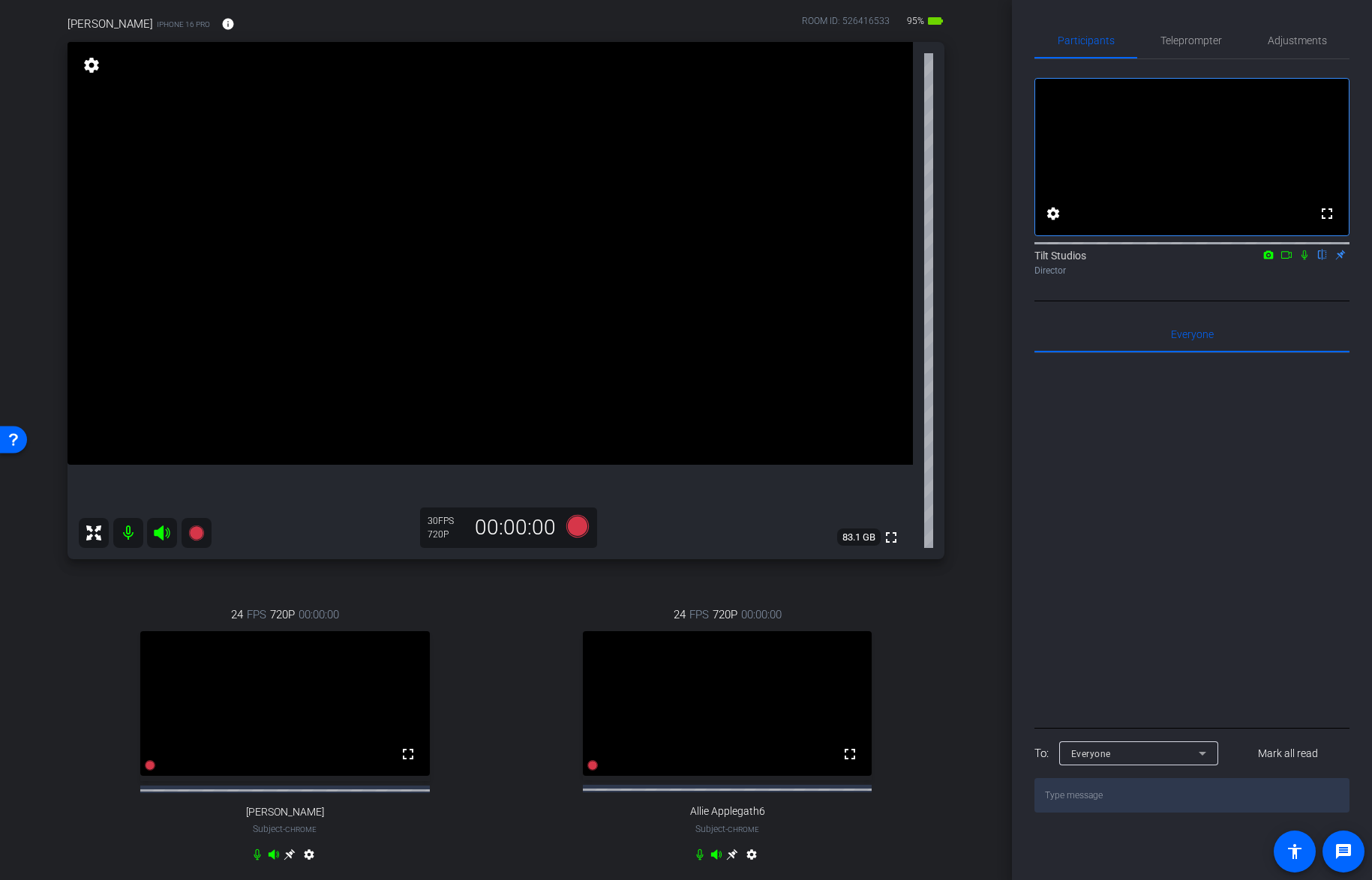
click at [972, 412] on div "arrow_back Things I wish I knew in my... Back to project Send invite account_bo…" at bounding box center [506, 326] width 1012 height 880
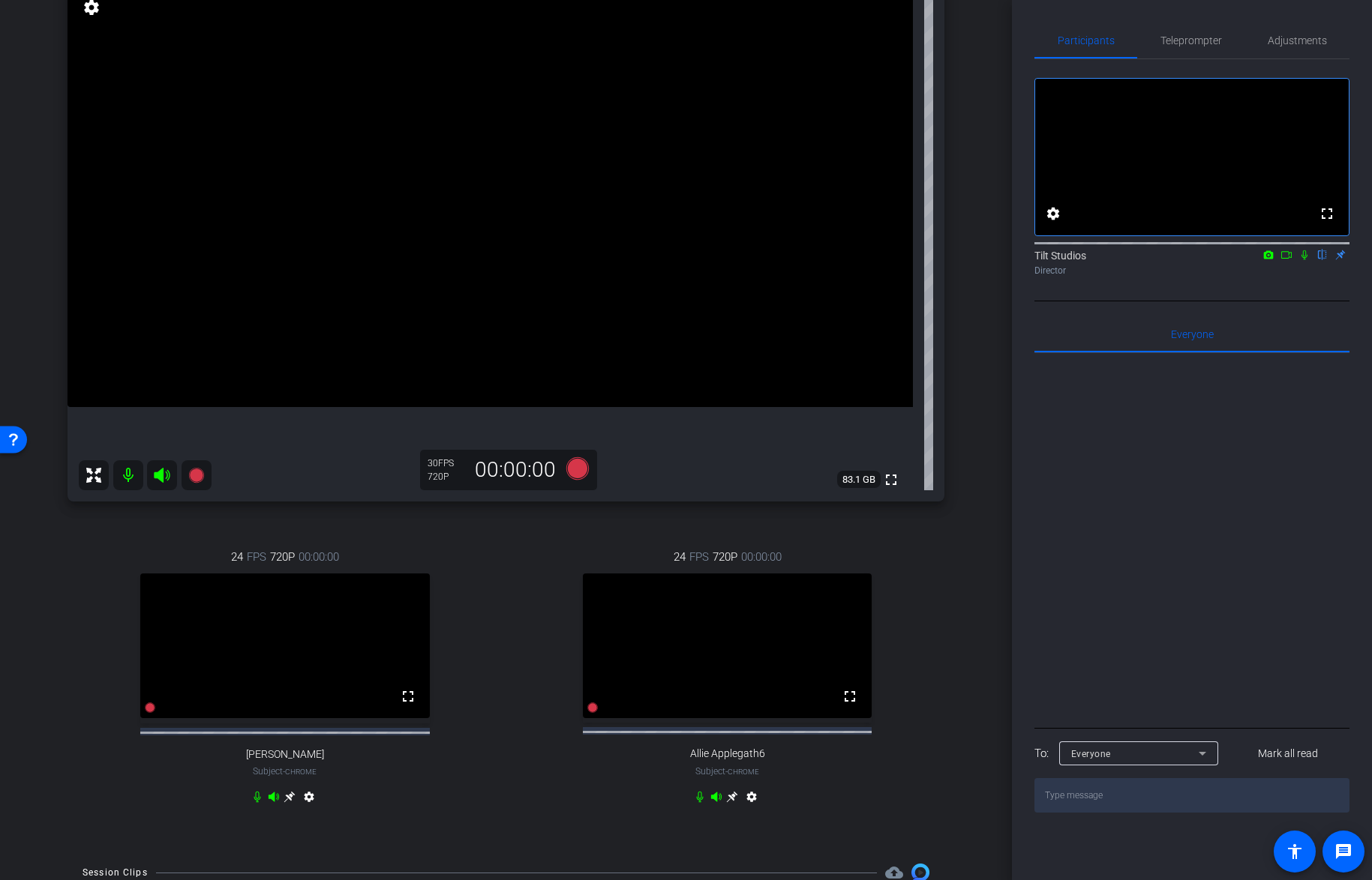
scroll to position [199, 0]
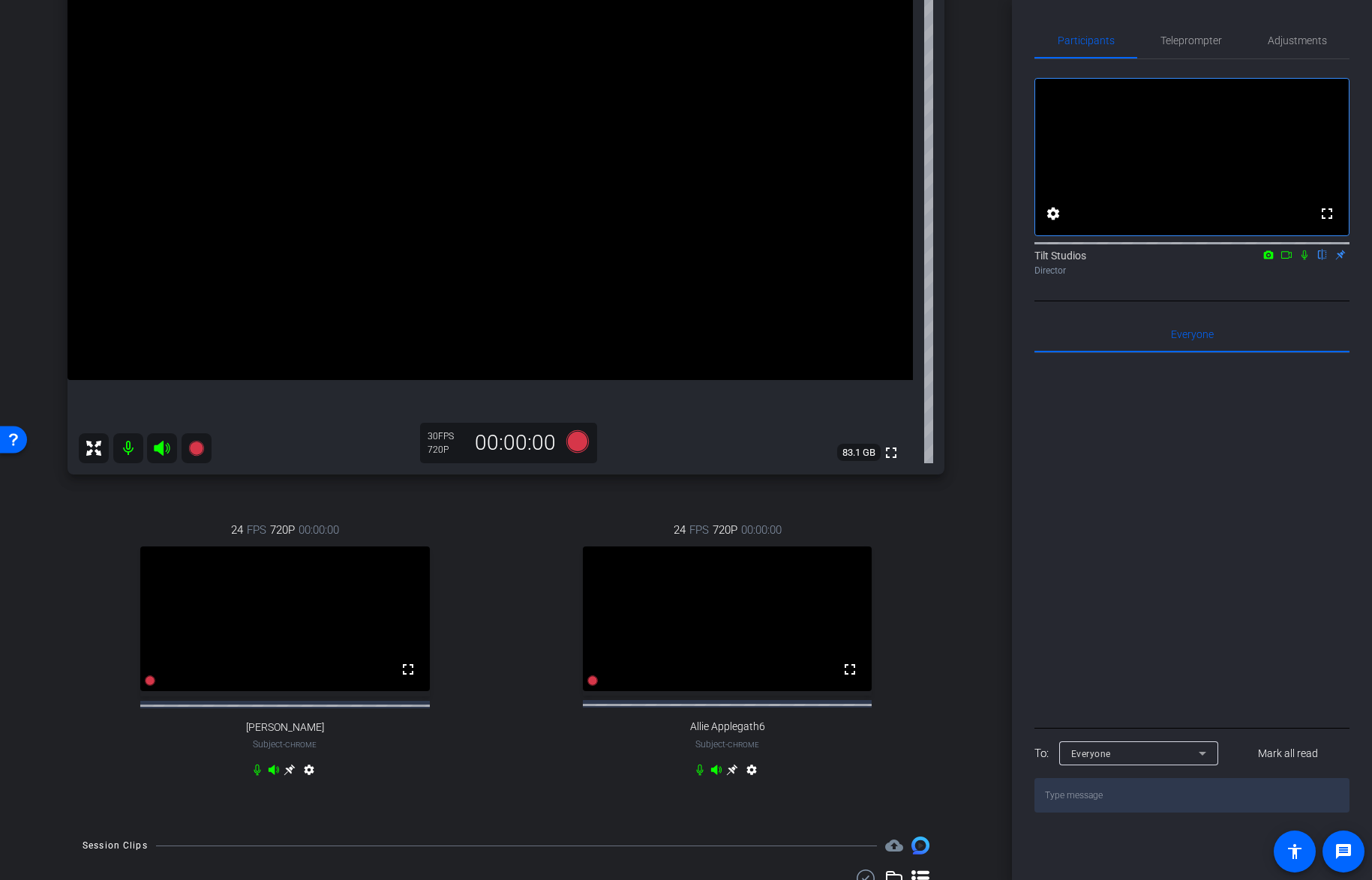
click at [978, 466] on div "arrow_back Things I wish I knew in my... Back to project Send invite account_bo…" at bounding box center [506, 241] width 1012 height 880
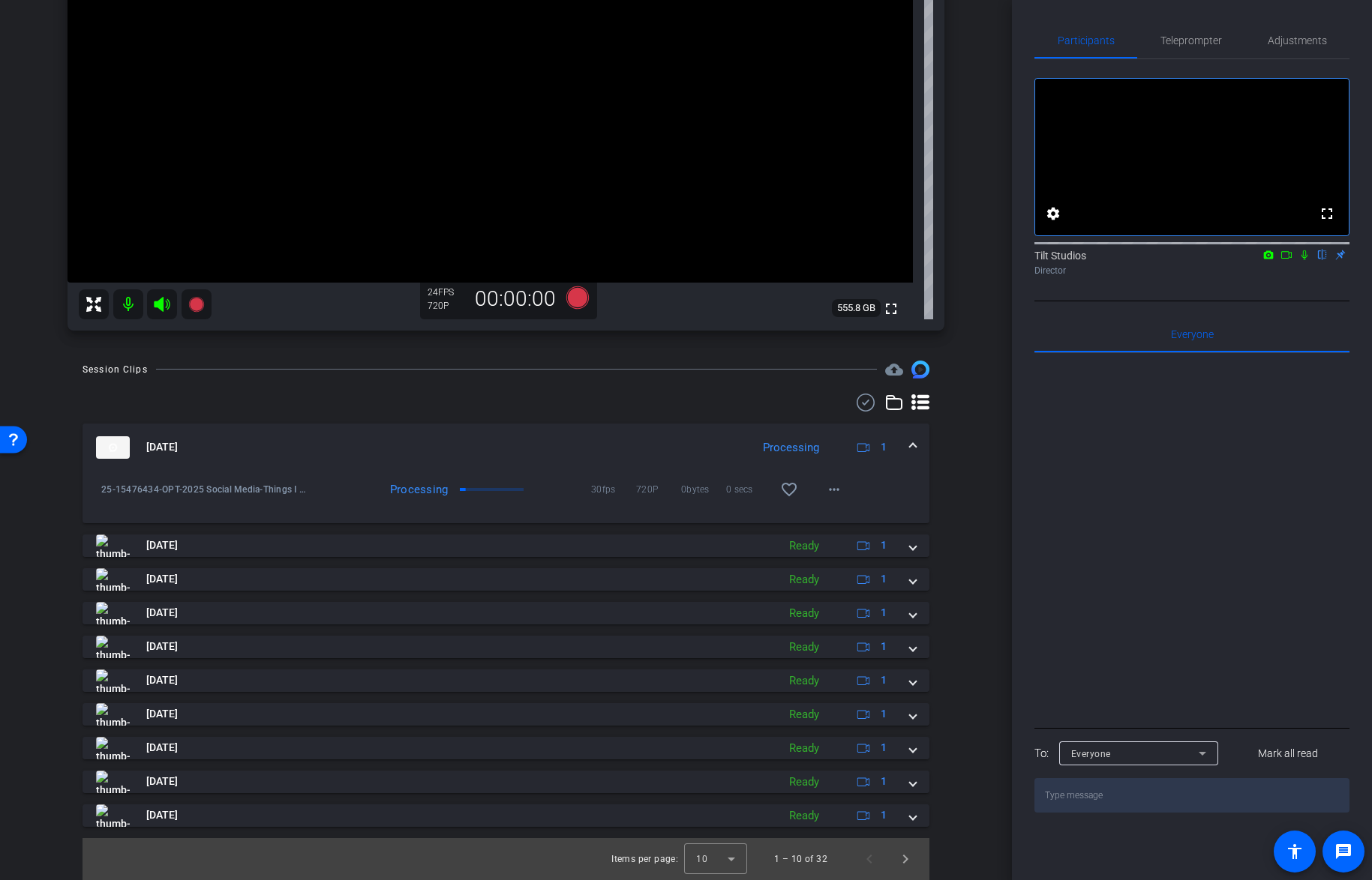
scroll to position [76, 0]
